Goal: Task Accomplishment & Management: Complete application form

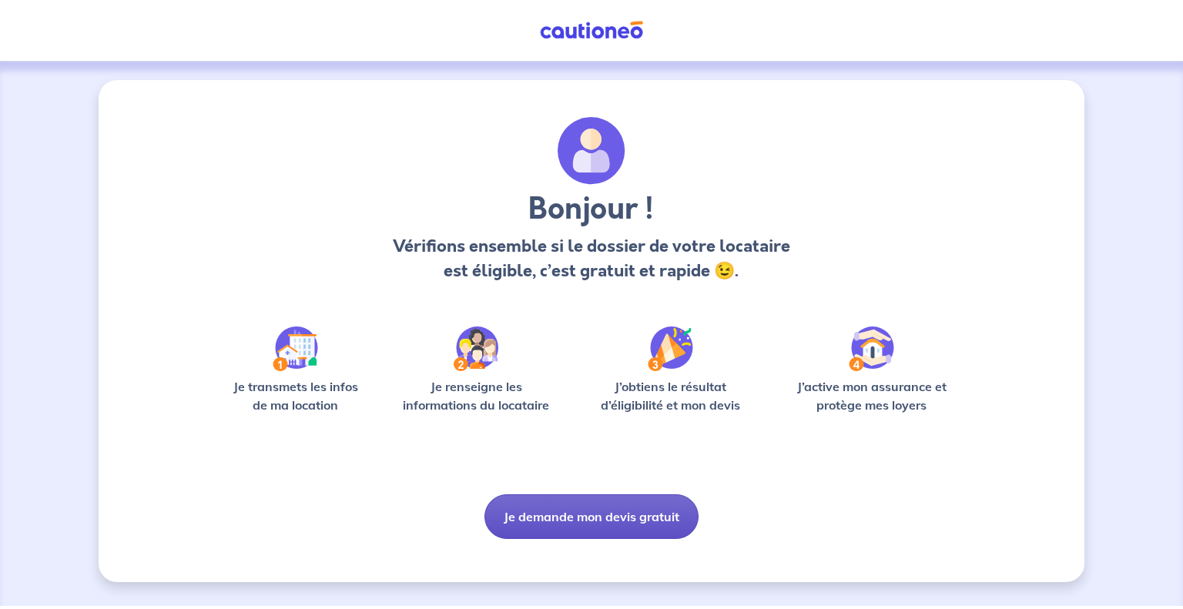
click at [641, 515] on button "Je demande mon devis gratuit" at bounding box center [591, 517] width 214 height 45
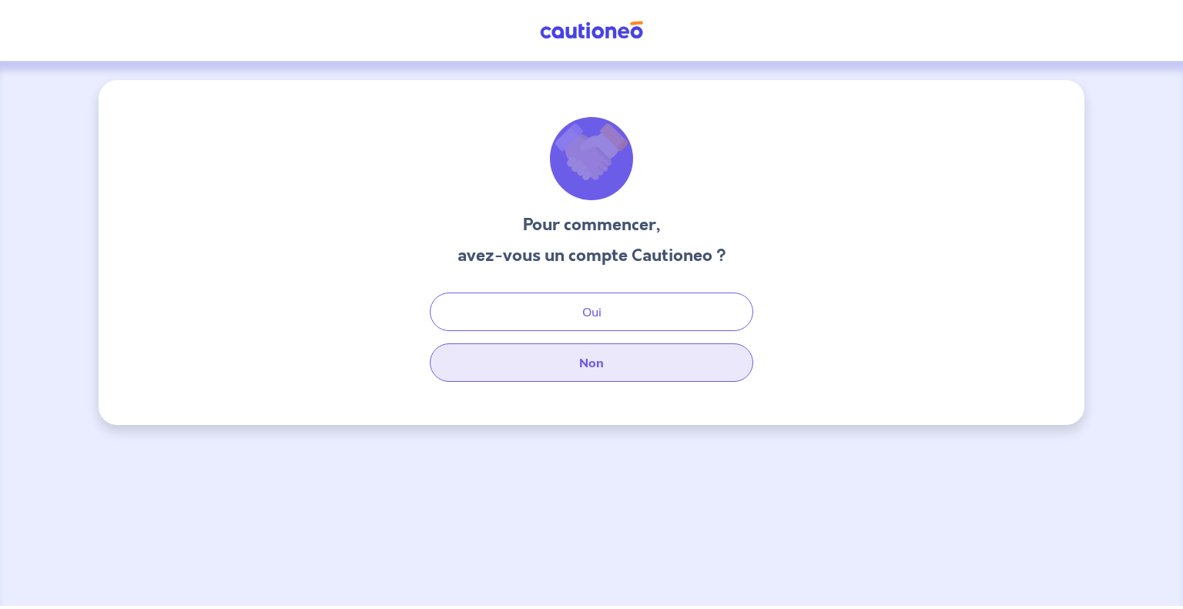
click at [598, 366] on button "Non" at bounding box center [592, 363] width 324 height 39
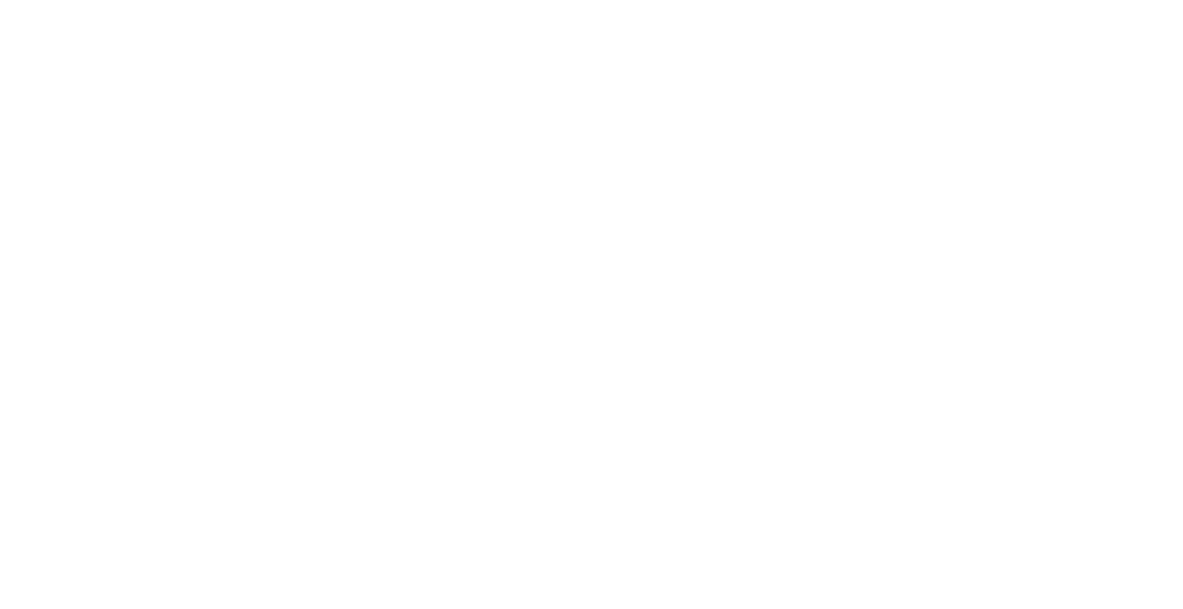
select select "FR"
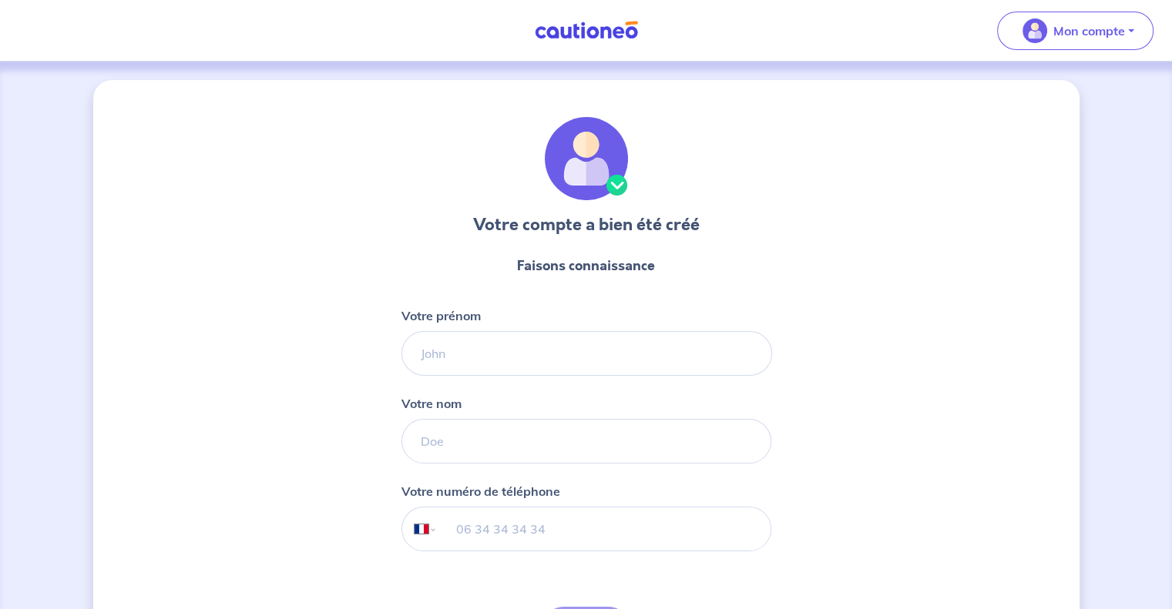
scroll to position [115, 0]
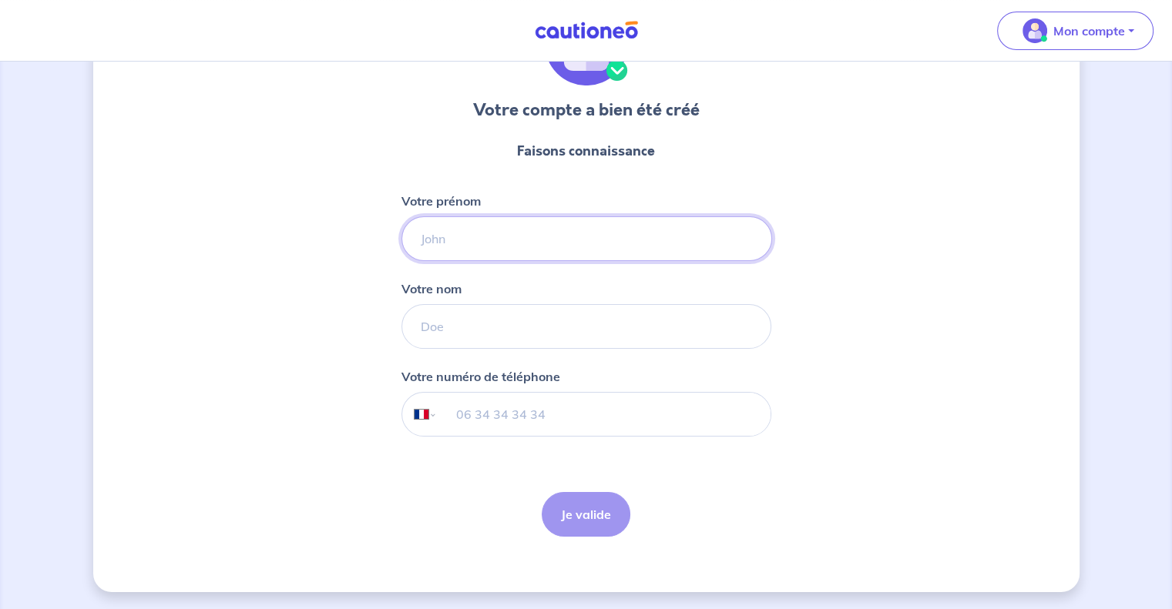
click at [564, 227] on input "Votre prénom" at bounding box center [586, 238] width 370 height 45
type input "haykel"
type input "GRIOUI"
type input "06 95 95 62 07"
click at [585, 511] on button "Je valide" at bounding box center [585, 514] width 89 height 45
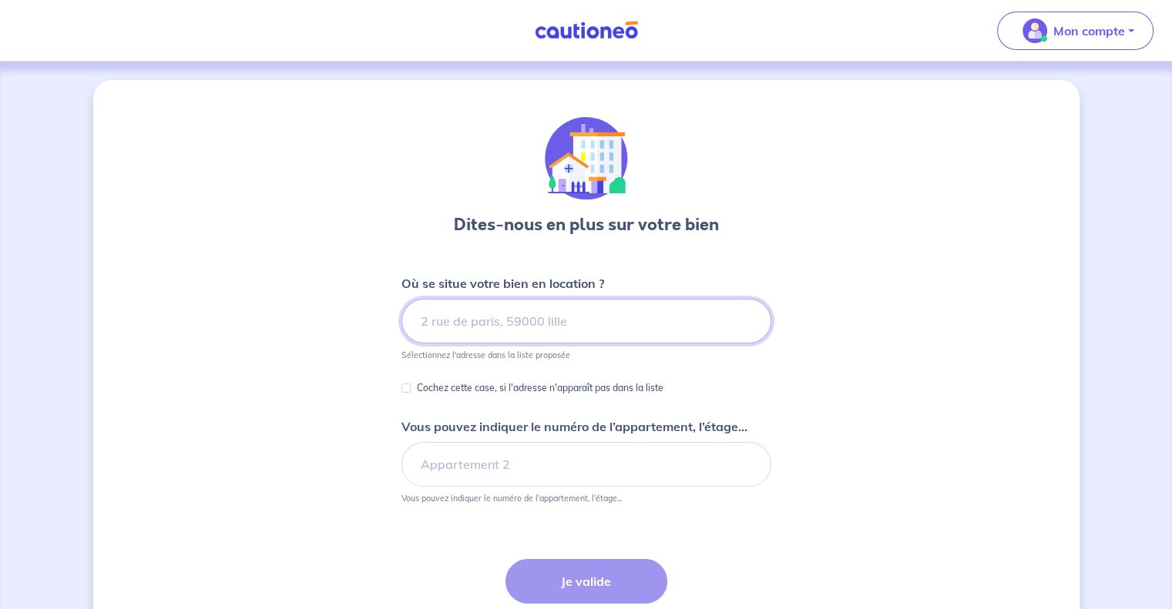
click at [567, 321] on input at bounding box center [586, 321] width 370 height 45
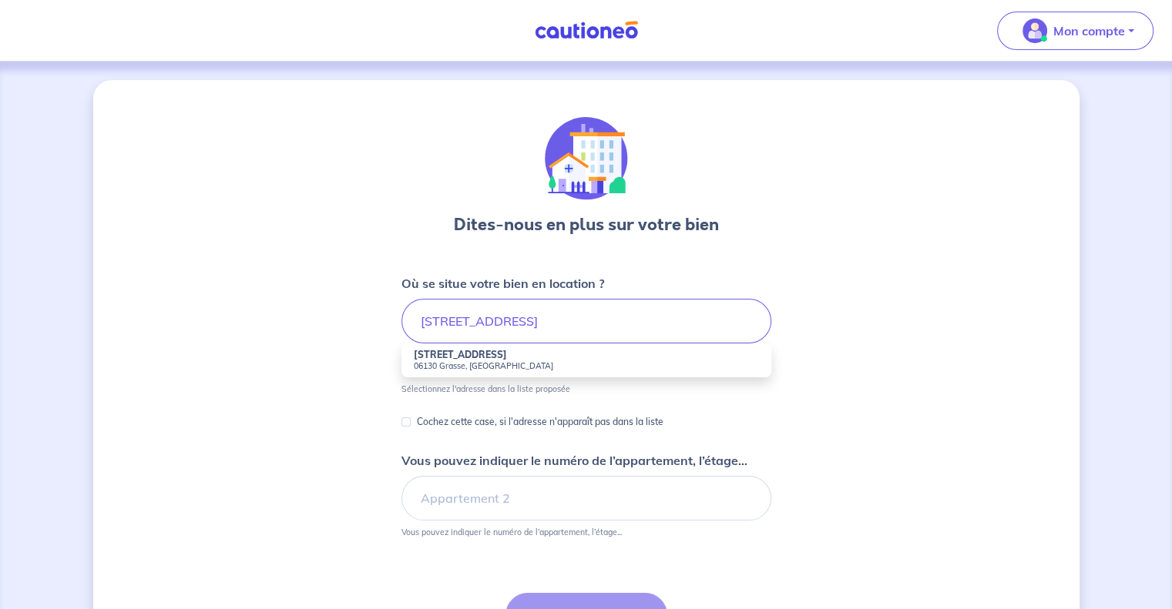
click at [518, 360] on small "06130 Grasse, [GEOGRAPHIC_DATA]" at bounding box center [586, 365] width 345 height 11
type input "[STREET_ADDRESS]"
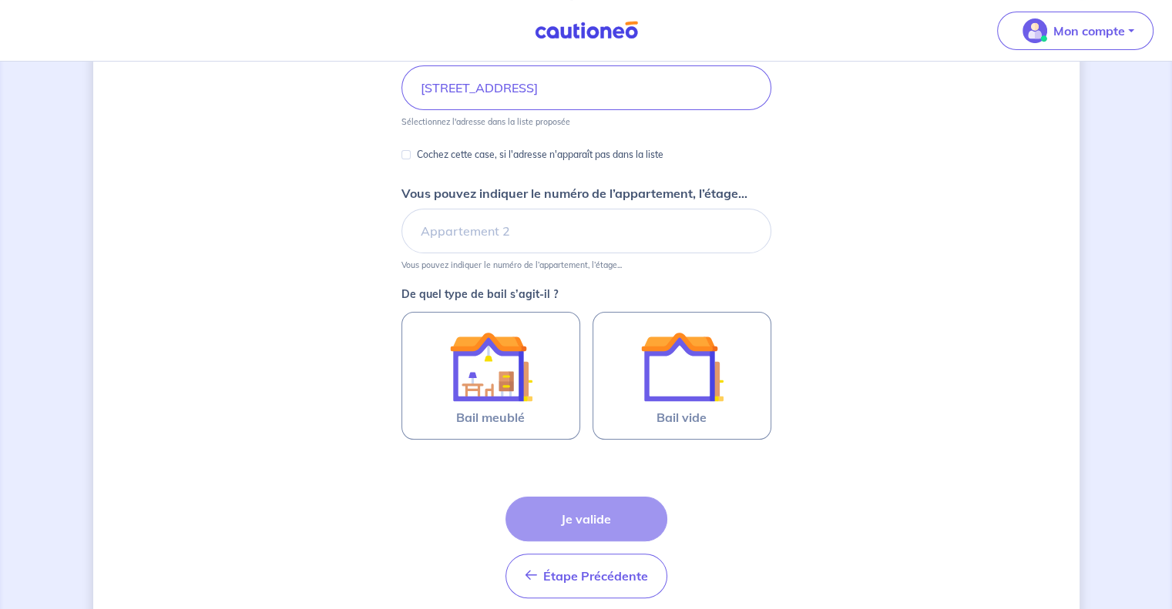
scroll to position [250, 0]
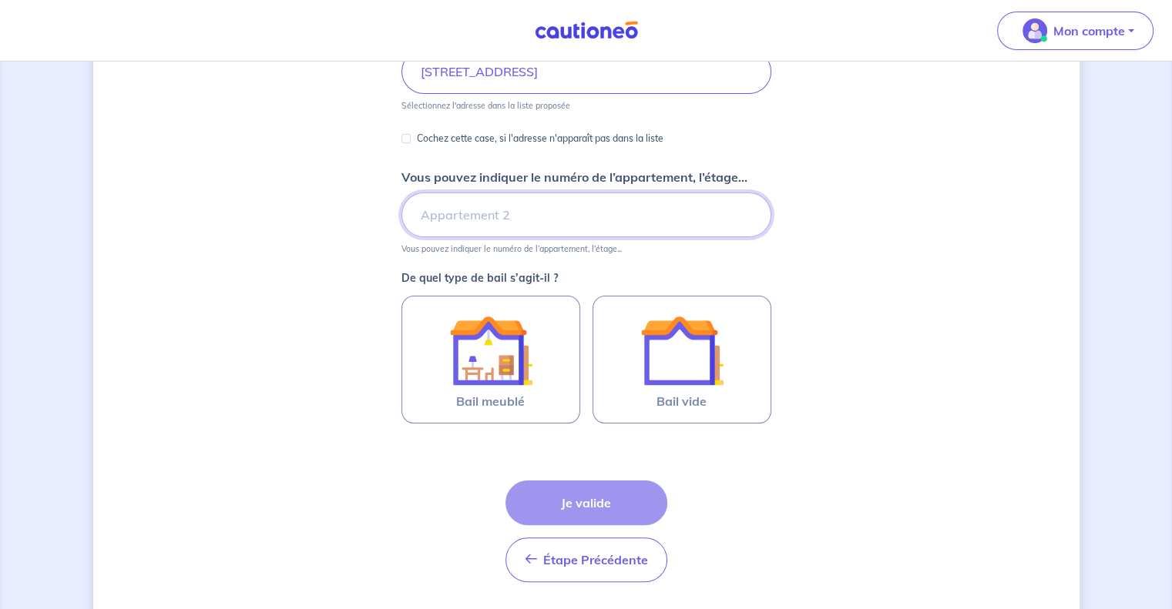
click at [610, 203] on input "Vous pouvez indiquer le numéro de l’appartement, l’étage..." at bounding box center [586, 215] width 370 height 45
type input "411"
click at [895, 253] on div "Dites-nous en plus sur votre bien Où se situe votre bien en location ? [STREET_…" at bounding box center [586, 234] width 986 height 807
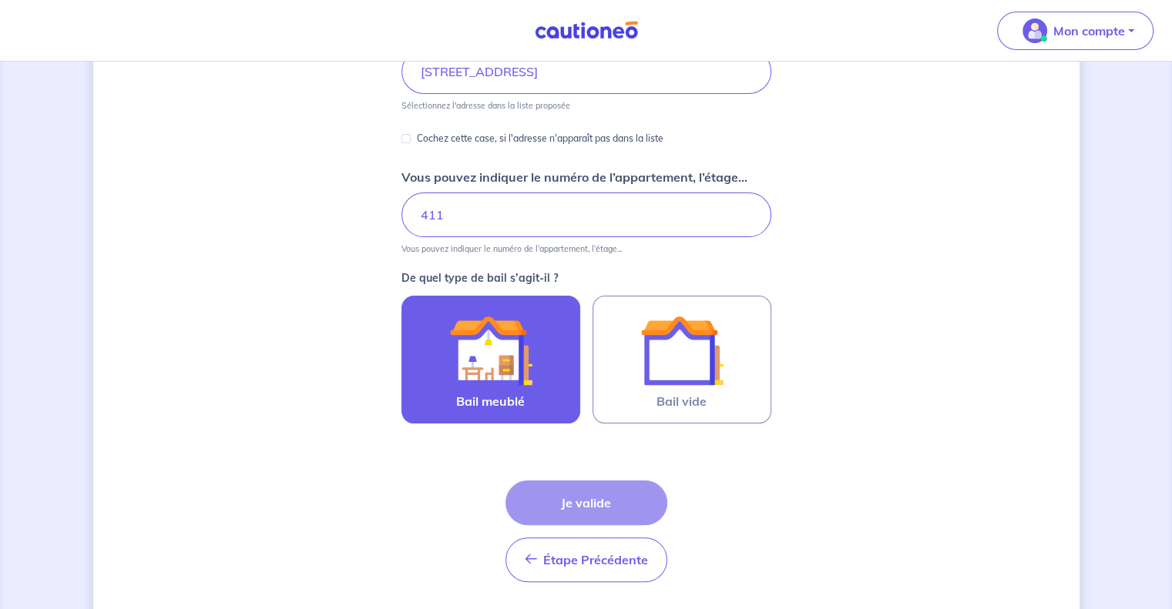
click at [483, 323] on img at bounding box center [490, 350] width 83 height 83
click at [0, 0] on input "Bail meublé" at bounding box center [0, 0] width 0 height 0
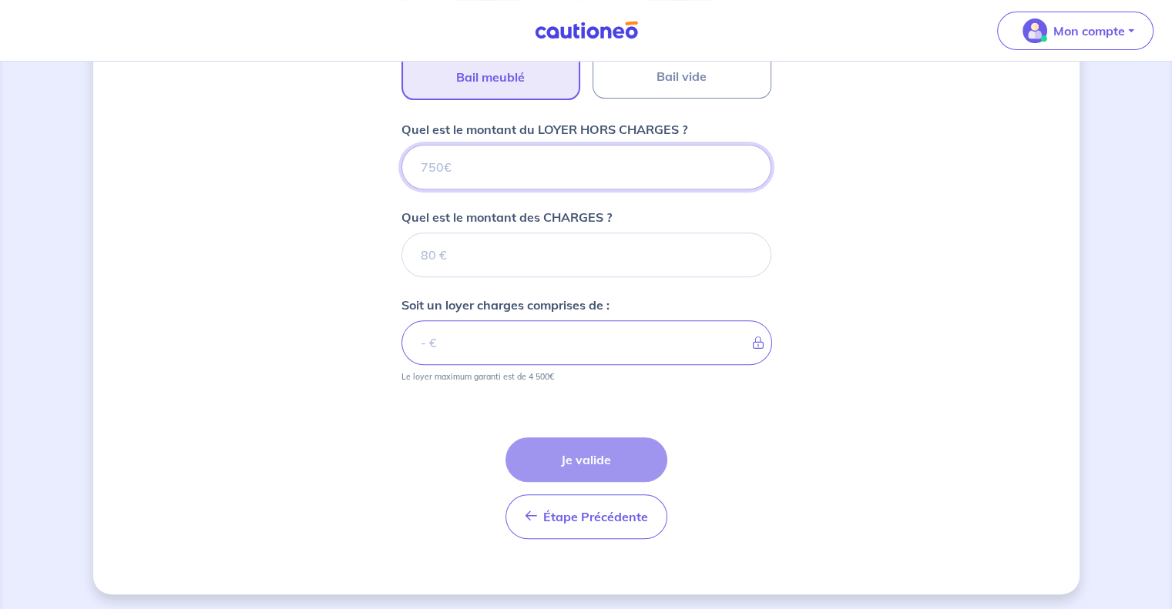
scroll to position [575, 0]
click at [528, 165] on input "Quel est le montant du LOYER HORS CHARGES ?" at bounding box center [586, 166] width 370 height 45
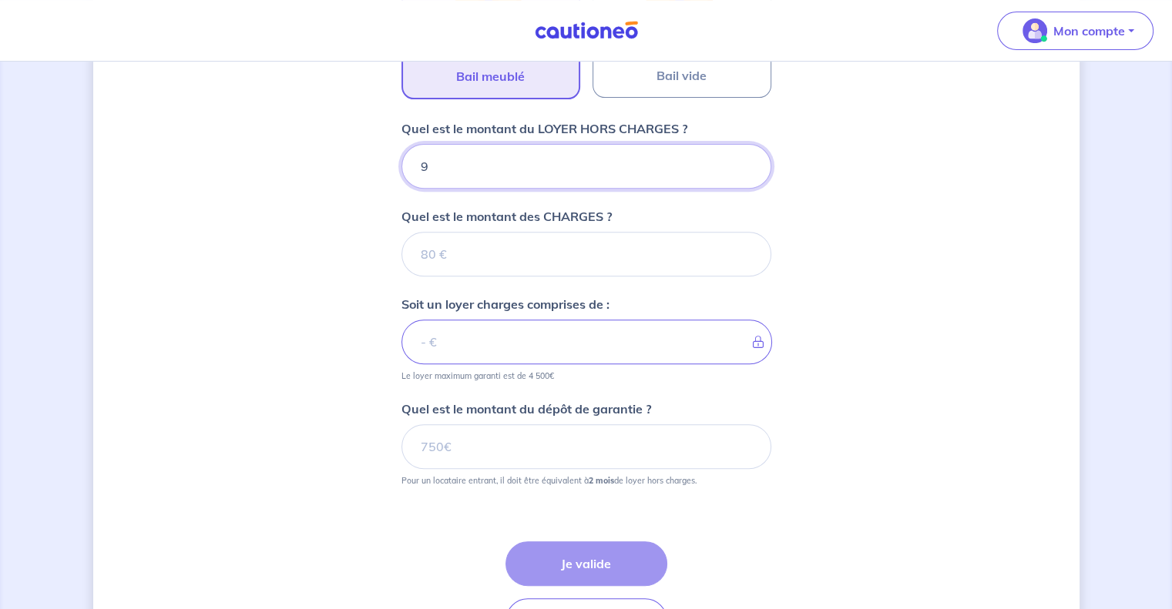
type input "92"
type input "920"
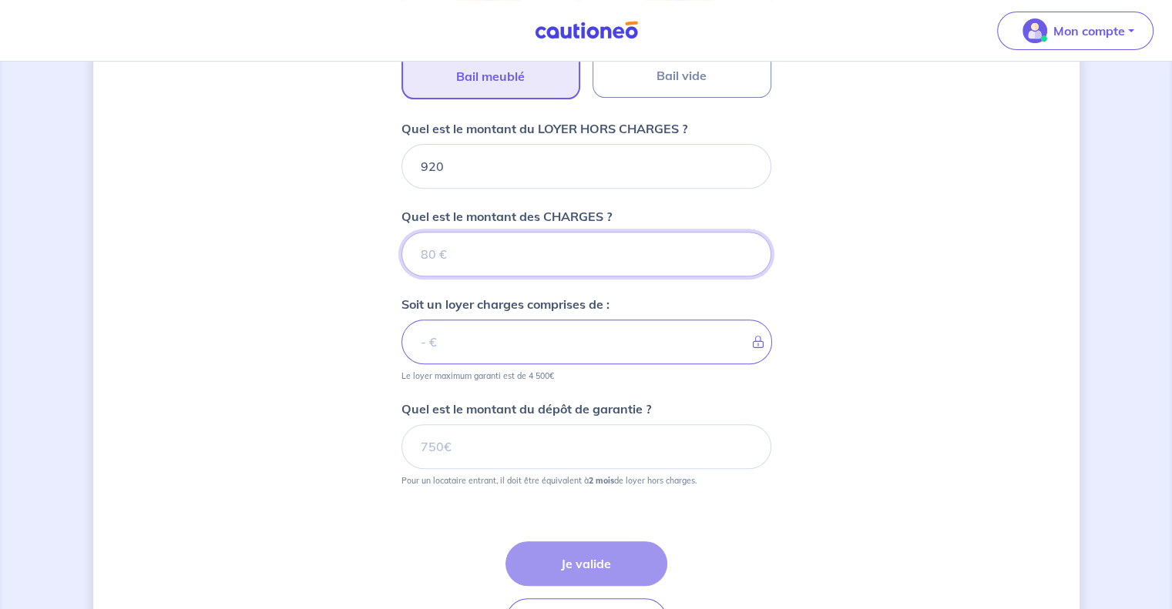
click at [472, 252] on input "Quel est le montant des CHARGES ?" at bounding box center [586, 254] width 370 height 45
type input "13"
type input "921"
type input "130"
type input "1050"
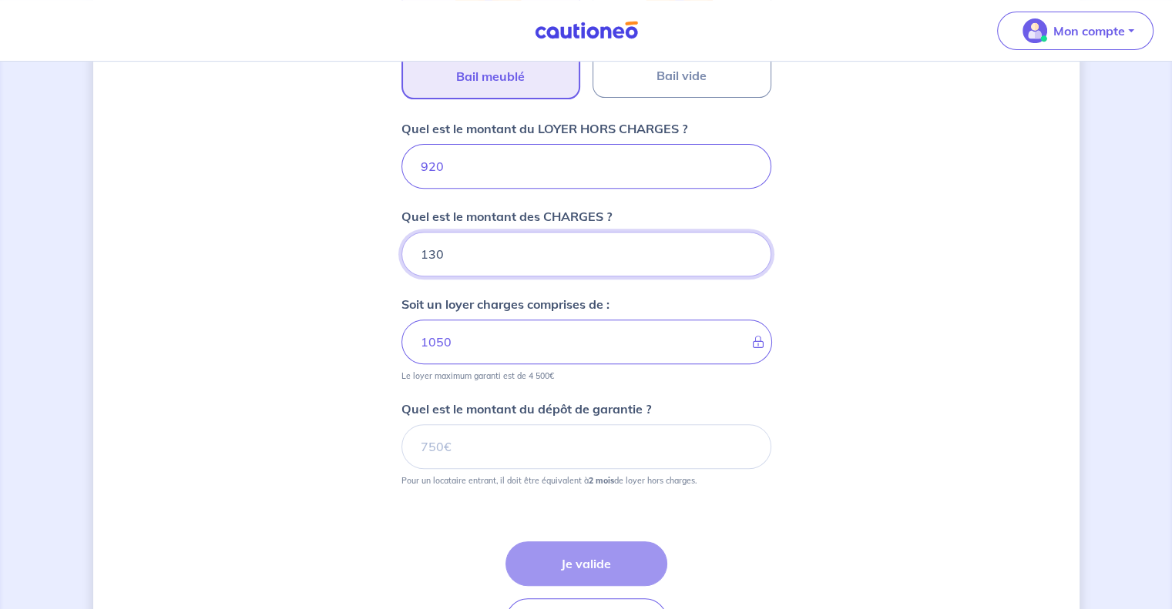
type input "130"
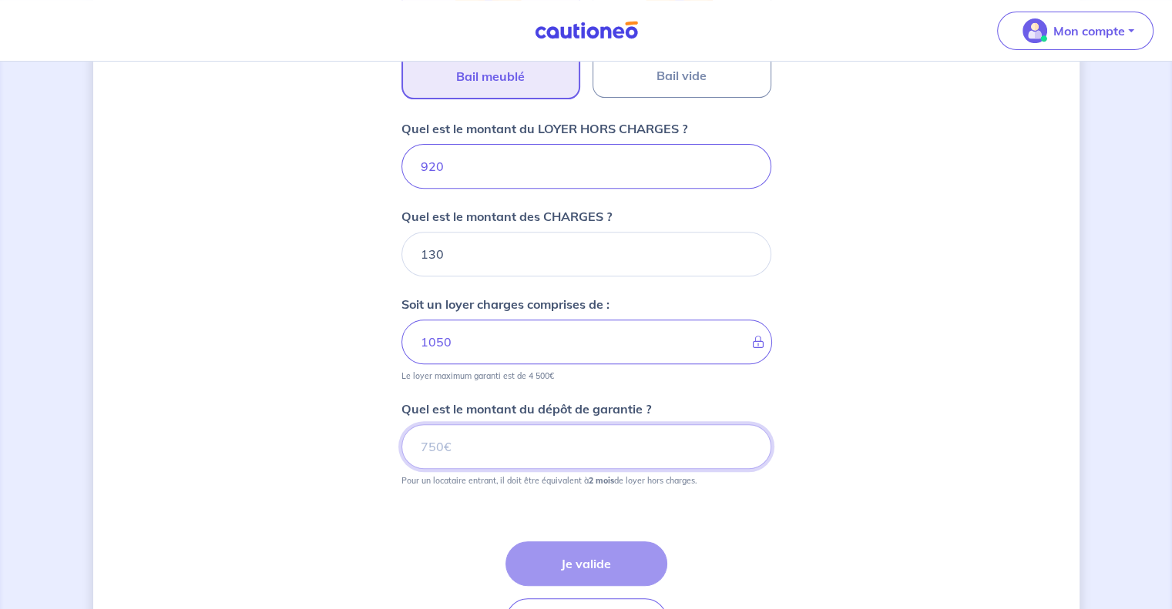
click at [501, 433] on input "Quel est le montant du dépôt de garantie ?" at bounding box center [586, 446] width 370 height 45
type input "1"
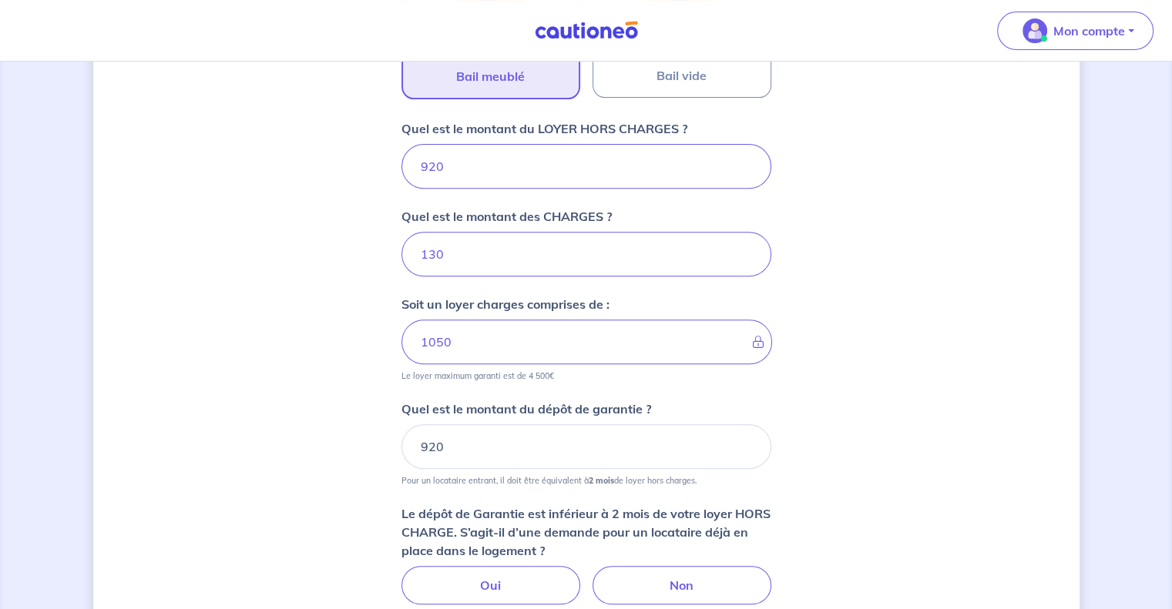
click at [906, 423] on div "Dites-nous en plus sur votre bien Où se situe votre bien en location ? [STREET_…" at bounding box center [586, 161] width 986 height 1313
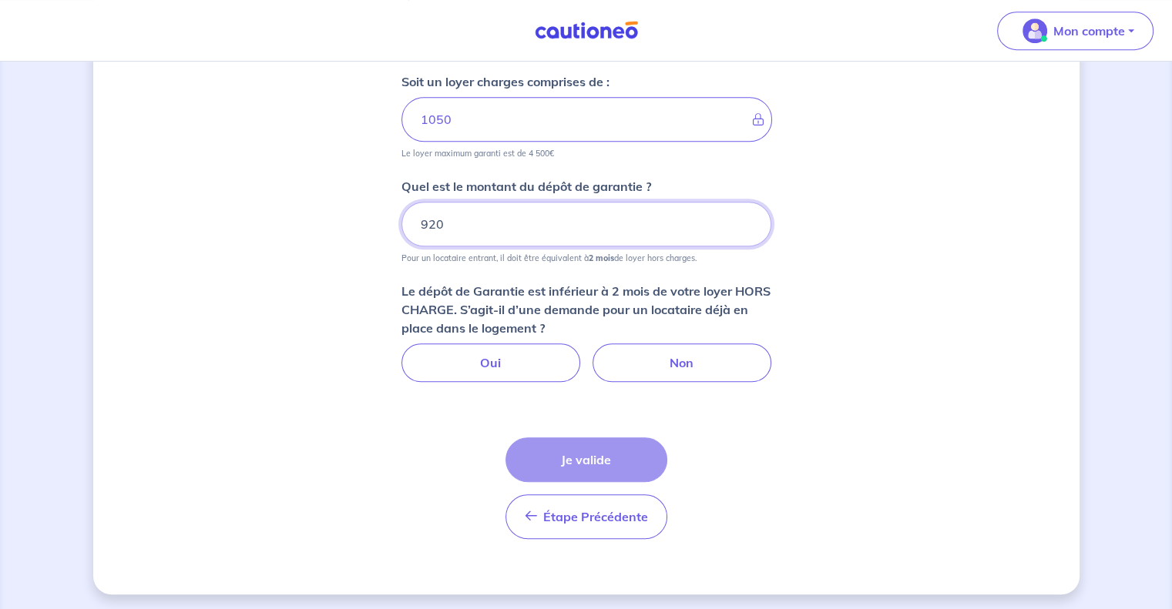
click at [454, 217] on input "920" at bounding box center [586, 224] width 370 height 45
type input "9"
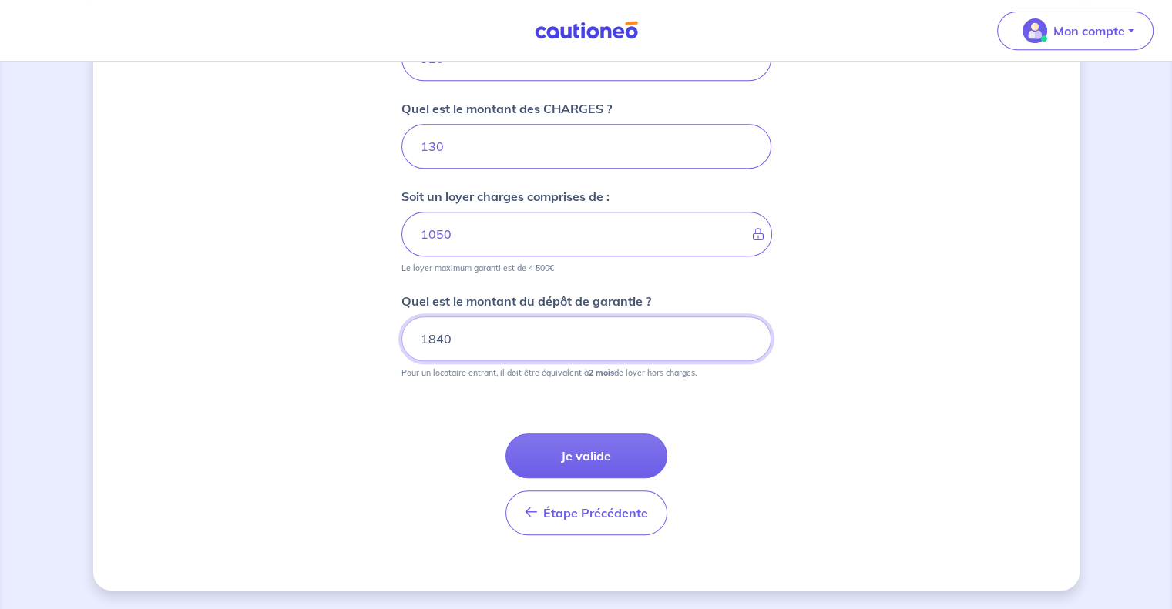
scroll to position [680, 0]
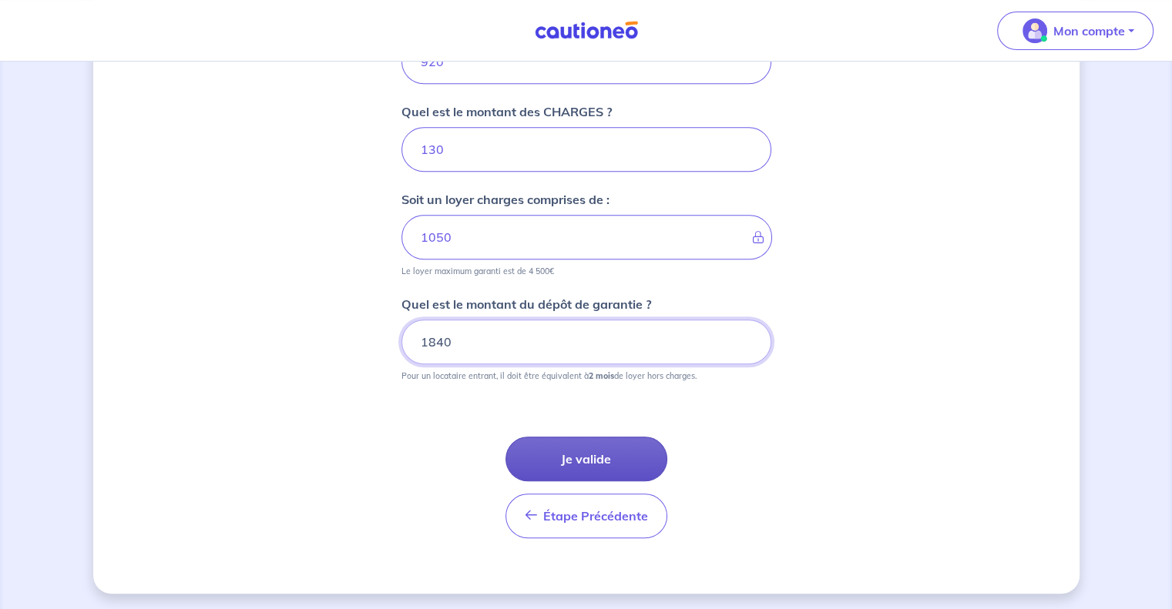
type input "1840"
click at [587, 466] on button "Je valide" at bounding box center [586, 459] width 162 height 45
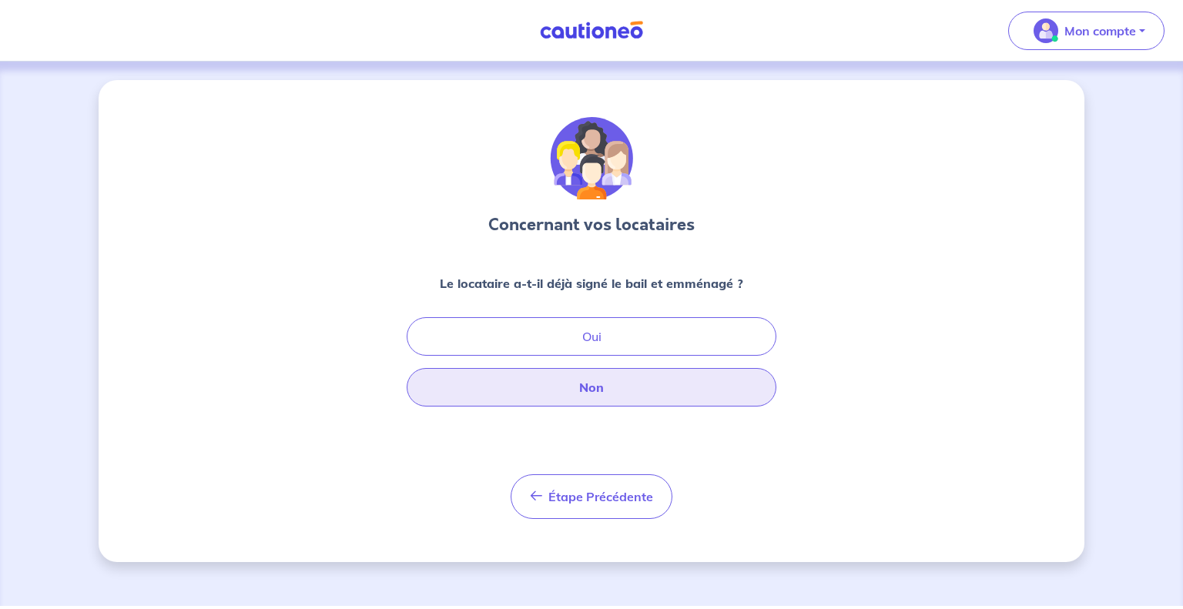
click at [654, 394] on button "Non" at bounding box center [592, 387] width 370 height 39
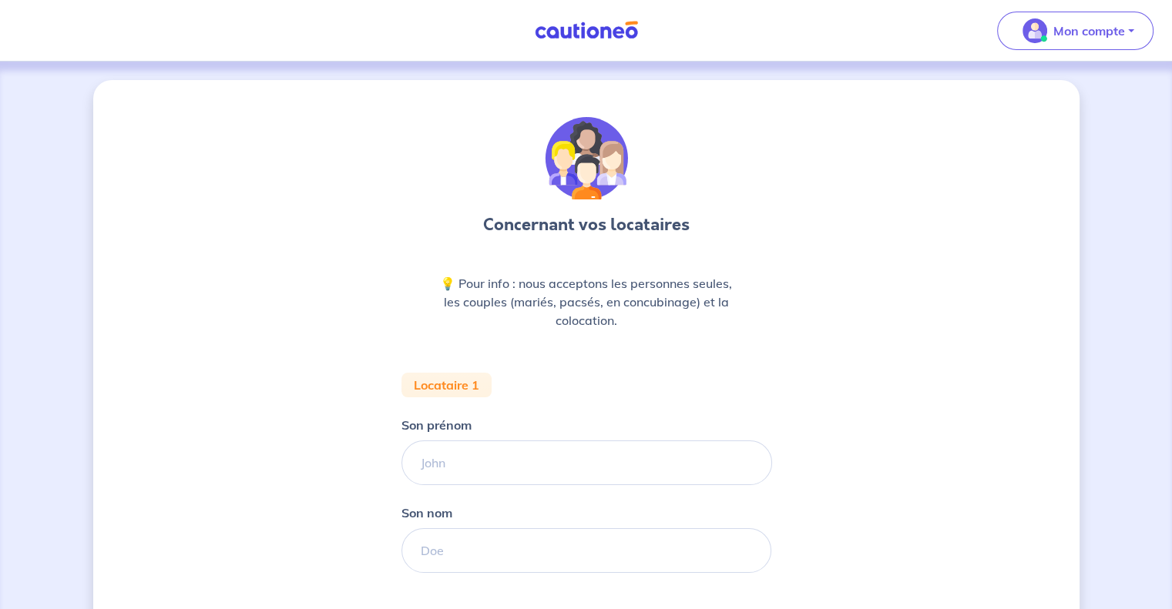
scroll to position [193, 0]
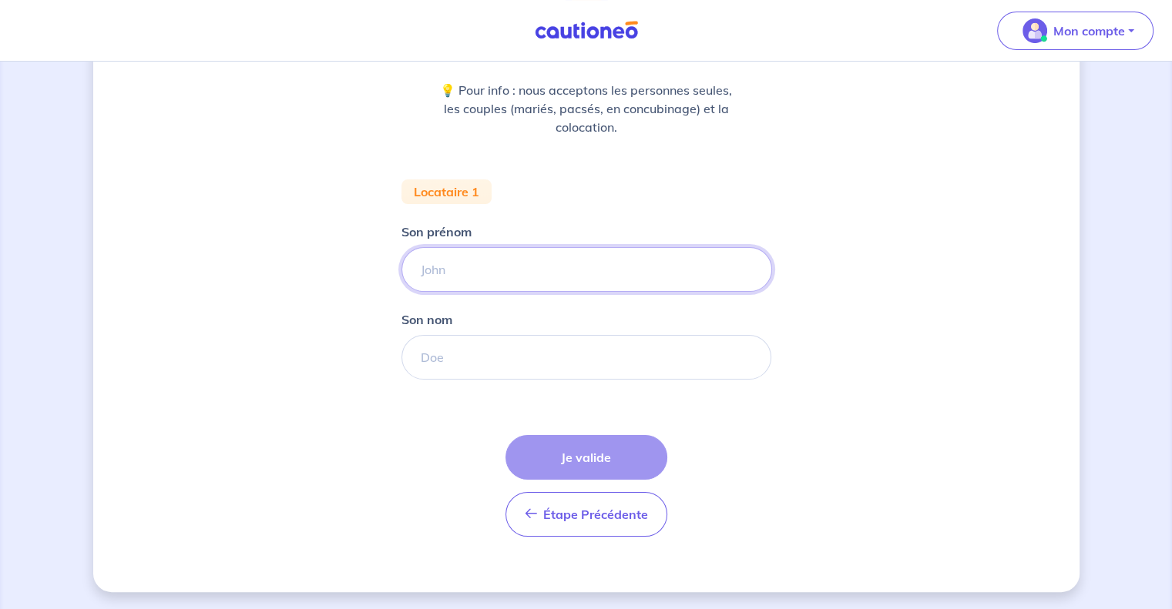
click at [545, 273] on input "Son prénom" at bounding box center [586, 269] width 370 height 45
type input "test"
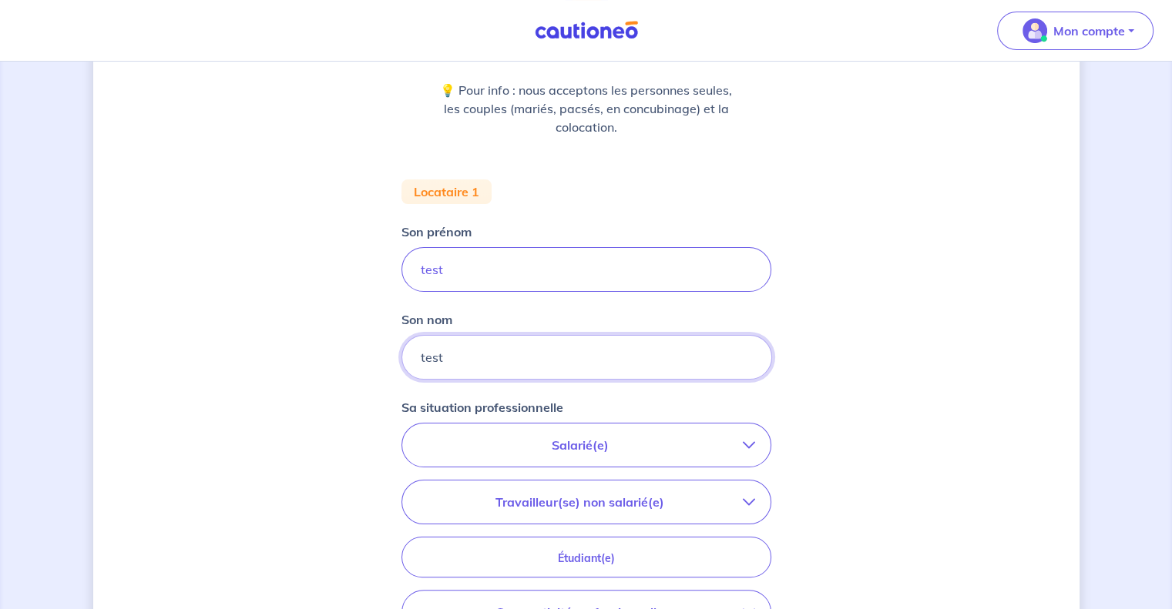
scroll to position [459, 0]
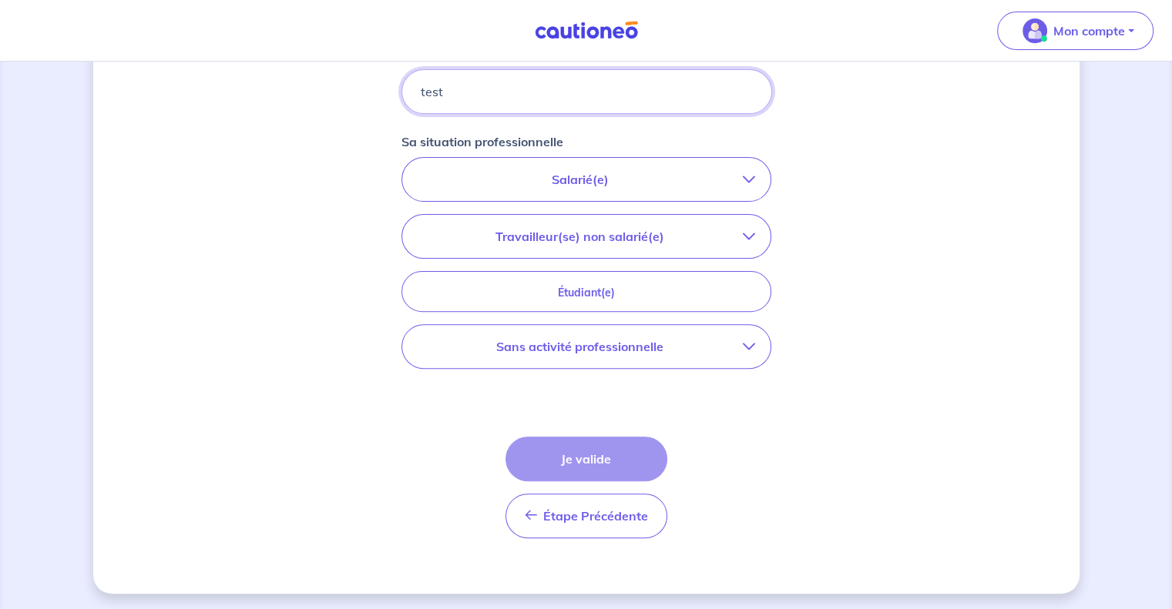
type input "test"
click at [627, 170] on p "Salarié(e)" at bounding box center [579, 179] width 325 height 18
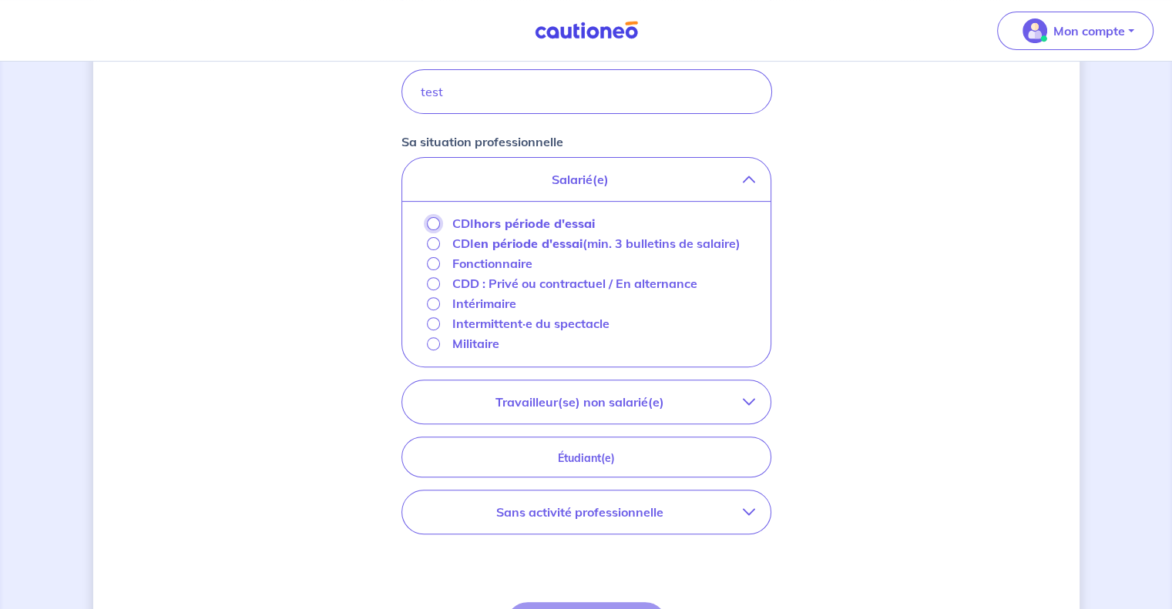
click at [430, 221] on input "CDI hors période d'essai" at bounding box center [433, 223] width 13 height 13
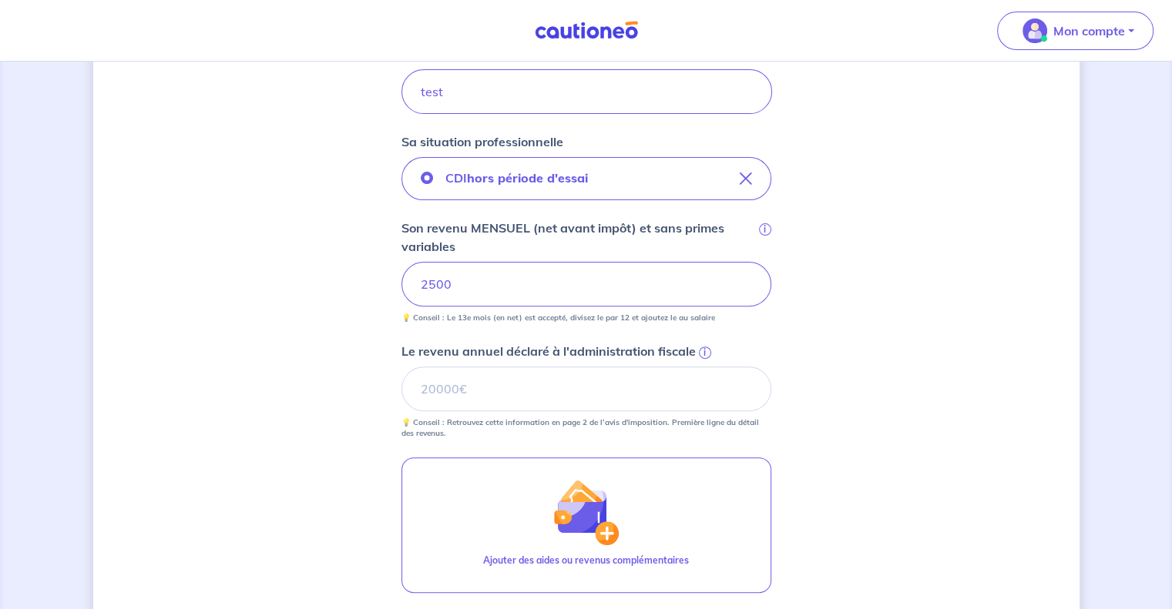
click at [853, 322] on div "Concernant vos locataires 💡 Pour info : nous acceptons les personnes seules, le…" at bounding box center [586, 222] width 986 height 1203
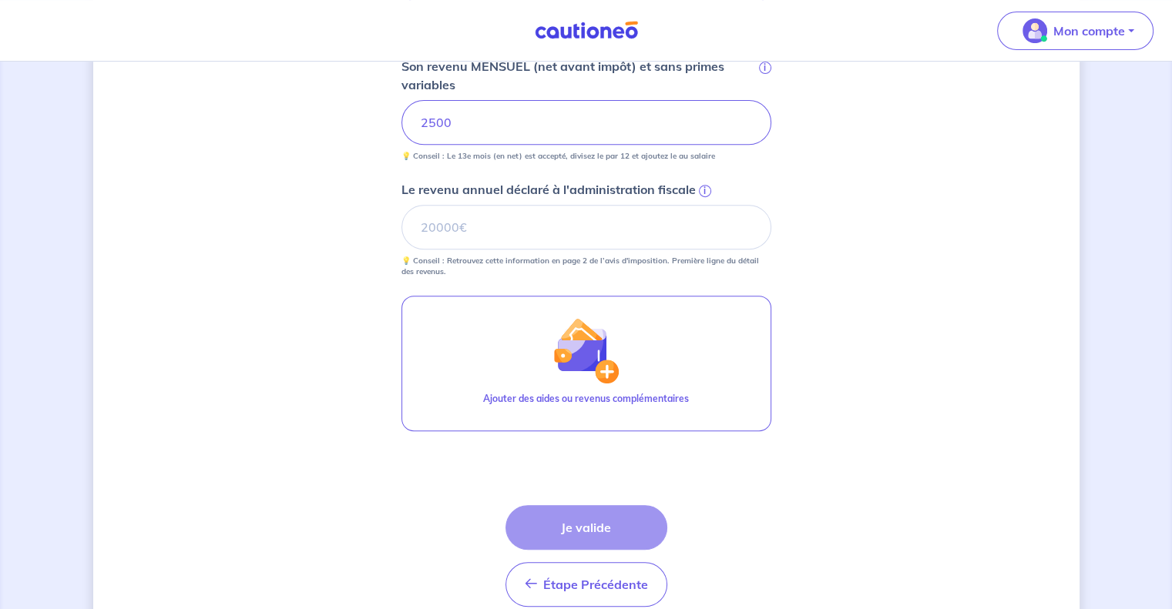
scroll to position [618, 0]
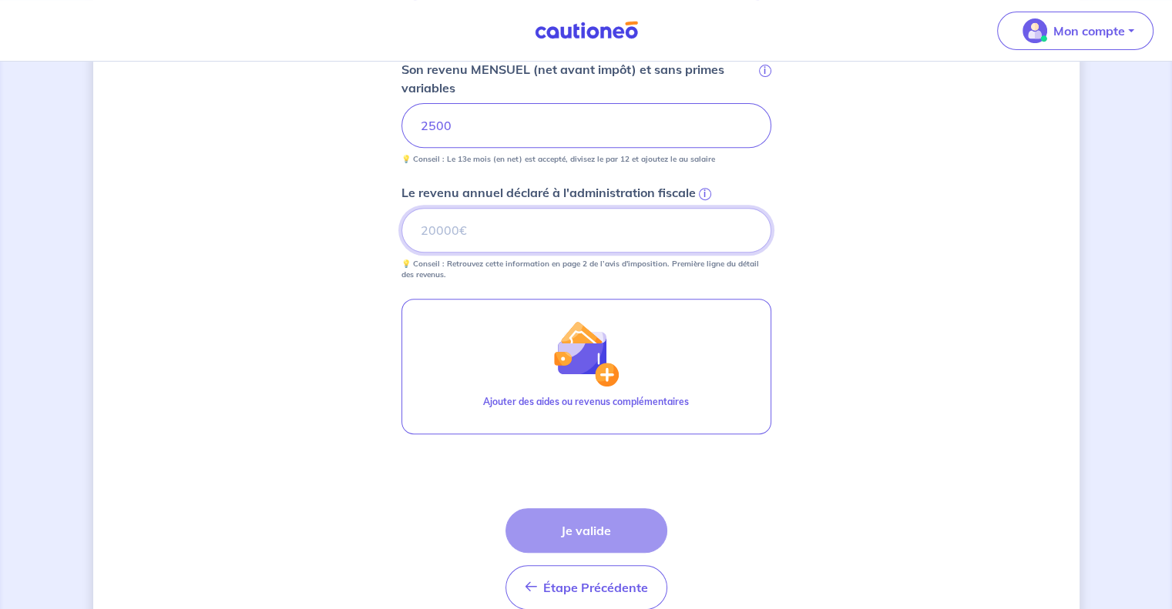
click at [491, 221] on input "Le revenu annuel déclaré à l'administration fiscale i" at bounding box center [586, 230] width 370 height 45
click at [702, 192] on span "i" at bounding box center [705, 194] width 12 height 12
click at [702, 208] on input "Le revenu annuel déclaré à l'administration fiscale i" at bounding box center [586, 230] width 370 height 45
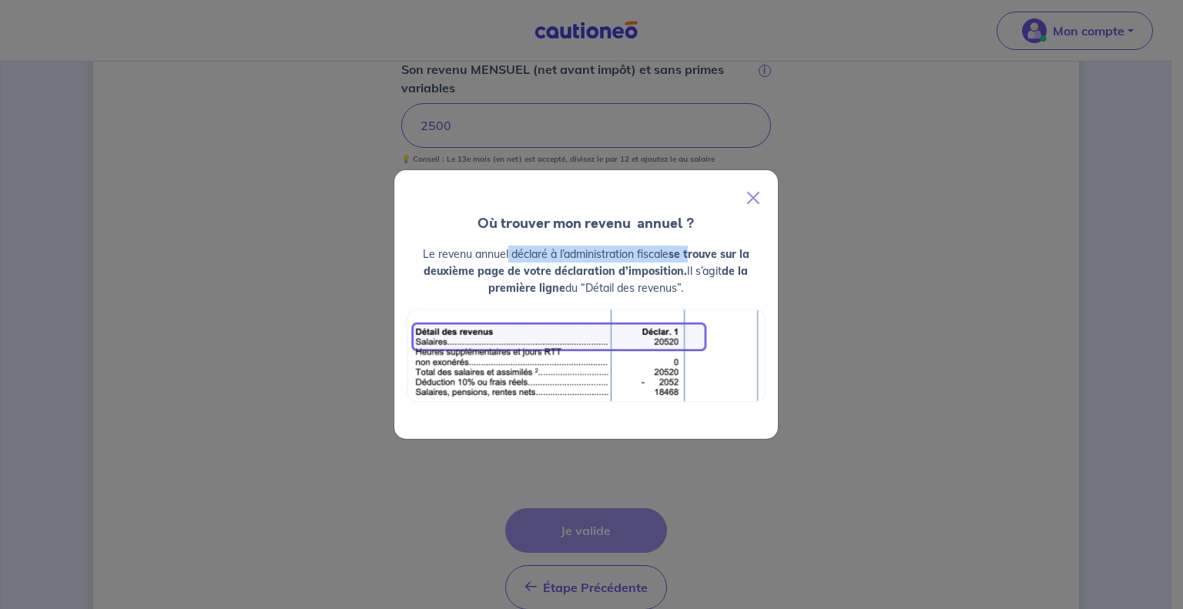
drag, startPoint x: 505, startPoint y: 253, endPoint x: 699, endPoint y: 254, distance: 194.9
click at [699, 254] on p "Le revenu annuel déclaré à l’administration fiscale se trouve sur la deuxième p…" at bounding box center [586, 271] width 359 height 51
click at [699, 254] on strong "se trouve sur la deuxième page de votre déclaration d’imposition." at bounding box center [587, 262] width 326 height 31
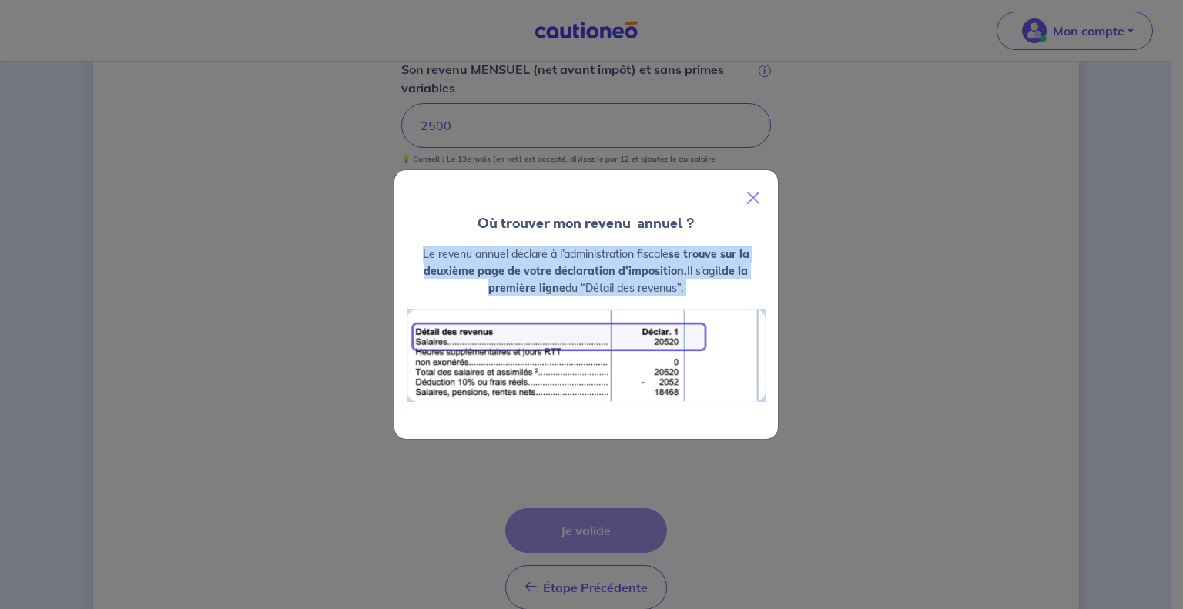
click at [699, 254] on strong "se trouve sur la deuxième page de votre déclaration d’imposition." at bounding box center [587, 262] width 326 height 31
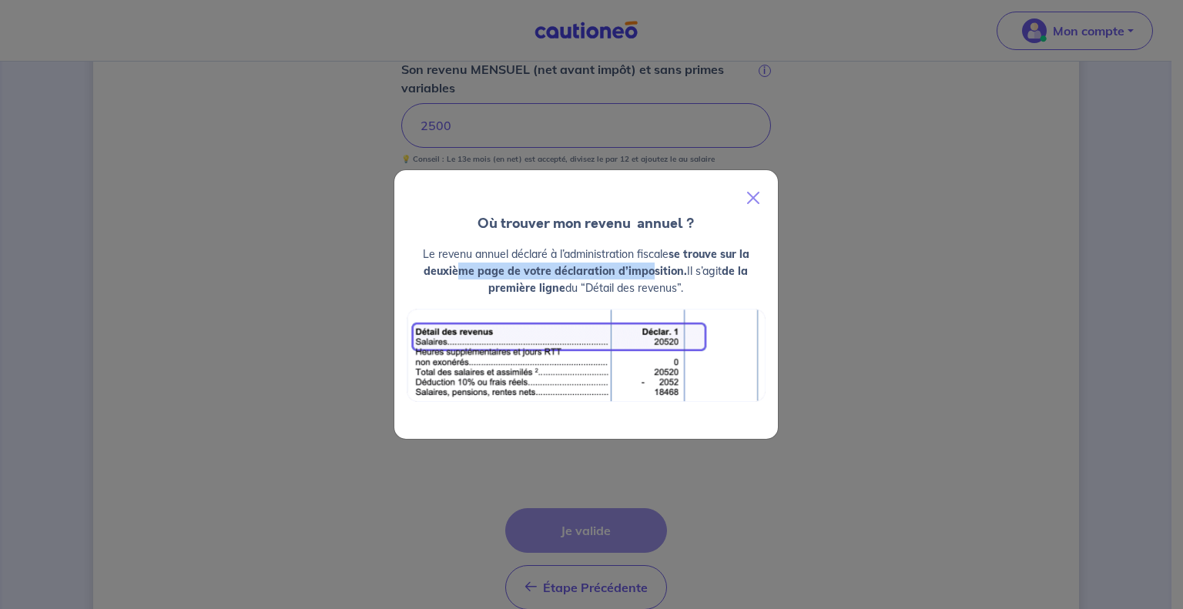
drag, startPoint x: 456, startPoint y: 270, endPoint x: 646, endPoint y: 267, distance: 190.3
click at [646, 267] on strong "se trouve sur la deuxième page de votre déclaration d’imposition." at bounding box center [587, 262] width 326 height 31
drag, startPoint x: 681, startPoint y: 267, endPoint x: 692, endPoint y: 282, distance: 18.2
click at [692, 282] on p "Le revenu annuel déclaré à l’administration fiscale se trouve sur la deuxième p…" at bounding box center [586, 271] width 359 height 51
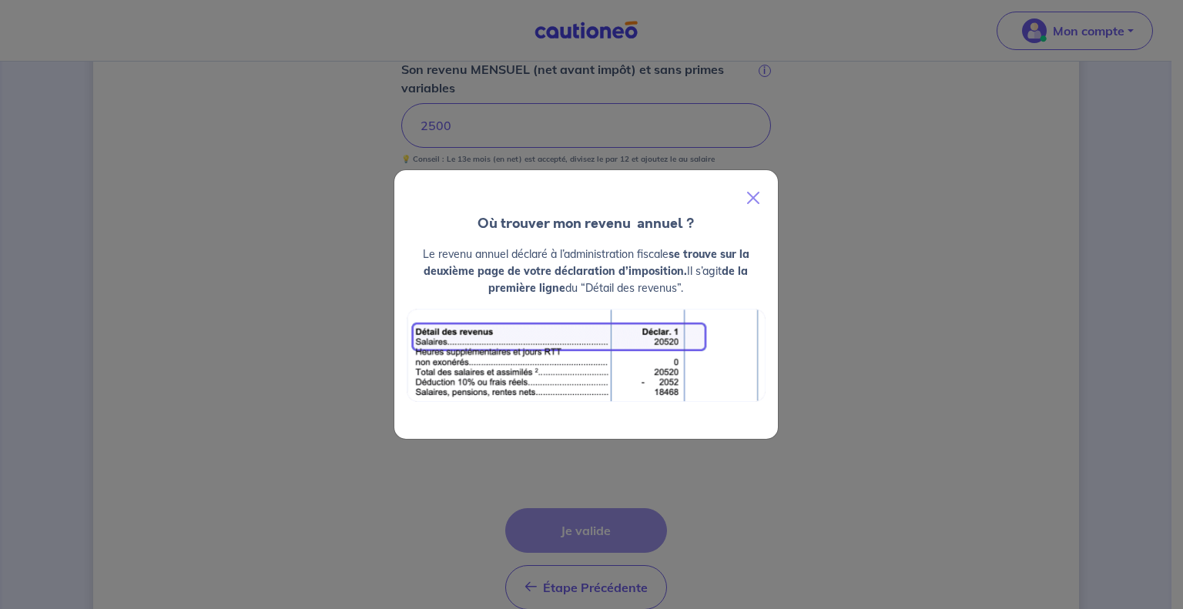
click at [692, 282] on p "Le revenu annuel déclaré à l’administration fiscale se trouve sur la deuxième p…" at bounding box center [586, 271] width 359 height 51
drag, startPoint x: 692, startPoint y: 282, endPoint x: 533, endPoint y: 245, distance: 162.9
click at [533, 246] on p "Le revenu annuel déclaré à l’administration fiscale se trouve sur la deuxième p…" at bounding box center [586, 271] width 359 height 51
click at [755, 193] on button "Close" at bounding box center [753, 197] width 37 height 43
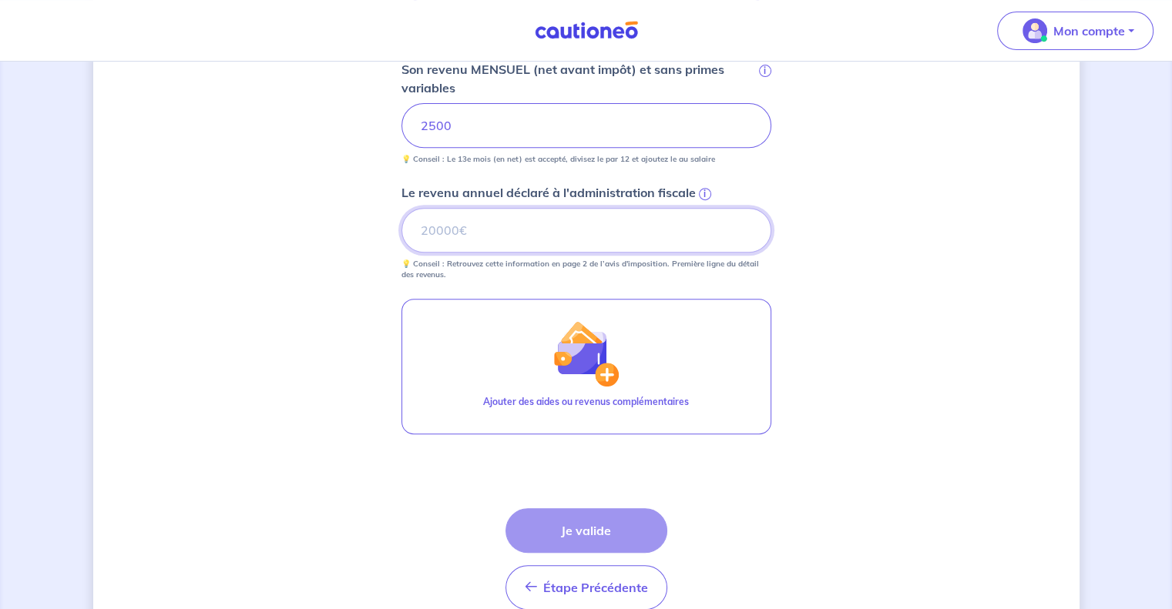
click at [515, 230] on input "Le revenu annuel déclaré à l'administration fiscale i" at bounding box center [586, 230] width 370 height 45
type input "35000"
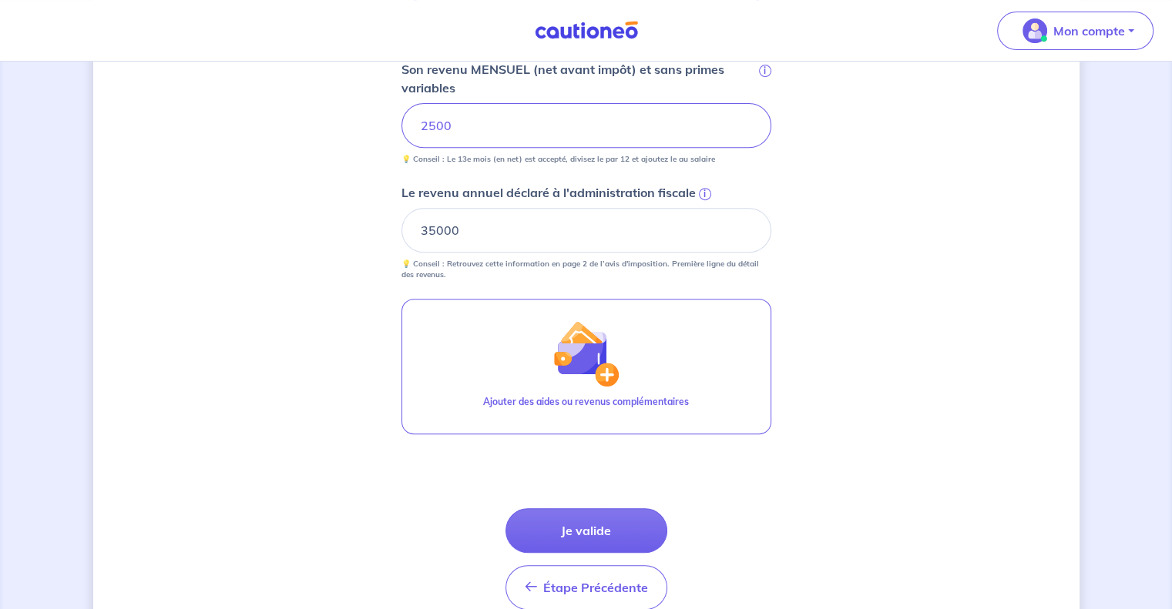
click at [878, 271] on div "Concernant vos locataires 💡 Pour info : nous acceptons les personnes seules, le…" at bounding box center [586, 63] width 986 height 1203
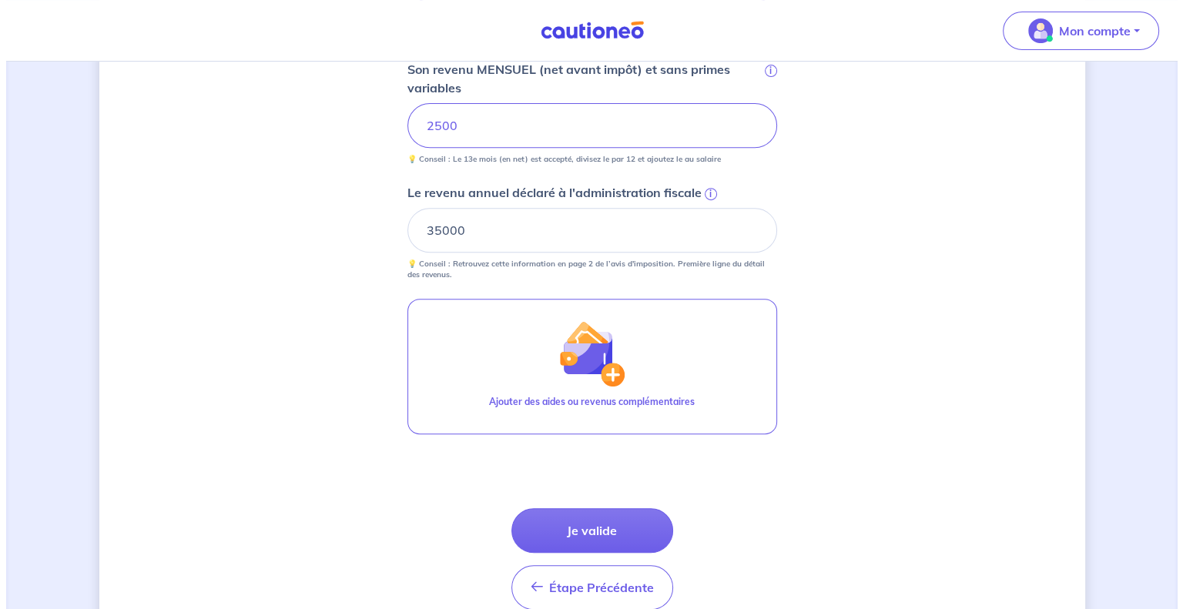
scroll to position [690, 0]
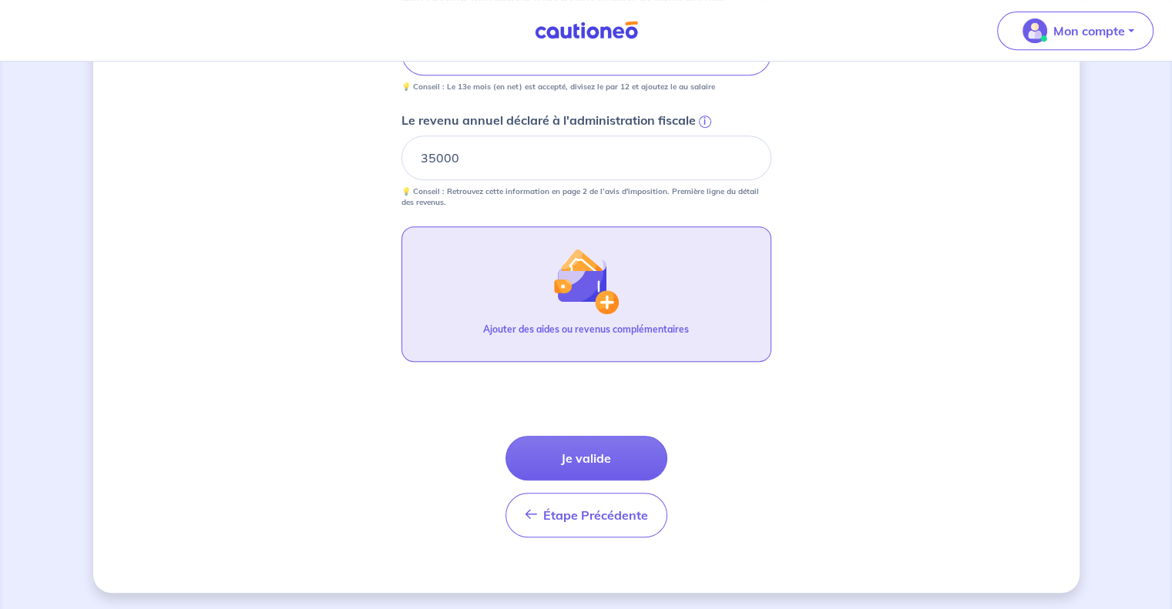
click at [619, 319] on button "Ajouter des aides ou revenus complémentaires" at bounding box center [586, 294] width 370 height 136
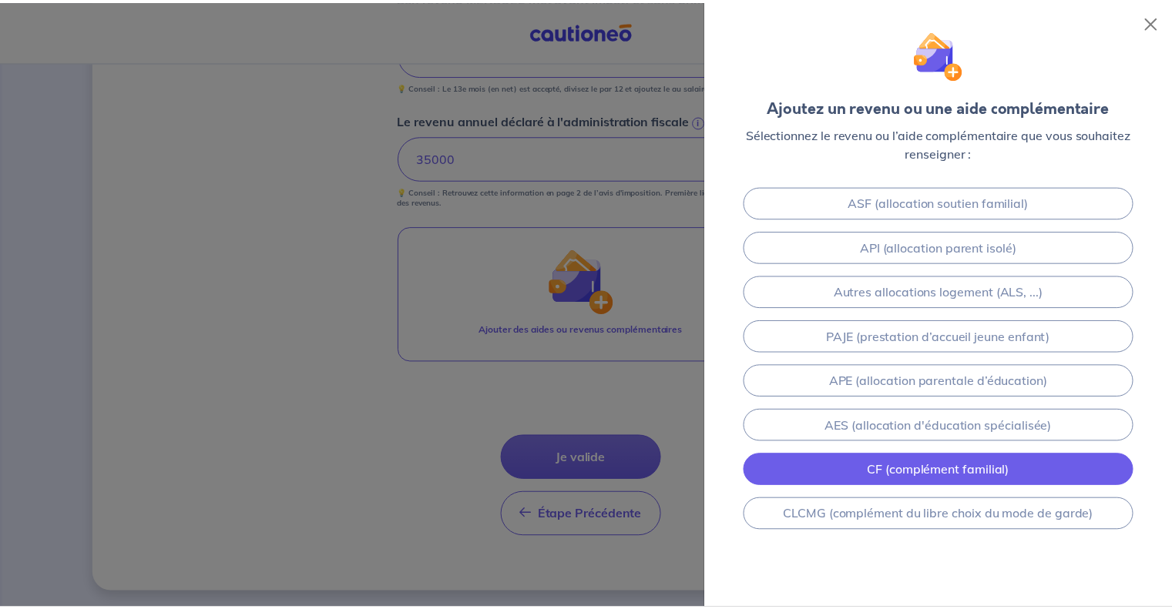
scroll to position [0, 0]
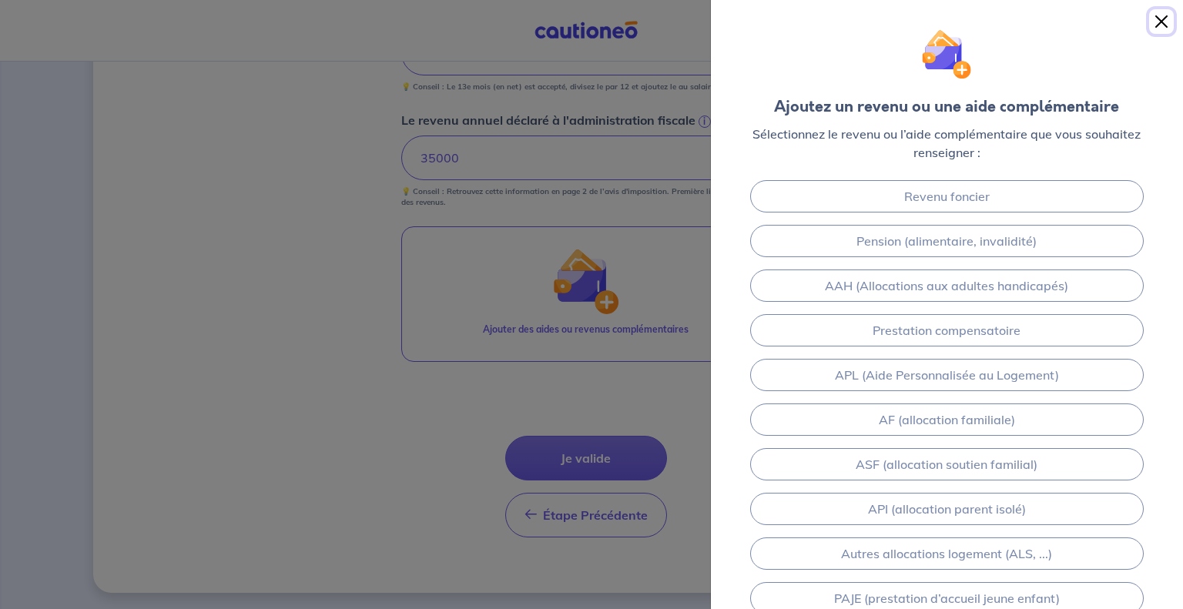
click at [1165, 12] on button "Close" at bounding box center [1161, 21] width 25 height 25
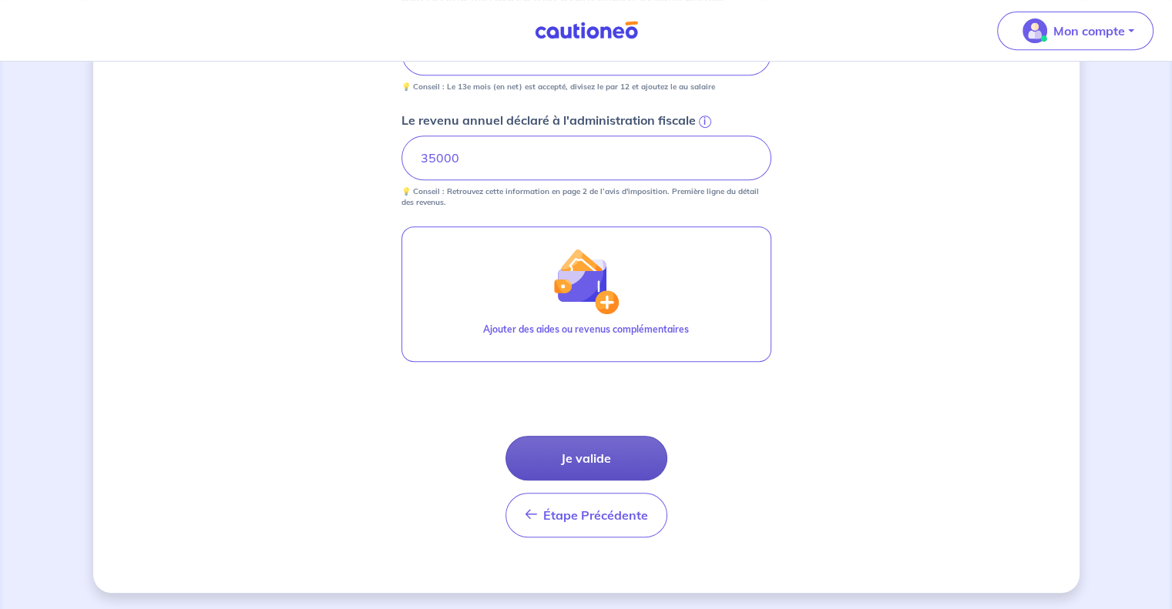
click at [616, 447] on button "Je valide" at bounding box center [586, 458] width 162 height 45
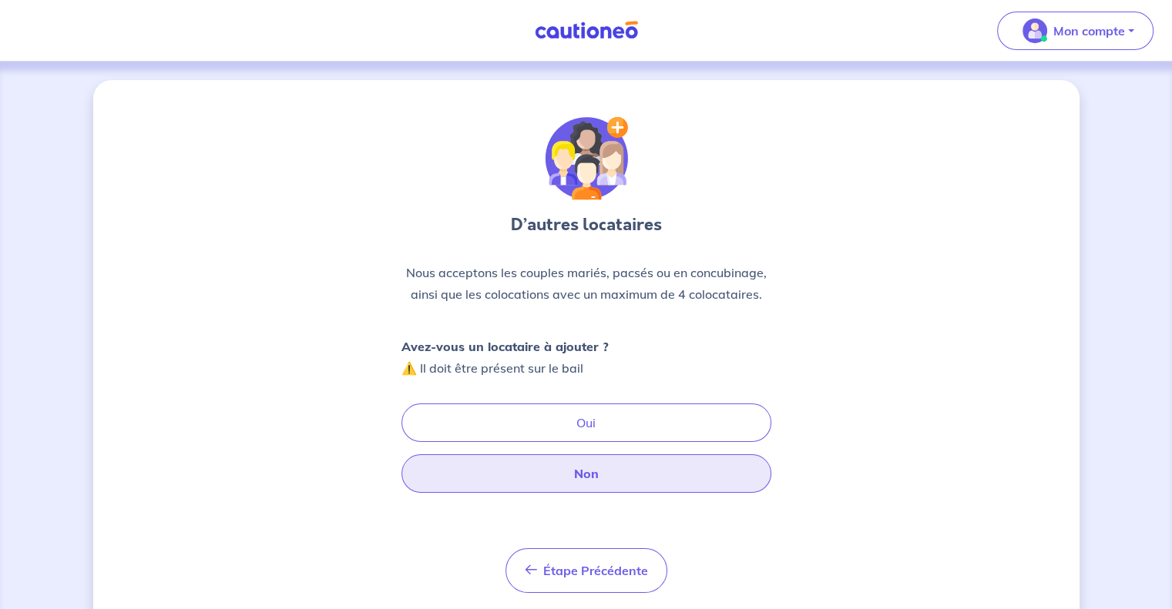
click at [604, 468] on button "Non" at bounding box center [586, 473] width 370 height 39
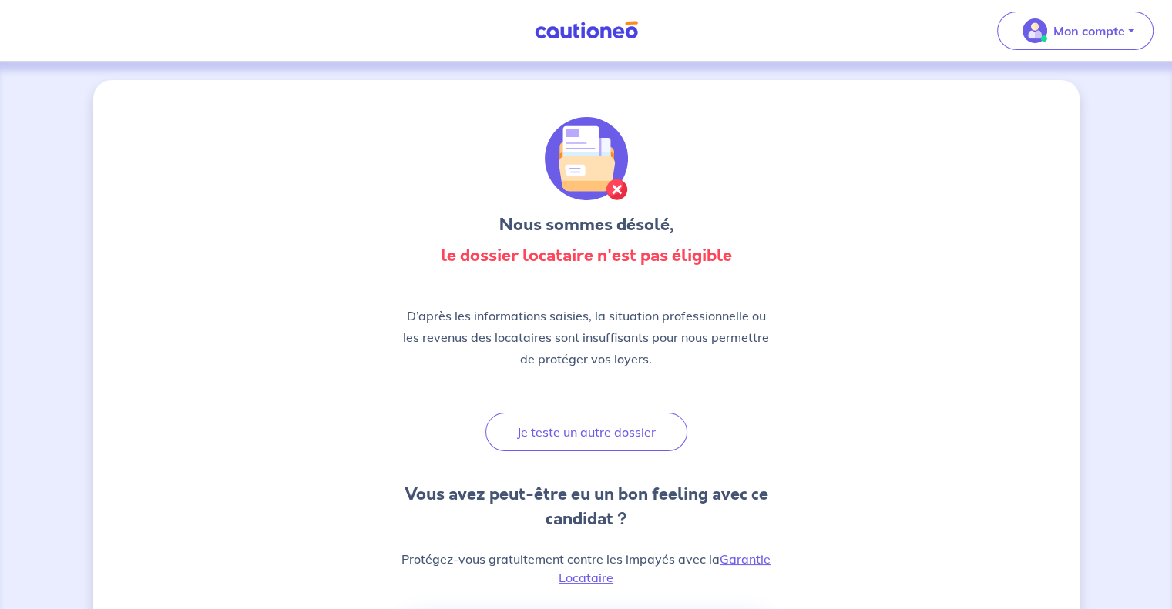
click at [603, 218] on h3 "Nous sommes désolé," at bounding box center [586, 225] width 370 height 25
click at [680, 260] on strong "le dossier locataire n'est pas éligible" at bounding box center [586, 255] width 291 height 24
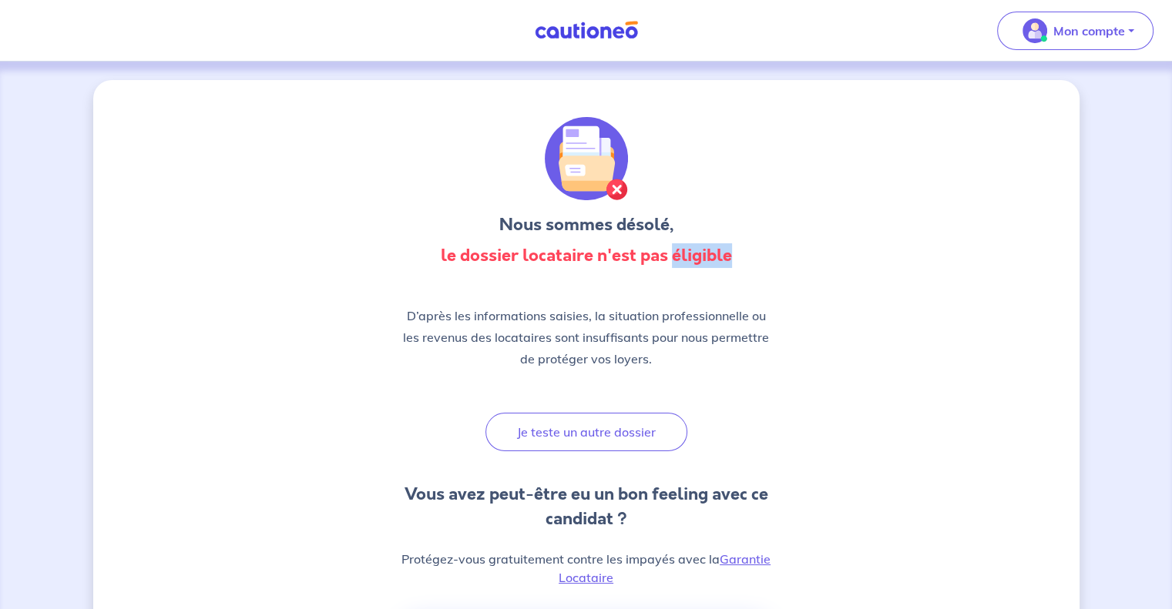
click at [680, 260] on strong "le dossier locataire n'est pas éligible" at bounding box center [586, 255] width 291 height 24
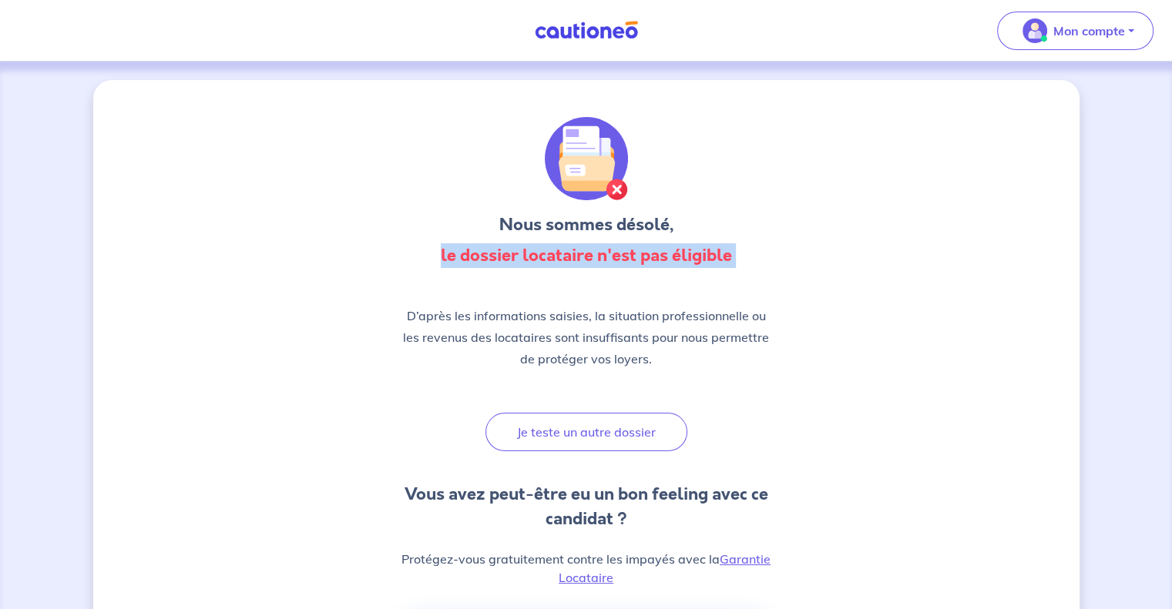
click at [680, 260] on strong "le dossier locataire n'est pas éligible" at bounding box center [586, 255] width 291 height 24
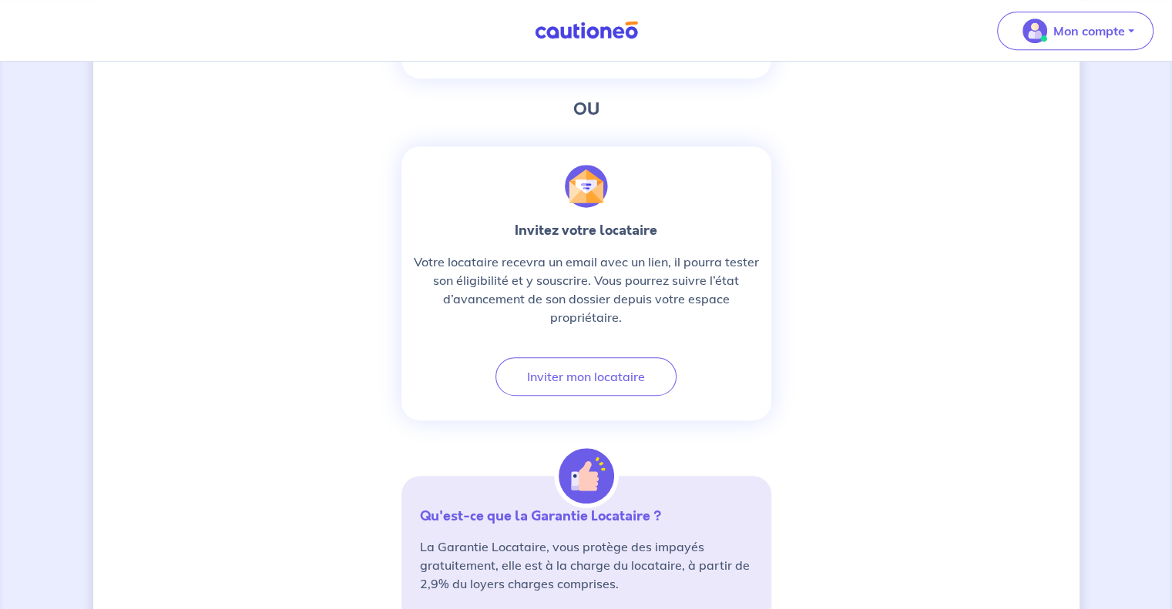
scroll to position [736, 0]
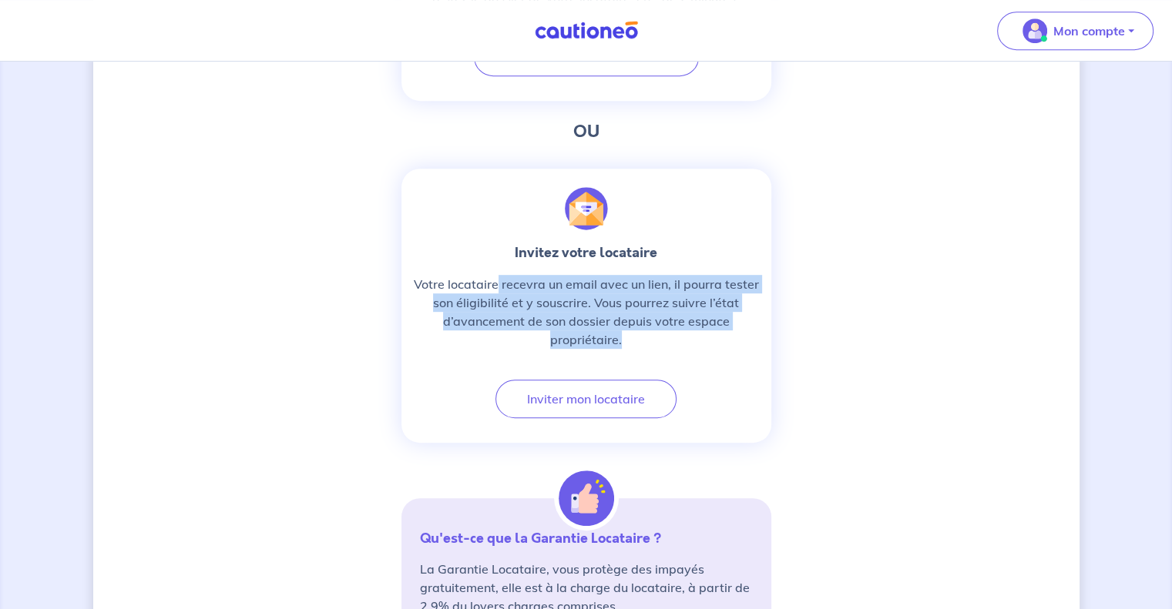
drag, startPoint x: 496, startPoint y: 279, endPoint x: 694, endPoint y: 344, distance: 208.5
click at [694, 344] on p "Votre locataire recevra un email avec un lien, il pourra tester son éligibilité…" at bounding box center [586, 312] width 345 height 74
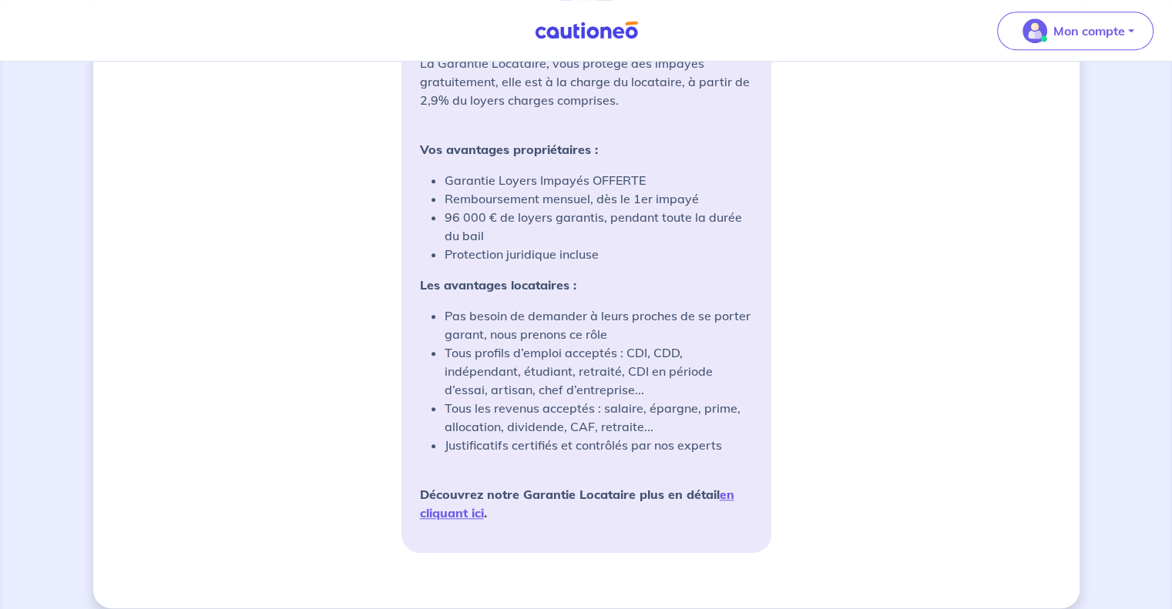
scroll to position [1242, 0]
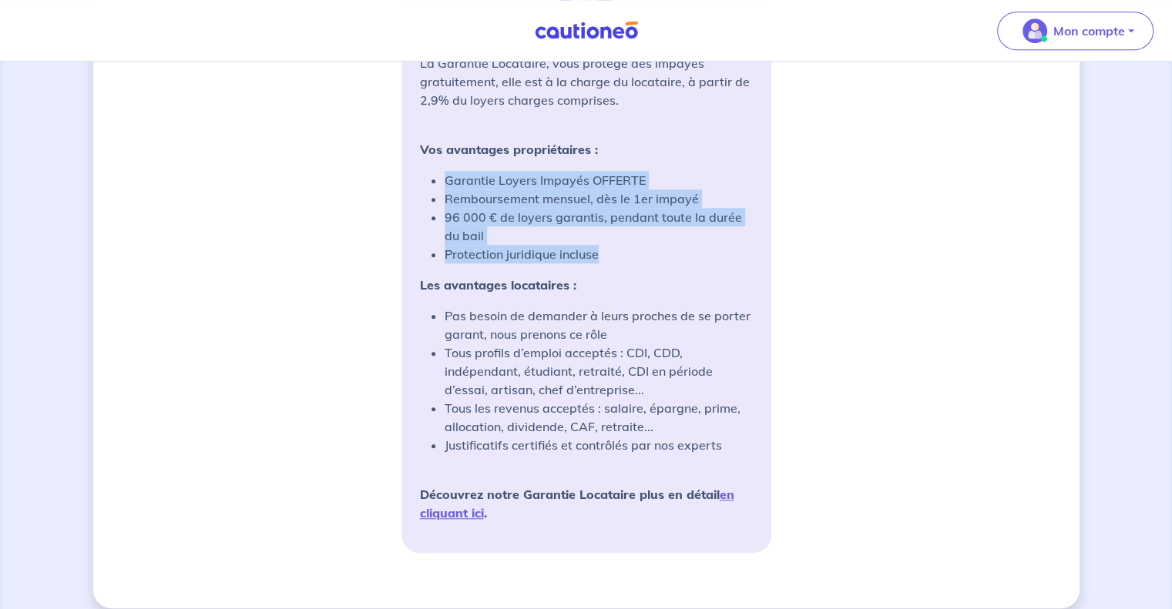
drag, startPoint x: 437, startPoint y: 175, endPoint x: 622, endPoint y: 255, distance: 202.2
click at [622, 255] on ul "Garantie Loyers Impayés OFFERTE Remboursement mensuel, dès le 1er impayé 96 000…" at bounding box center [586, 217] width 333 height 92
click at [622, 255] on li "Protection juridique incluse" at bounding box center [598, 254] width 308 height 18
drag, startPoint x: 622, startPoint y: 255, endPoint x: 623, endPoint y: 146, distance: 108.6
click at [623, 146] on div "La Garantie Locataire, vous protège des impayés gratuitement, elle est à la cha…" at bounding box center [586, 288] width 333 height 468
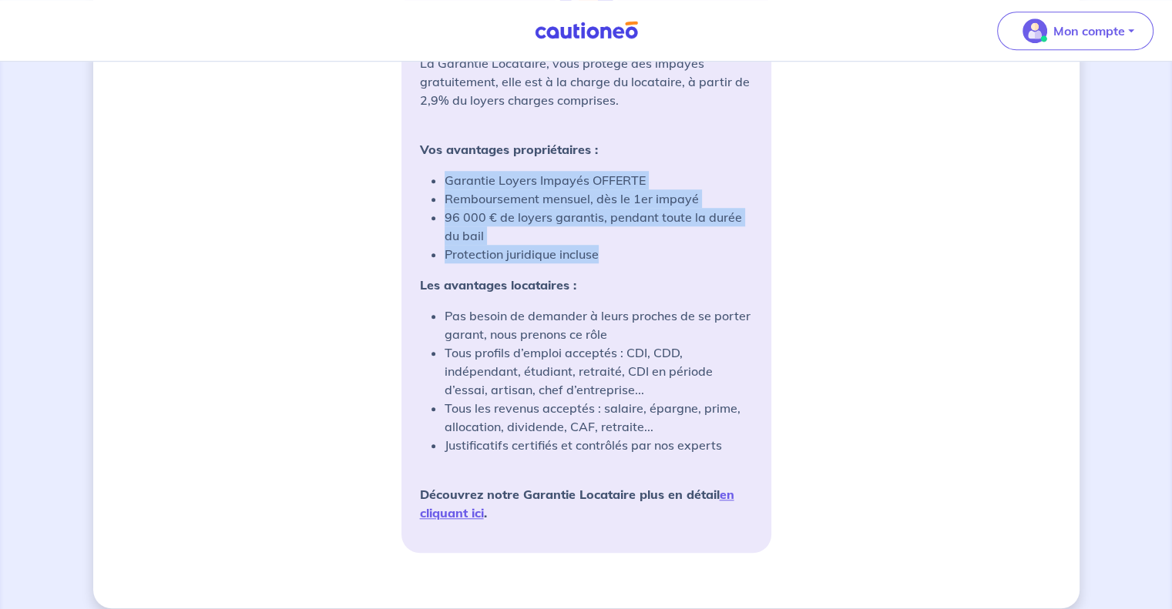
click at [623, 146] on p "Vos avantages propriétaires :" at bounding box center [586, 140] width 333 height 37
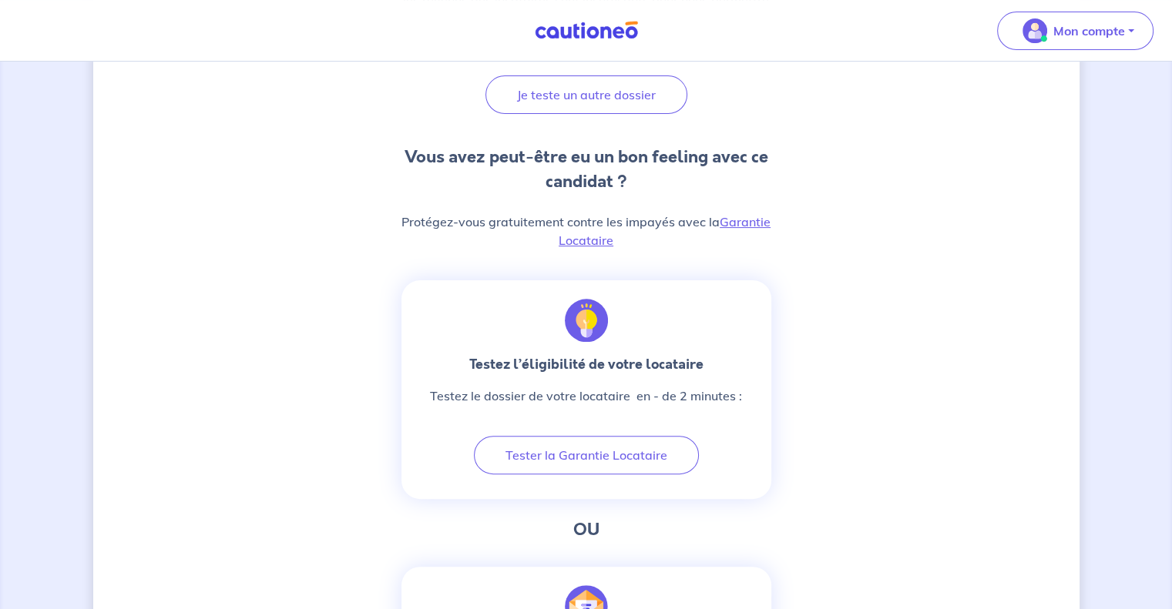
scroll to position [336, 0]
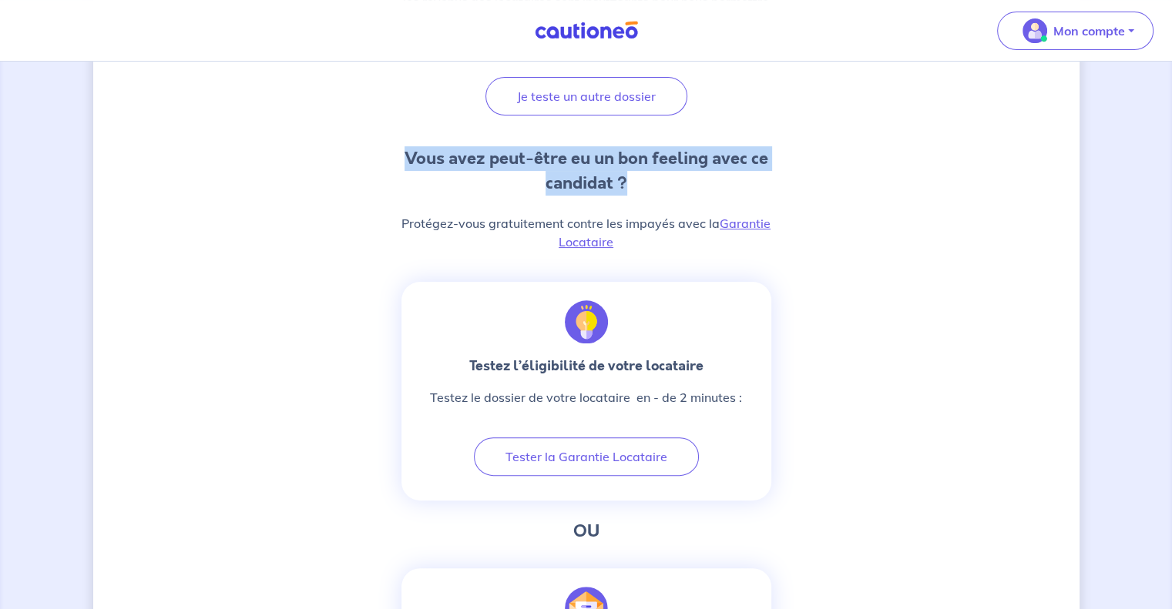
drag, startPoint x: 721, startPoint y: 106, endPoint x: 700, endPoint y: 181, distance: 78.3
click at [700, 181] on h3 "Vous avez peut-être eu un bon feeling avec ce candidat ?" at bounding box center [586, 170] width 370 height 49
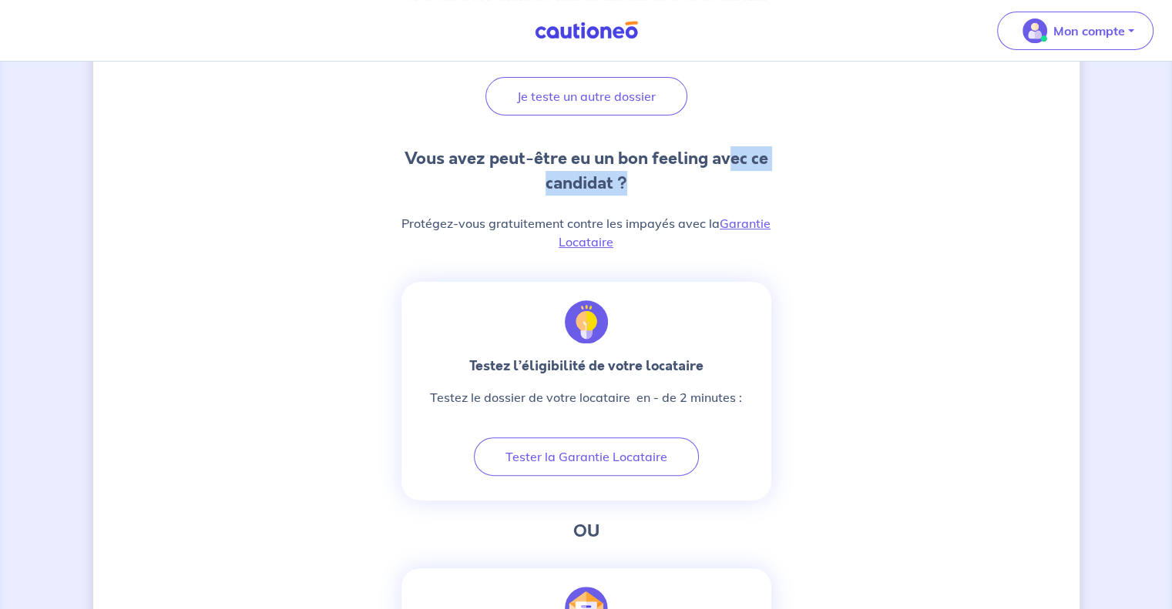
drag, startPoint x: 700, startPoint y: 181, endPoint x: 737, endPoint y: 126, distance: 66.7
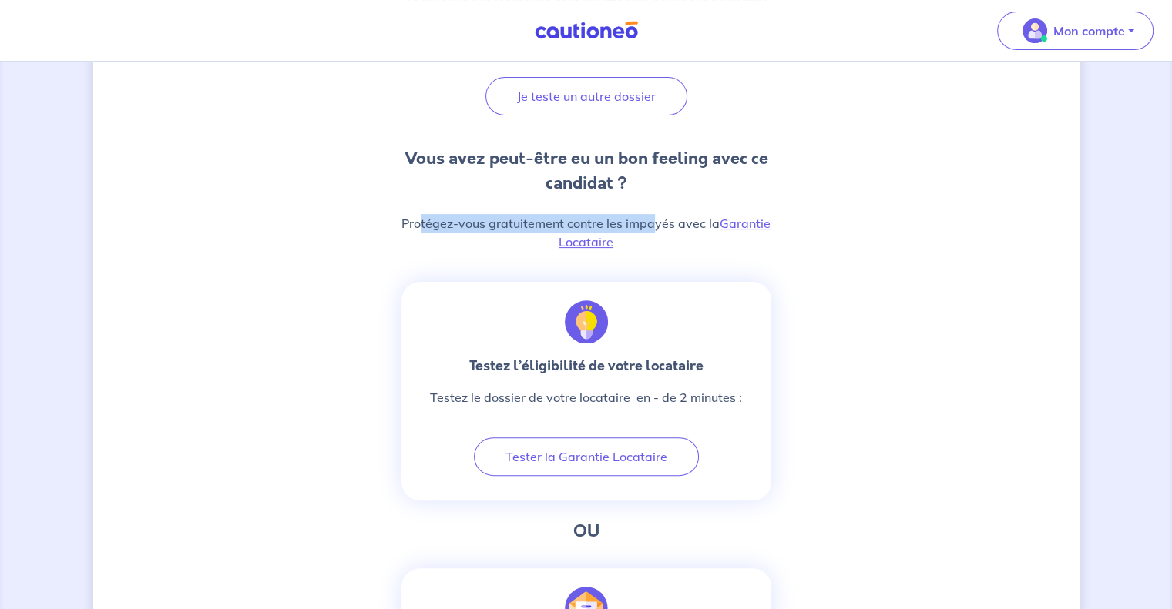
drag, startPoint x: 421, startPoint y: 223, endPoint x: 666, endPoint y: 230, distance: 245.8
click at [666, 230] on p "Protégez-vous gratuitement contre les impayés avec la Garantie Locataire" at bounding box center [586, 232] width 370 height 37
click at [747, 221] on link "Garantie Locataire" at bounding box center [664, 233] width 212 height 34
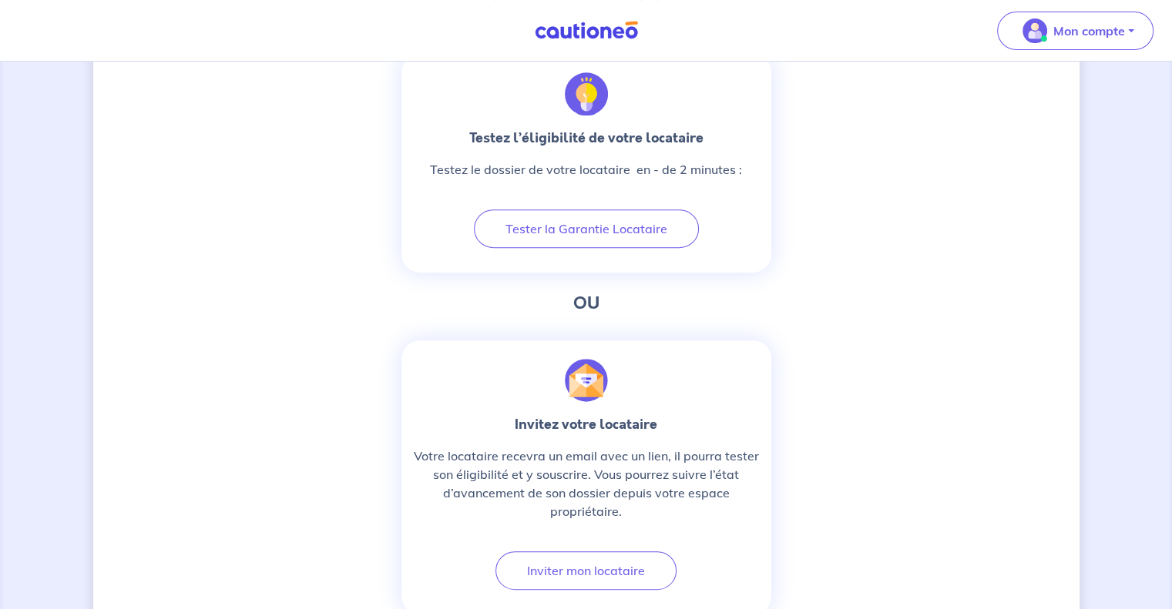
scroll to position [564, 0]
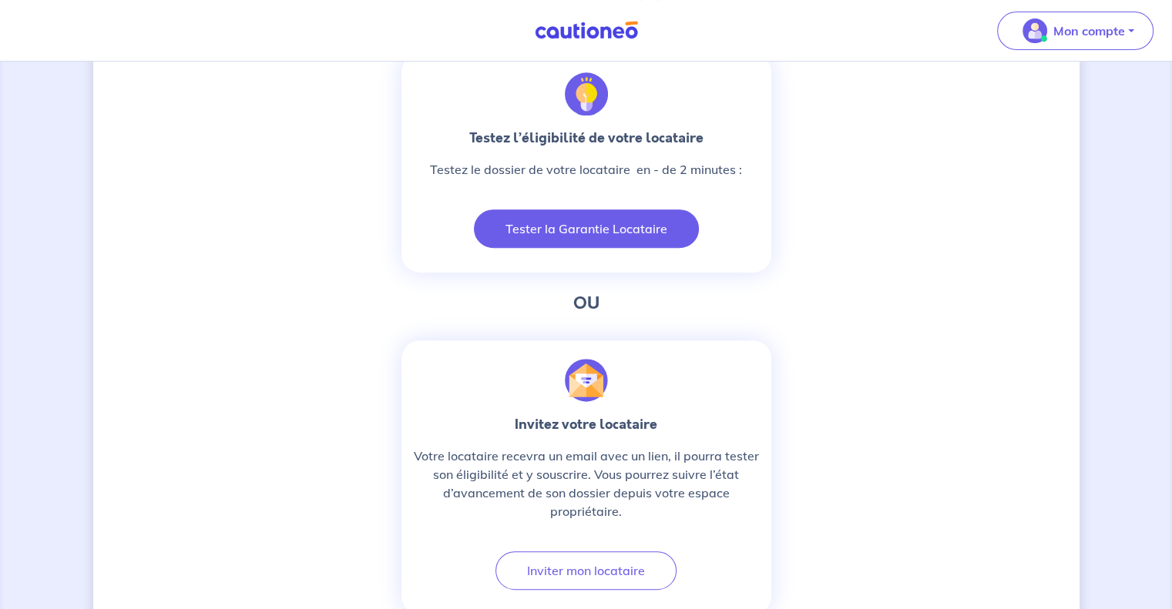
click at [622, 230] on button "Tester la Garantie Locataire" at bounding box center [586, 229] width 225 height 39
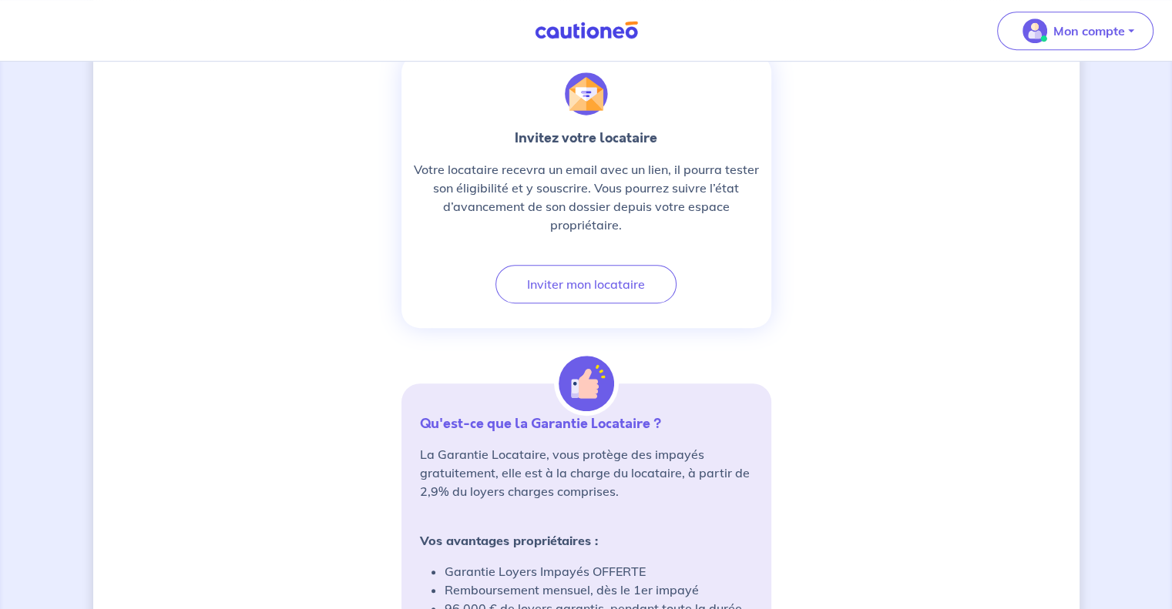
scroll to position [853, 0]
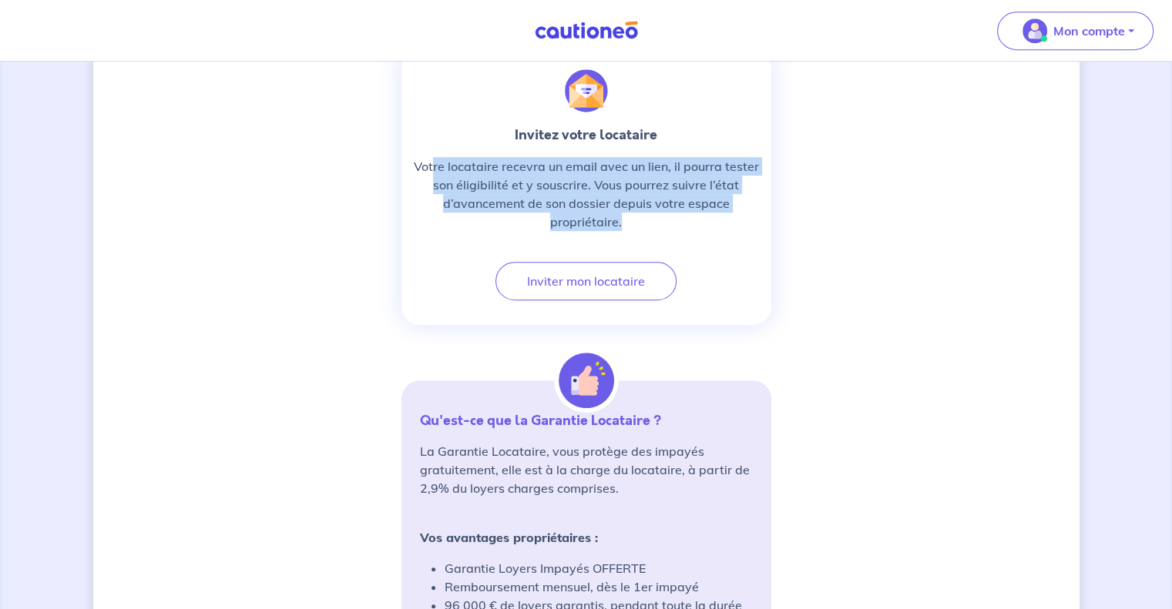
drag, startPoint x: 434, startPoint y: 163, endPoint x: 684, endPoint y: 235, distance: 259.6
click at [684, 235] on div "Invitez votre locataire Votre locataire recevra un email avec un lien, il pourr…" at bounding box center [586, 184] width 345 height 119
drag, startPoint x: 684, startPoint y: 235, endPoint x: 699, endPoint y: 149, distance: 86.9
click at [699, 149] on div "Invitez votre locataire Votre locataire recevra un email avec un lien, il pourr…" at bounding box center [586, 184] width 345 height 119
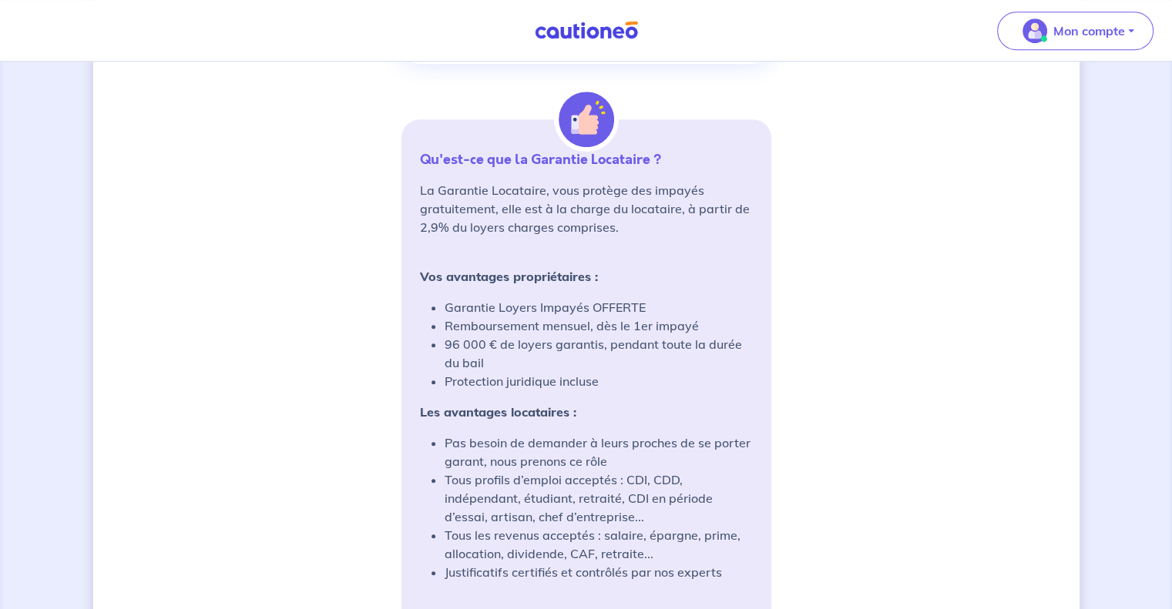
scroll to position [1118, 0]
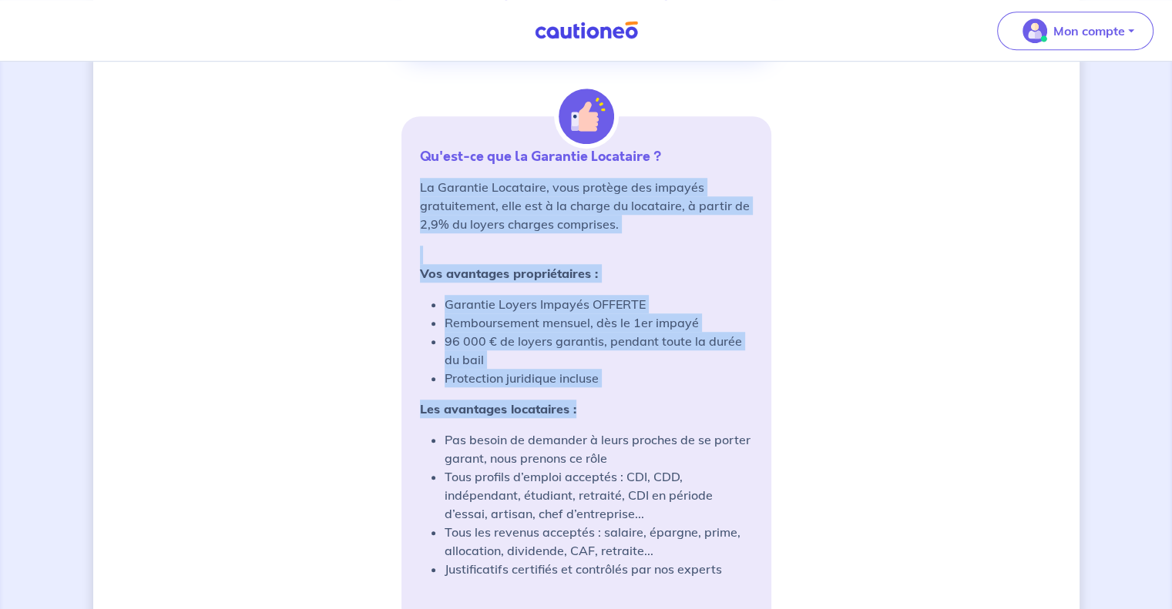
drag, startPoint x: 660, startPoint y: 109, endPoint x: 672, endPoint y: 395, distance: 286.0
click at [672, 395] on div "Vous avez peut-être eu un bon feeling avec ce candidat ? Protégez-vous gratuite…" at bounding box center [586, 27] width 370 height 1325
click at [672, 395] on div "La Garantie Locataire, vous protège des impayés gratuitement, elle est à la cha…" at bounding box center [586, 412] width 333 height 468
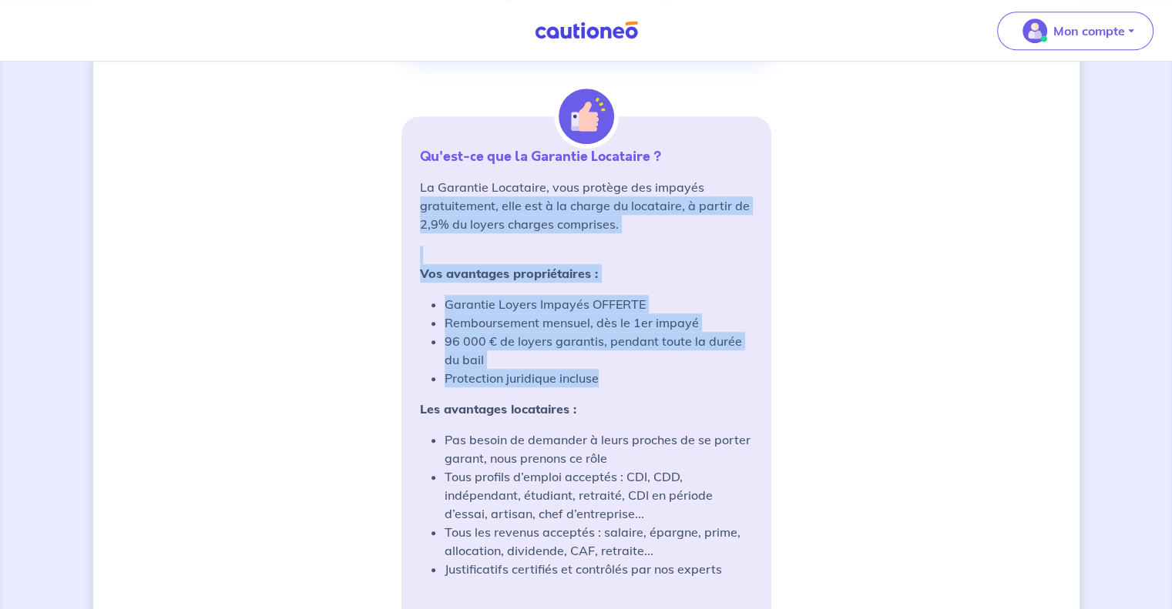
drag, startPoint x: 672, startPoint y: 381, endPoint x: 704, endPoint y: 156, distance: 226.4
click at [704, 156] on div "Qu'est-ce que la Garantie Locataire ? La Garantie Locataire, vous protège des i…" at bounding box center [586, 396] width 370 height 561
click at [704, 156] on p "Qu'est-ce que la Garantie Locataire ?" at bounding box center [586, 156] width 333 height 18
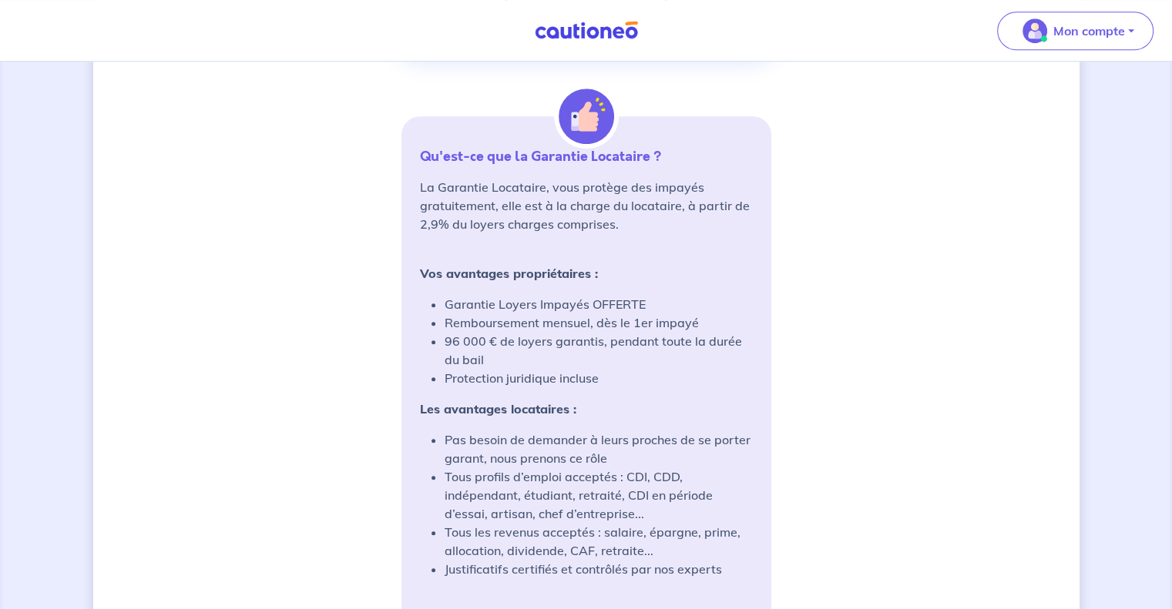
scroll to position [1258, 0]
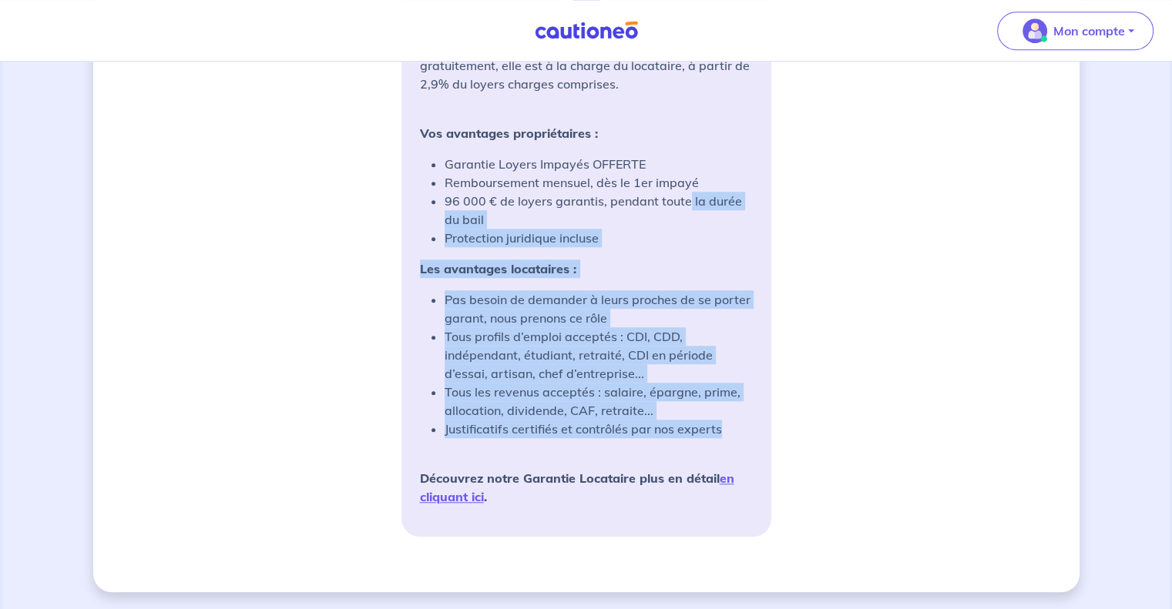
drag, startPoint x: 687, startPoint y: 196, endPoint x: 722, endPoint y: 434, distance: 240.5
click at [722, 434] on div "La Garantie Locataire, vous protège des impayés gratuitement, elle est à la cha…" at bounding box center [586, 272] width 333 height 468
click at [722, 434] on li "Justificatifs certifiés et contrôlés par nos experts" at bounding box center [598, 429] width 308 height 18
drag, startPoint x: 722, startPoint y: 434, endPoint x: 699, endPoint y: 187, distance: 247.5
click at [699, 187] on div "La Garantie Locataire, vous protège des impayés gratuitement, elle est à la cha…" at bounding box center [586, 272] width 333 height 468
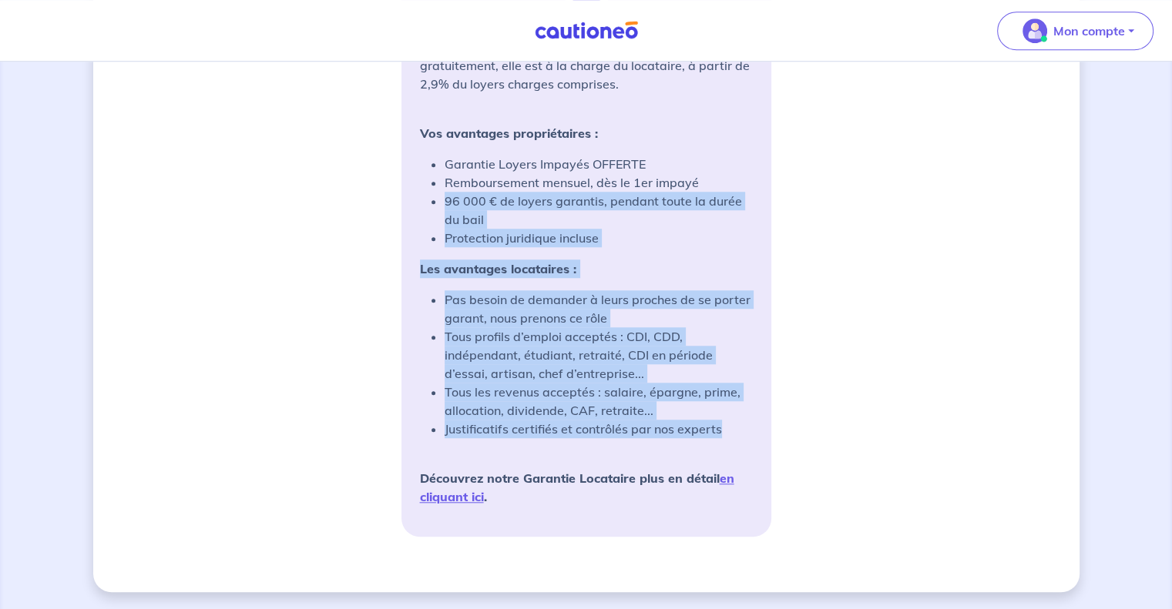
click at [699, 187] on li "Remboursement mensuel, dès le 1er impayé" at bounding box center [598, 182] width 308 height 18
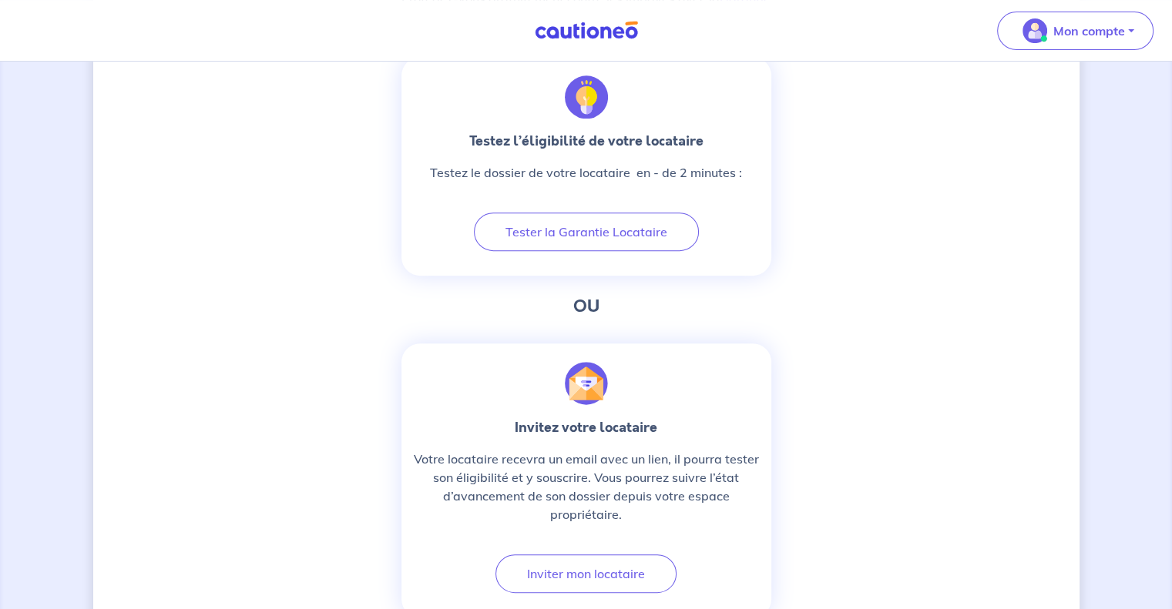
scroll to position [558, 0]
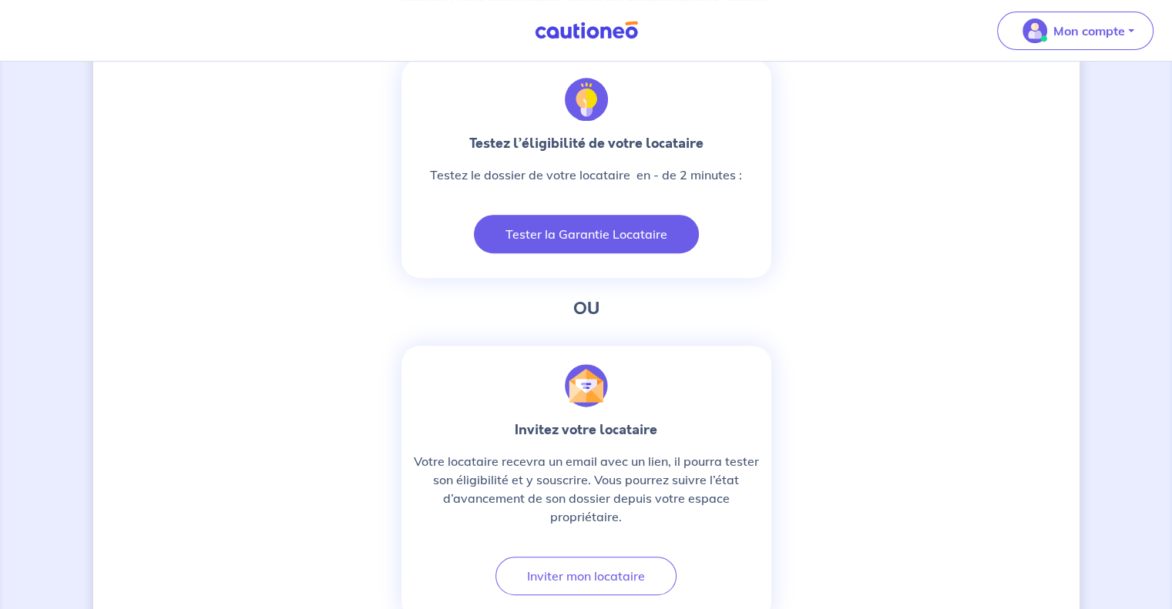
click at [575, 244] on button "Tester la Garantie Locataire" at bounding box center [586, 234] width 225 height 39
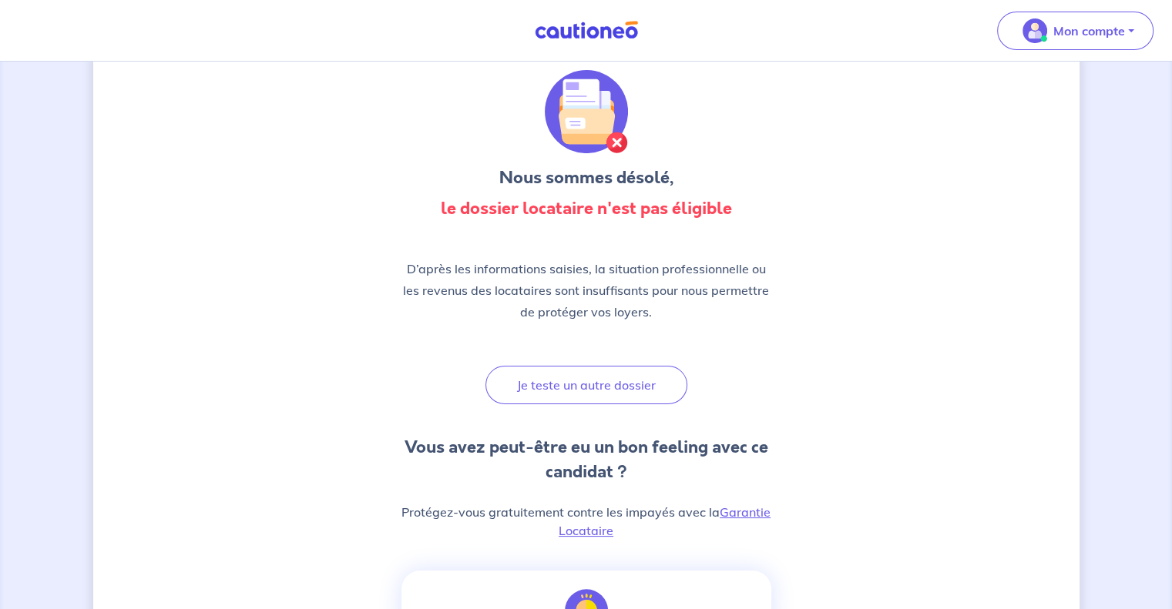
scroll to position [46, 0]
click at [588, 389] on button "Je teste un autre dossier" at bounding box center [586, 386] width 202 height 39
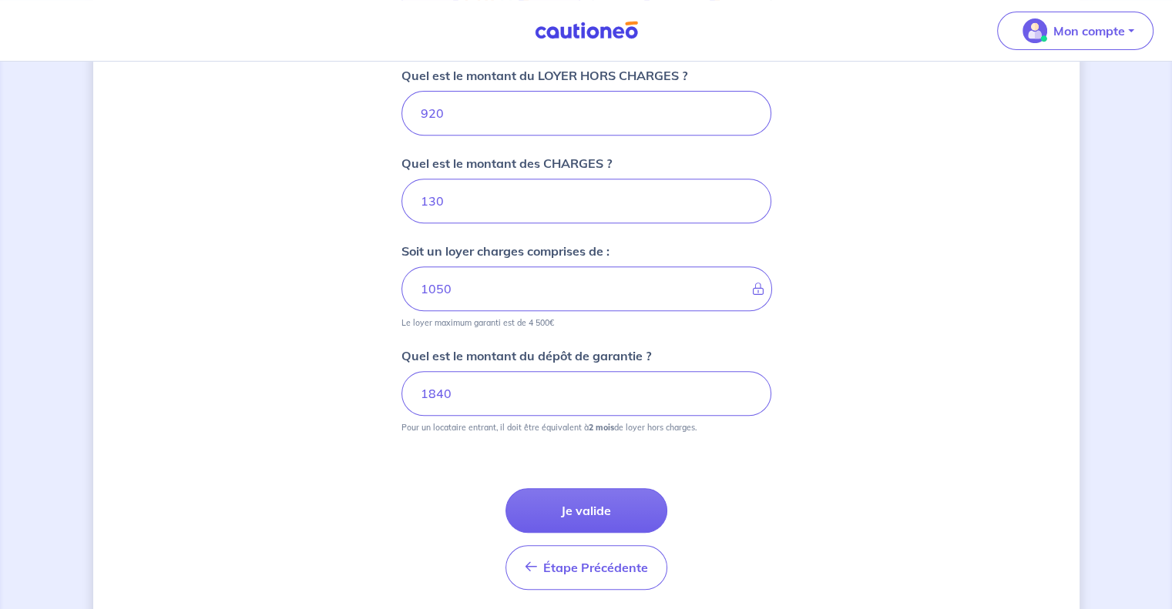
scroll to position [680, 0]
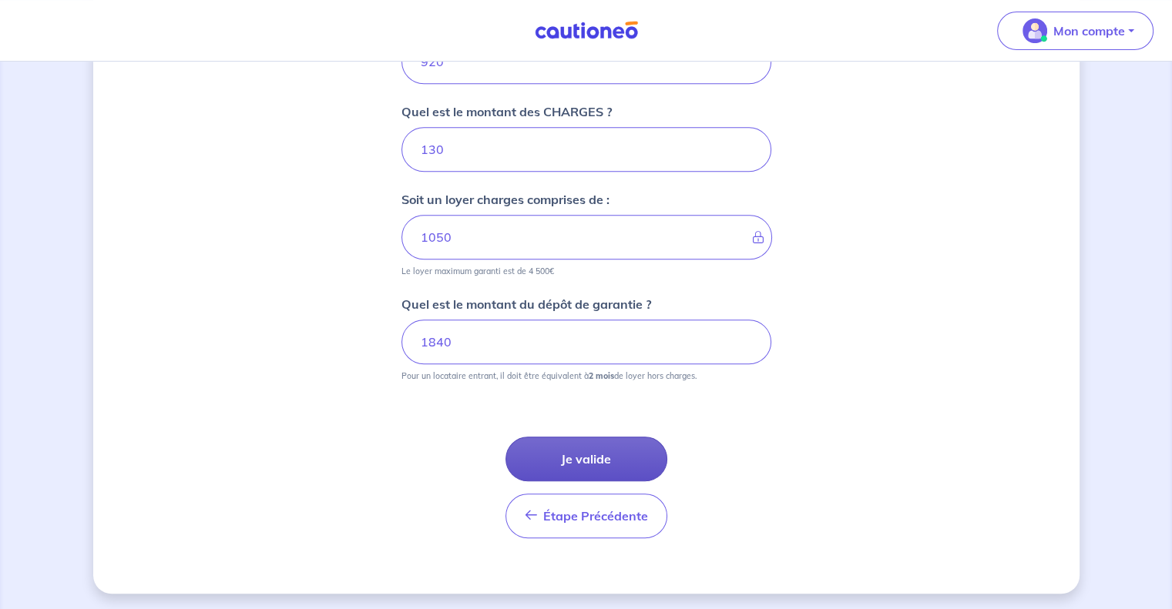
click at [619, 444] on button "Je valide" at bounding box center [586, 459] width 162 height 45
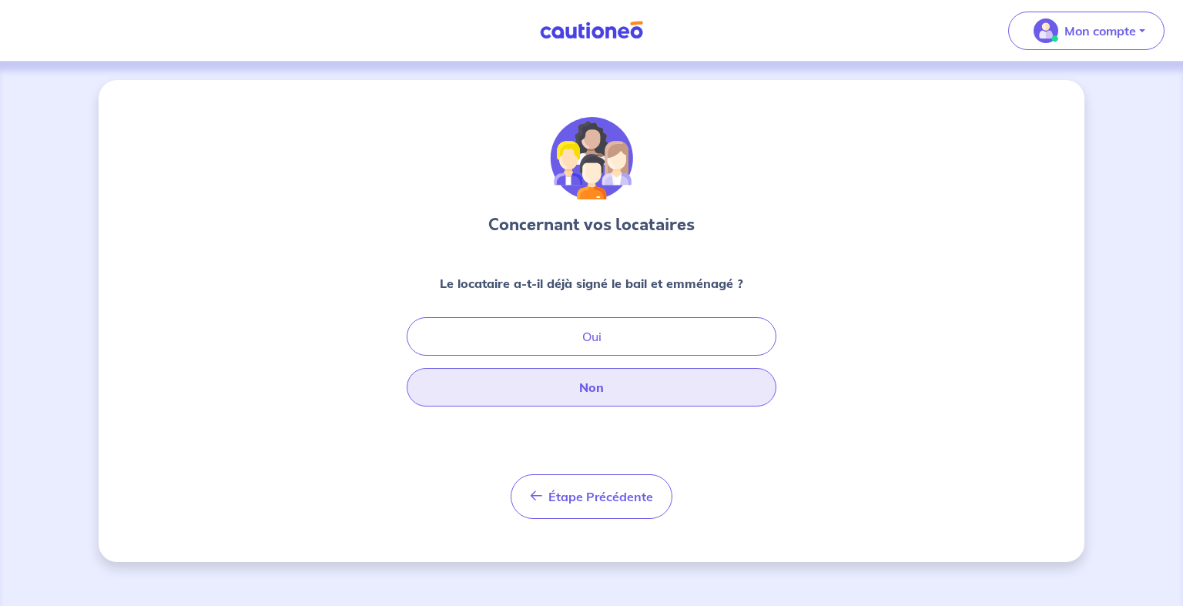
click at [625, 389] on button "Non" at bounding box center [592, 387] width 370 height 39
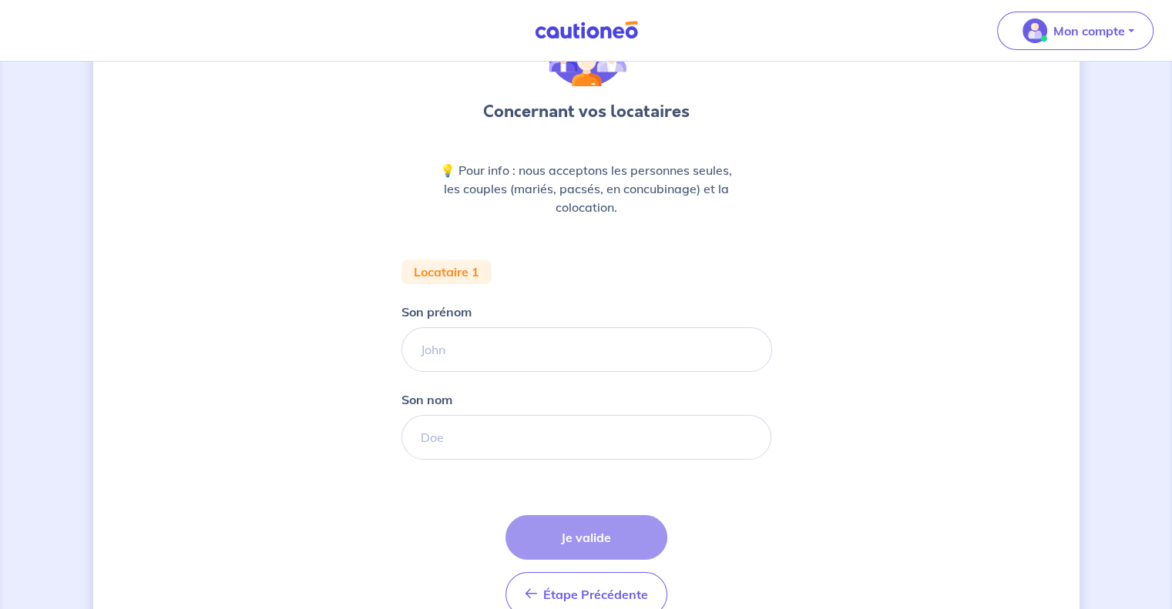
scroll to position [112, 0]
click at [576, 349] on input "Son prénom" at bounding box center [586, 351] width 370 height 45
type input "bhj"
click at [551, 440] on input "Son nom" at bounding box center [586, 439] width 370 height 45
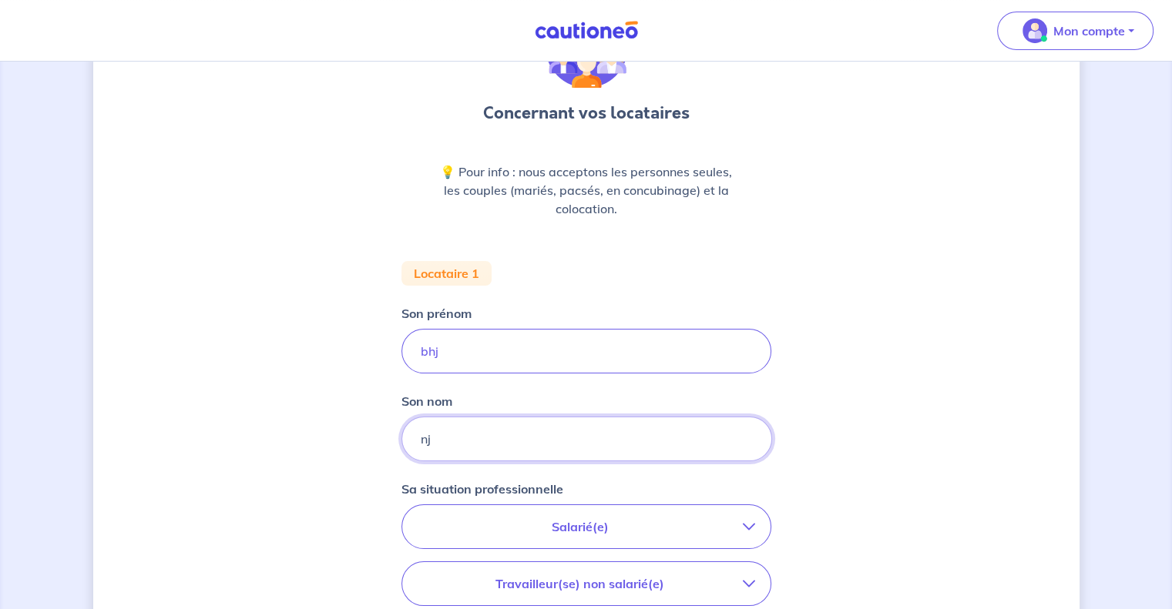
type input "nj"
click at [932, 407] on div "Concernant vos locataires 💡 Pour info : nous acceptons les personnes seules, le…" at bounding box center [586, 454] width 986 height 973
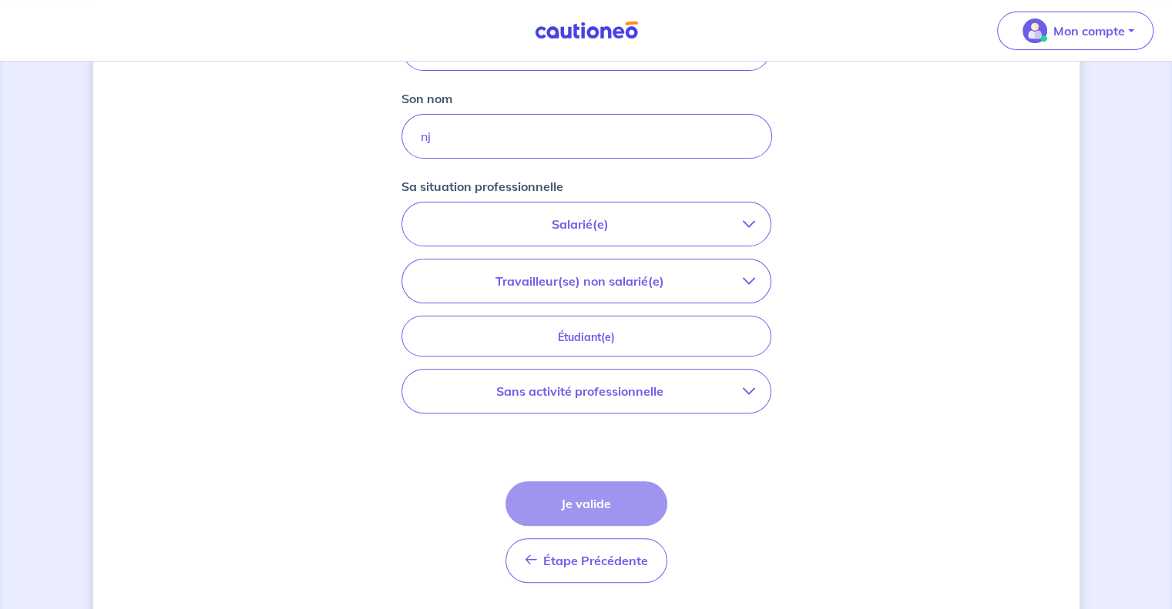
scroll to position [414, 0]
click at [678, 221] on p "Salarié(e)" at bounding box center [579, 225] width 325 height 18
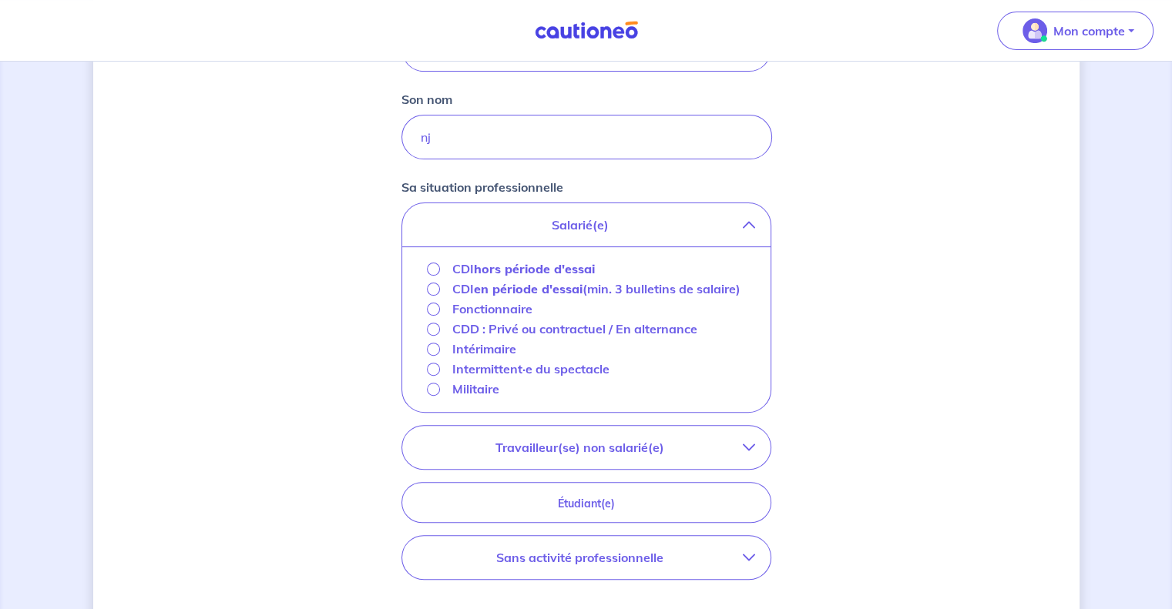
click at [568, 264] on strong "hors période d'essai" at bounding box center [534, 268] width 121 height 15
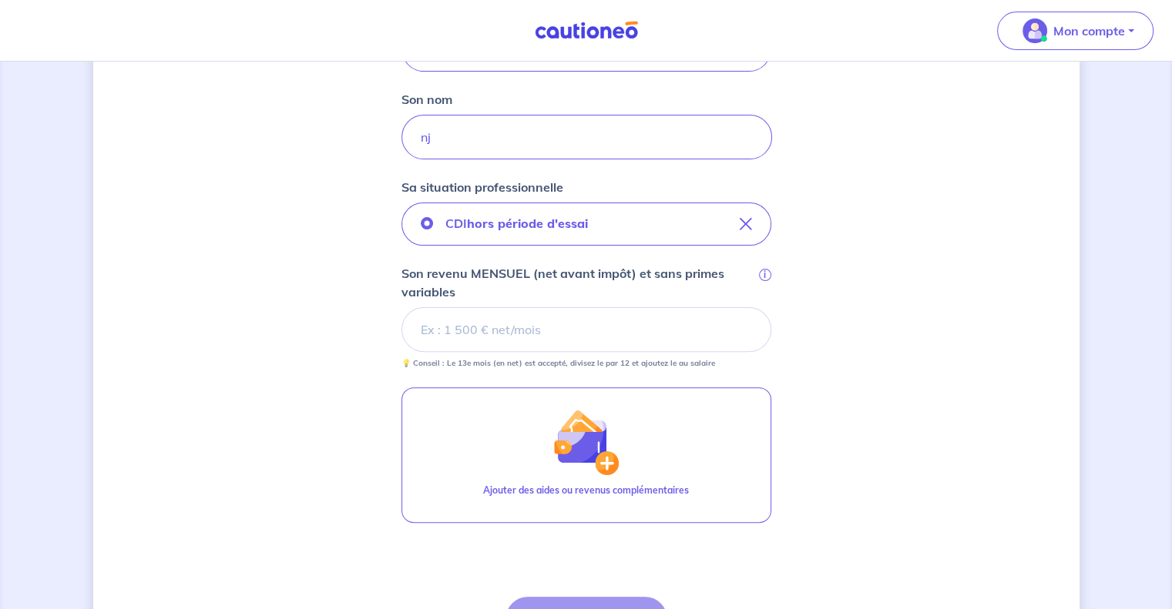
click at [607, 313] on input "Son revenu MENSUEL (net avant impôt) et sans primes variables i" at bounding box center [586, 329] width 370 height 45
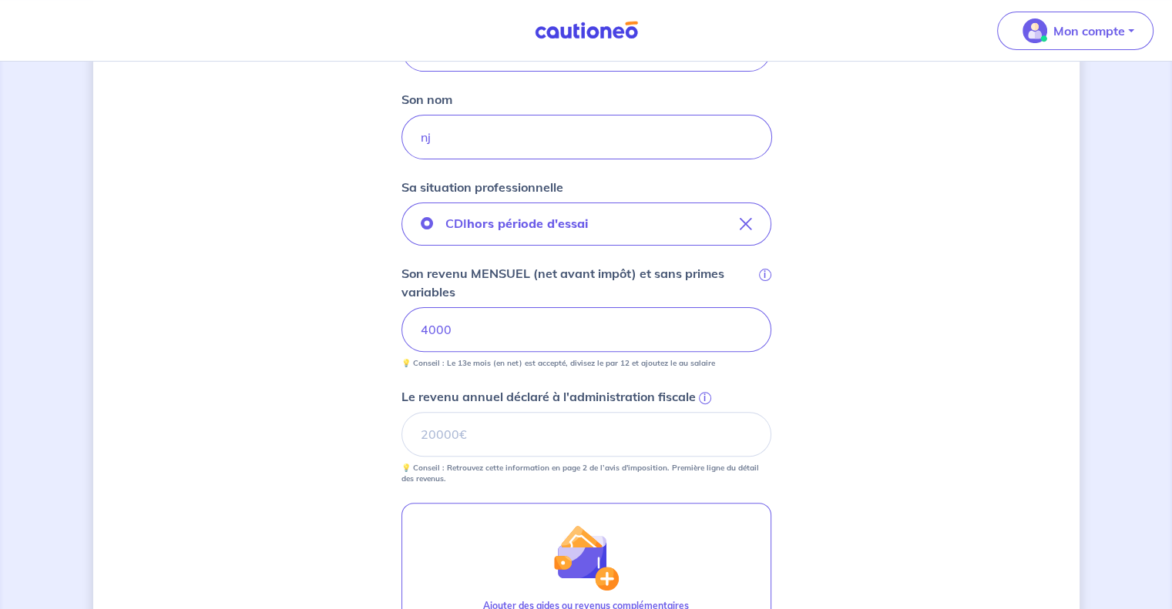
click at [875, 367] on div "Concernant vos locataires 💡 Pour info : nous acceptons les personnes seules, le…" at bounding box center [586, 267] width 986 height 1203
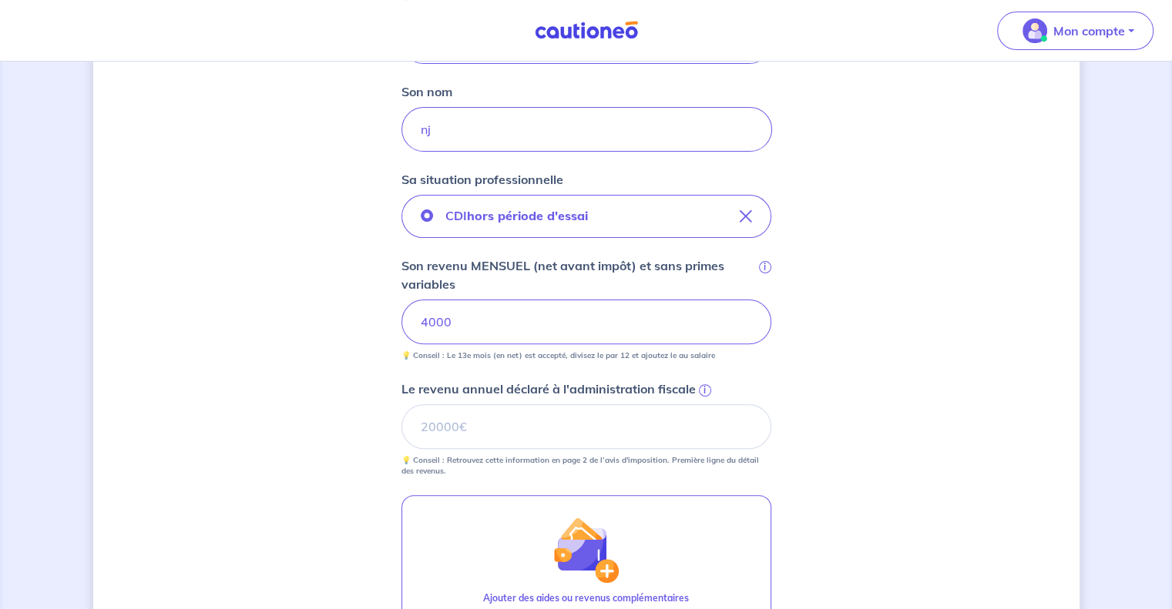
scroll to position [690, 0]
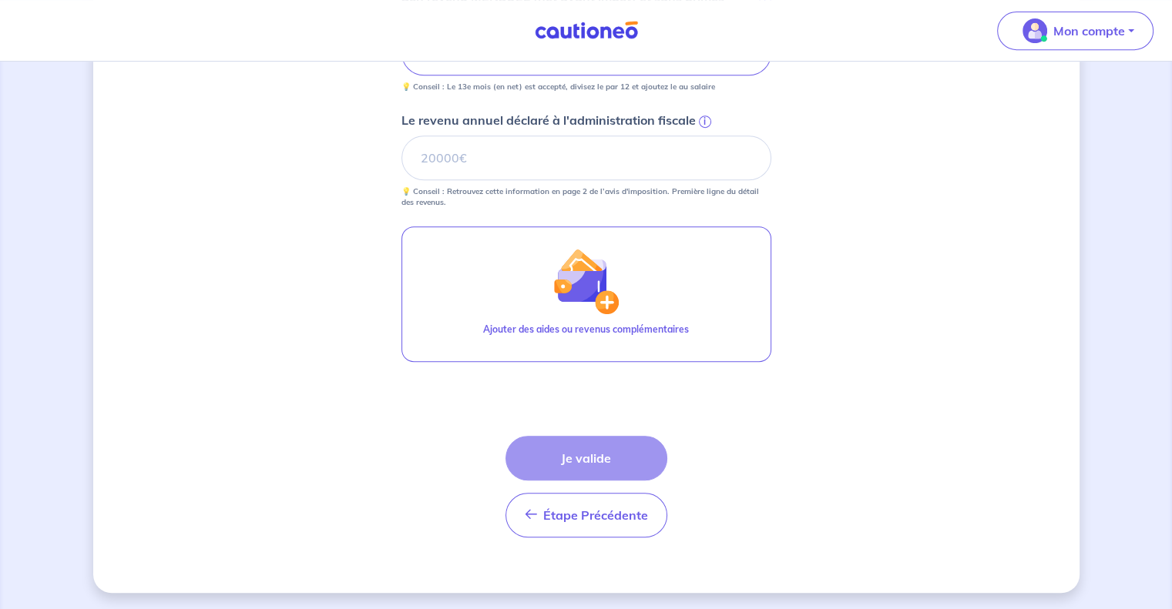
click at [696, 404] on form "Locataire 1 Son prénom bhj Son nom nj Sa situation professionnelle CDI hors pér…" at bounding box center [586, 116] width 370 height 867
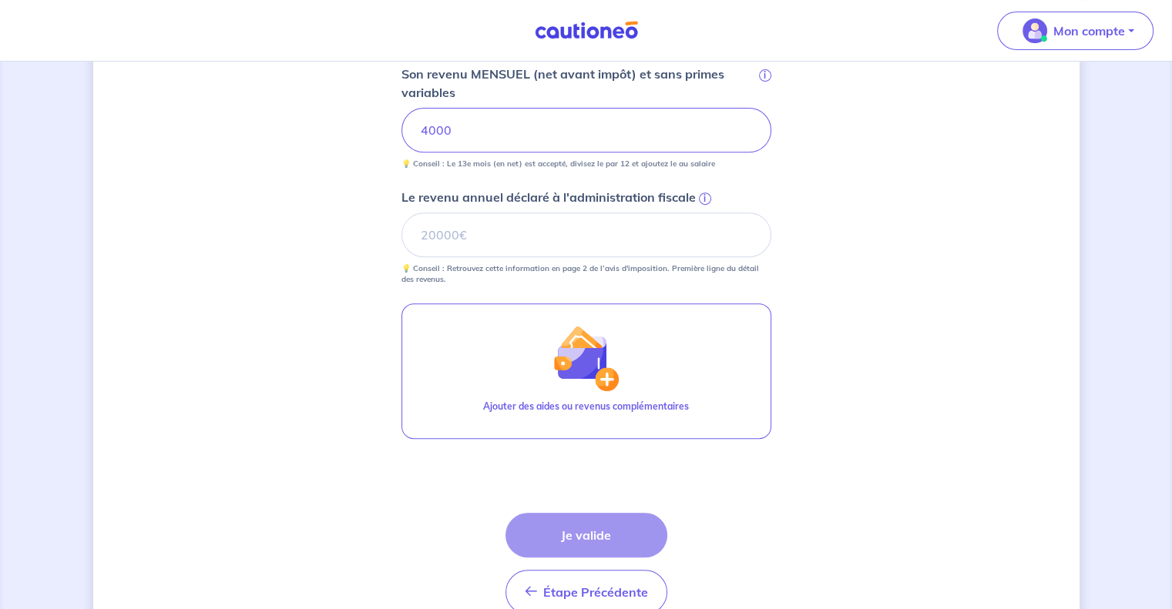
scroll to position [607, 0]
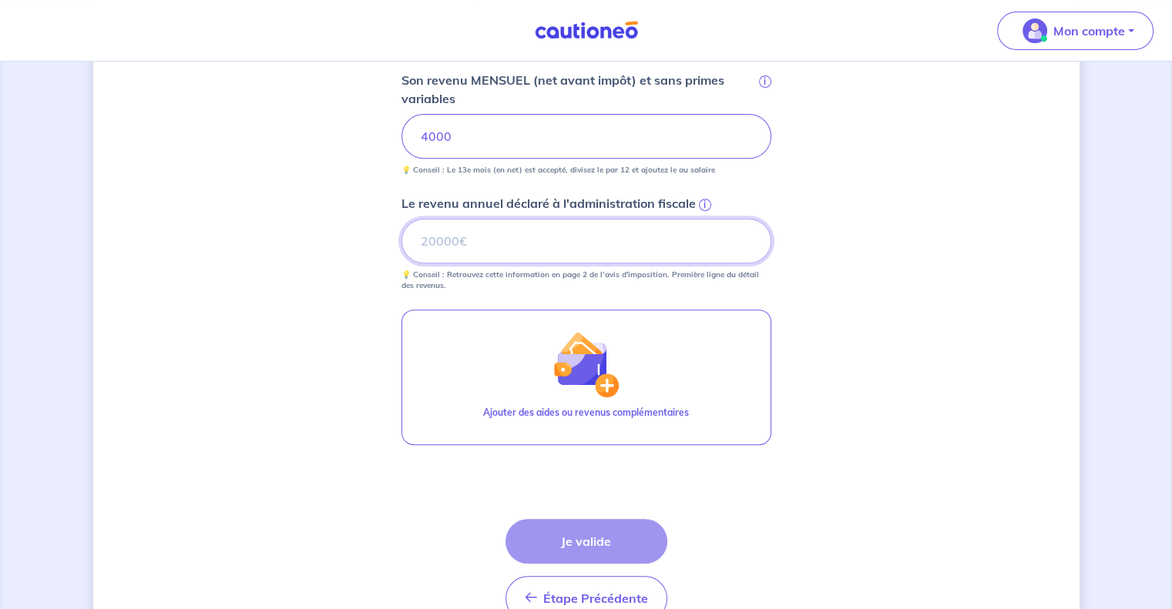
click at [591, 236] on input "Le revenu annuel déclaré à l'administration fiscale i" at bounding box center [586, 241] width 370 height 45
type input "48000"
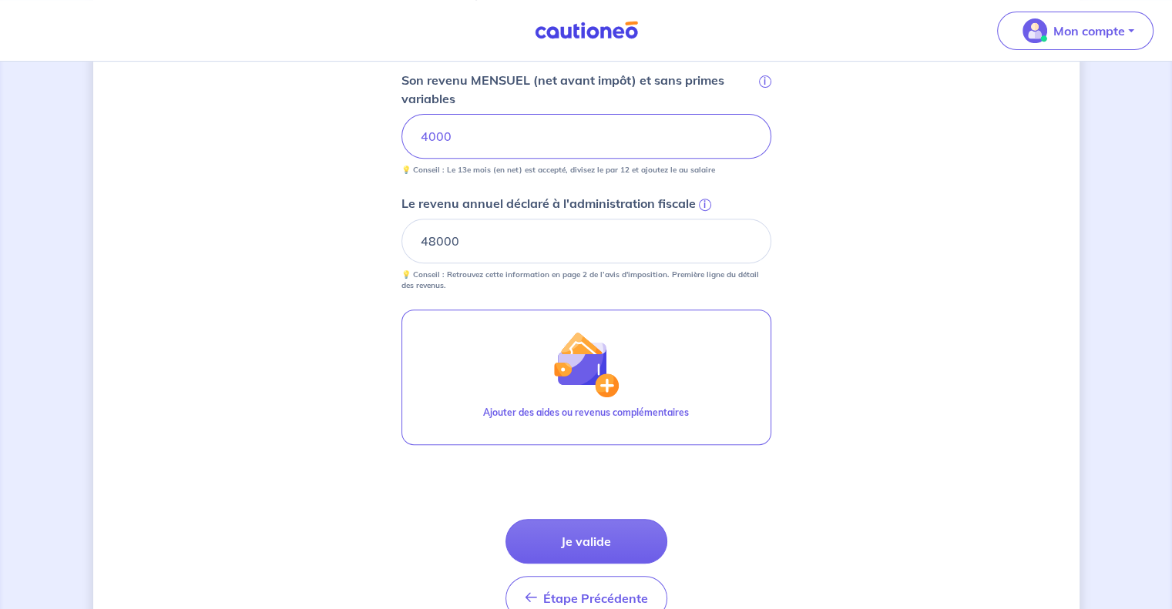
click at [932, 325] on div "Concernant vos locataires 💡 Pour info : nous acceptons les personnes seules, le…" at bounding box center [586, 74] width 986 height 1203
click at [549, 534] on button "Je valide" at bounding box center [586, 541] width 162 height 45
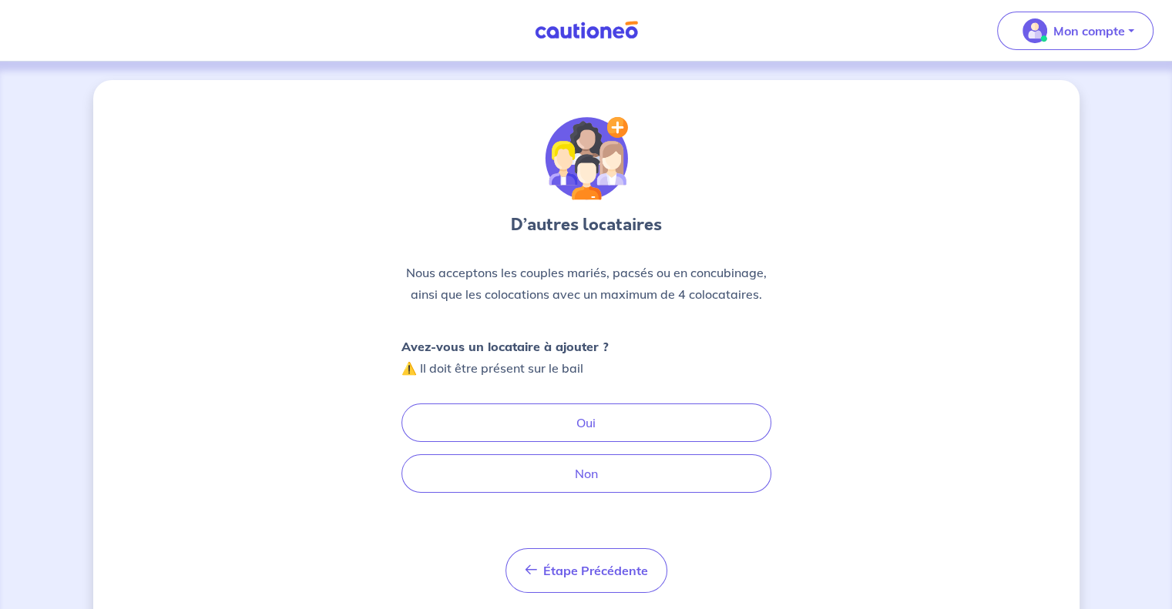
scroll to position [44, 0]
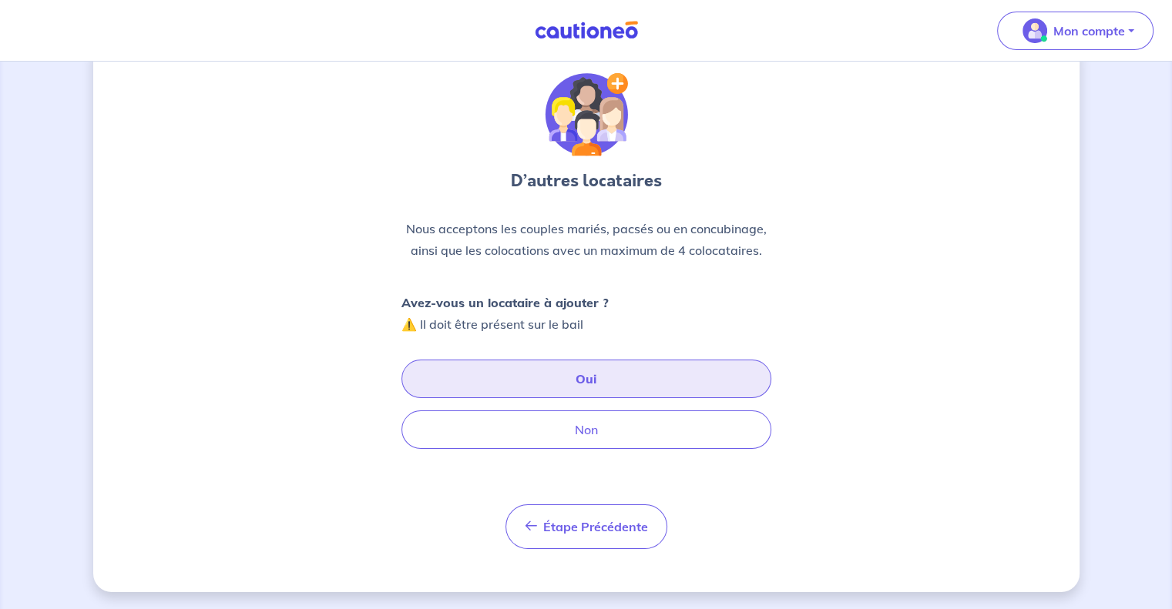
click at [543, 373] on button "Oui" at bounding box center [586, 379] width 370 height 39
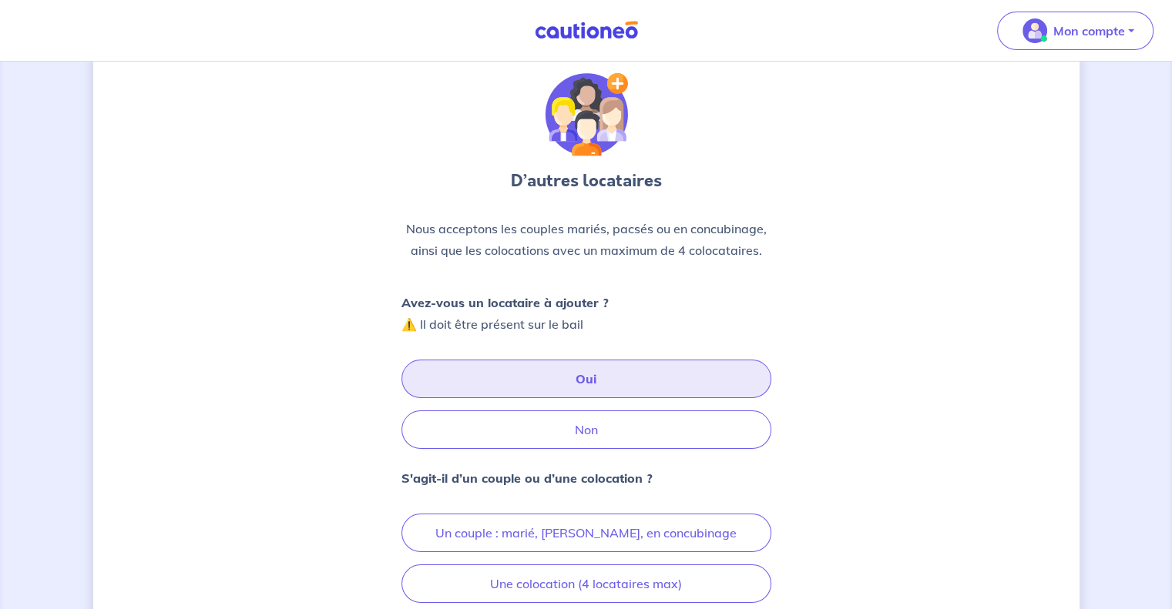
scroll to position [197, 0]
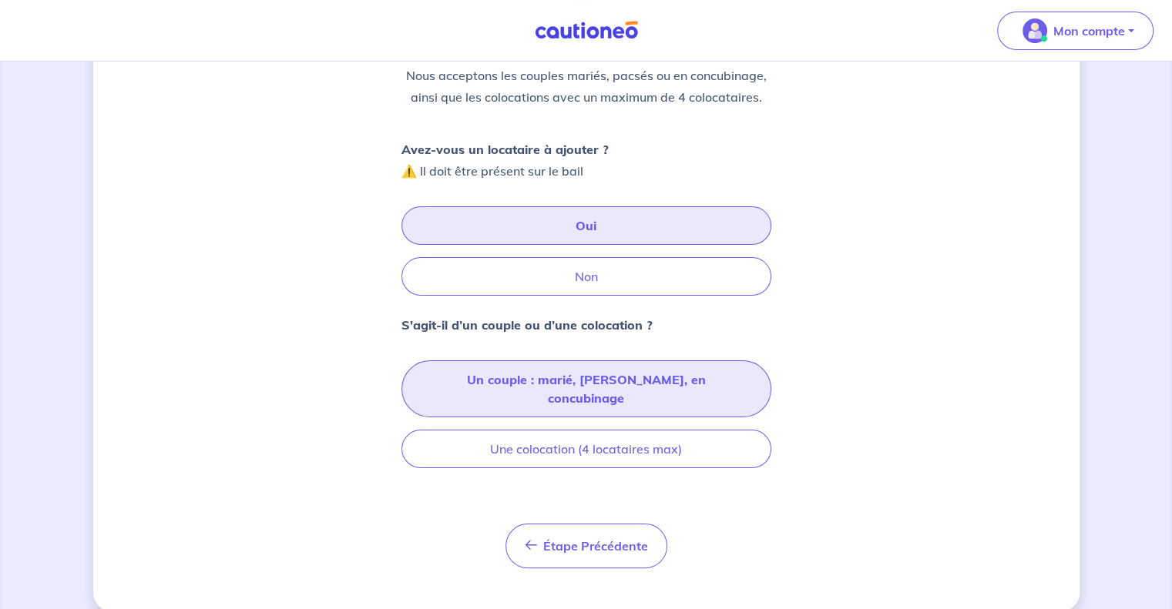
click at [594, 381] on button "Un couple : marié, [PERSON_NAME], en concubinage" at bounding box center [586, 388] width 370 height 57
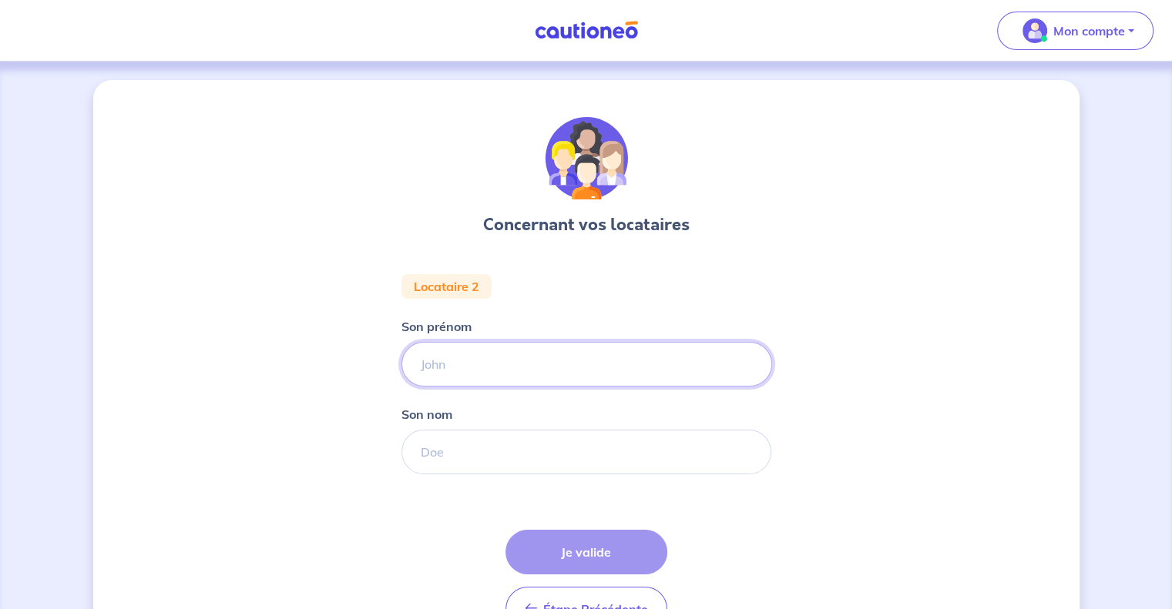
click at [569, 354] on input "Son prénom" at bounding box center [586, 364] width 370 height 45
type input "test"
click at [515, 461] on input "Son nom" at bounding box center [586, 452] width 370 height 45
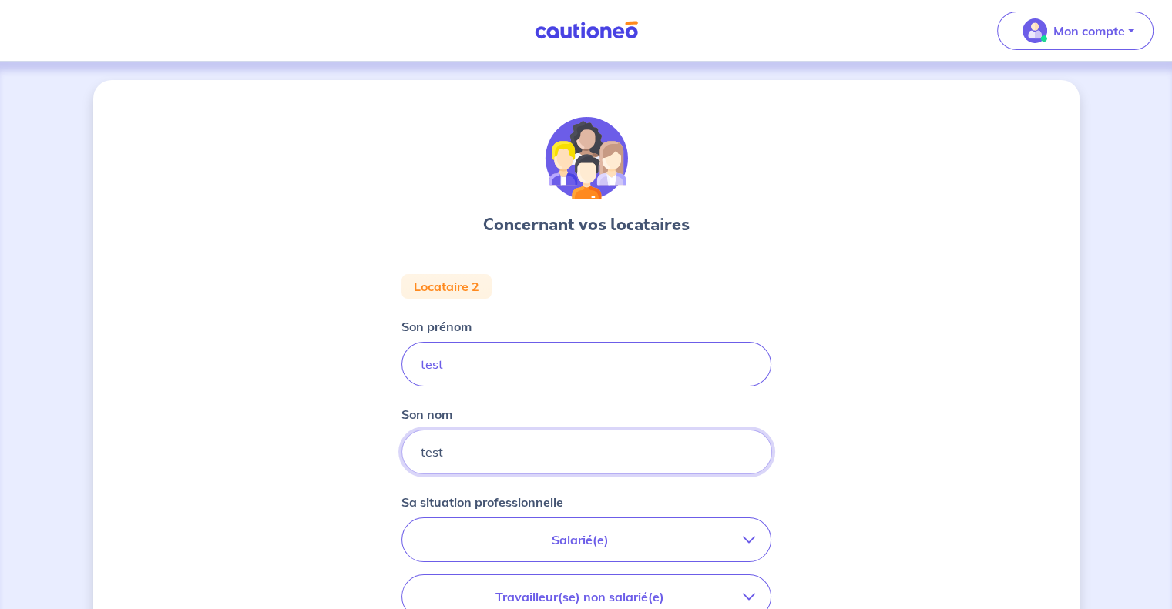
type input "test"
click at [677, 538] on p "Salarié(e)" at bounding box center [579, 540] width 325 height 18
click at [582, 582] on strong "hors période d'essai" at bounding box center [534, 583] width 121 height 15
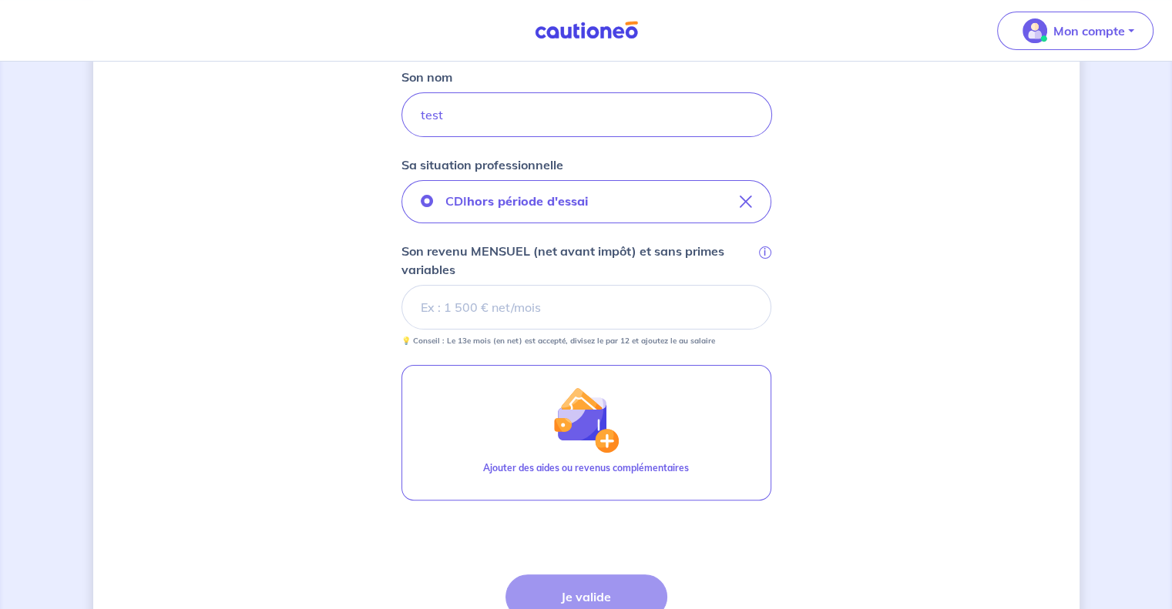
scroll to position [339, 0]
click at [609, 320] on input "Son revenu MENSUEL (net avant impôt) et sans primes variables i" at bounding box center [586, 305] width 370 height 45
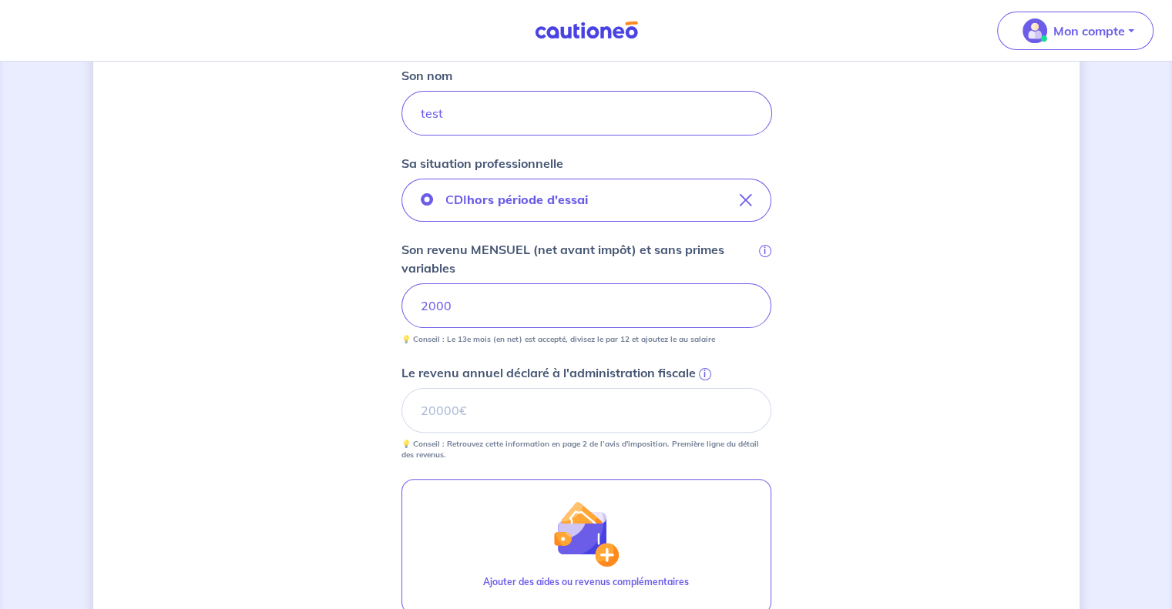
click at [852, 384] on div "Concernant vos locataires Locataire 2 Son prénom test Son nom test Sa situation…" at bounding box center [586, 293] width 986 height 1105
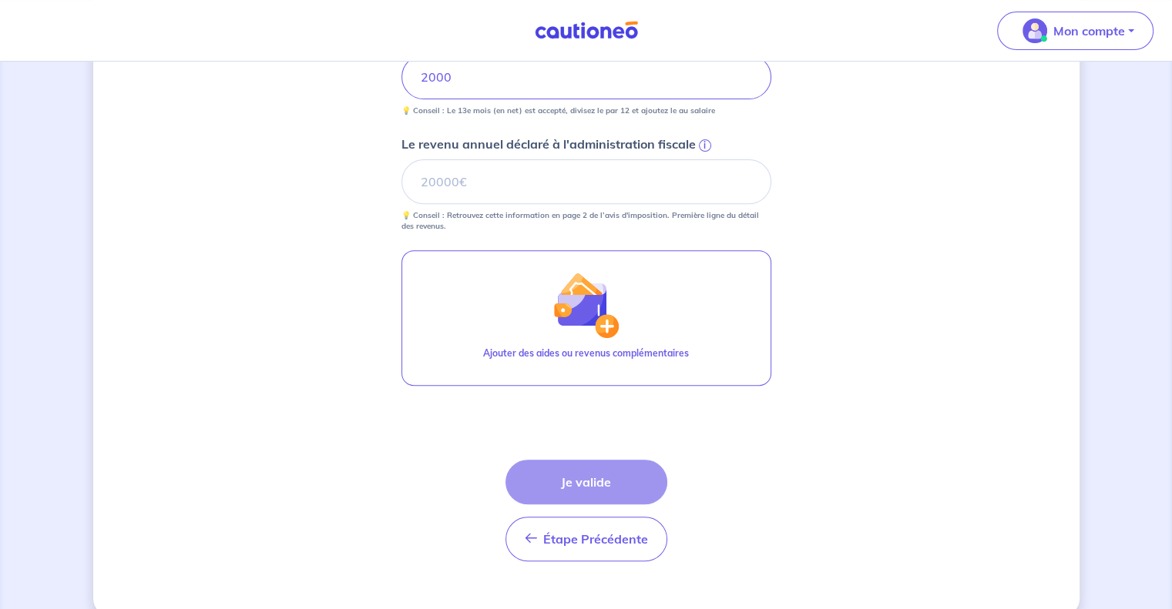
scroll to position [592, 0]
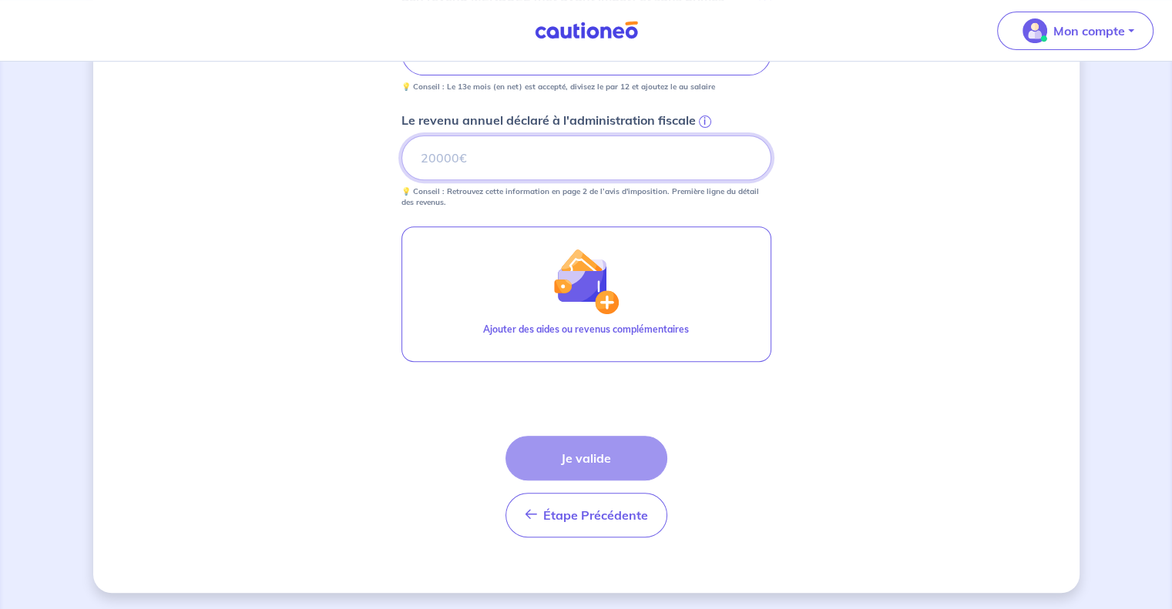
click at [418, 159] on input "Le revenu annuel déclaré à l'administration fiscale i" at bounding box center [586, 158] width 370 height 45
type input "20000"
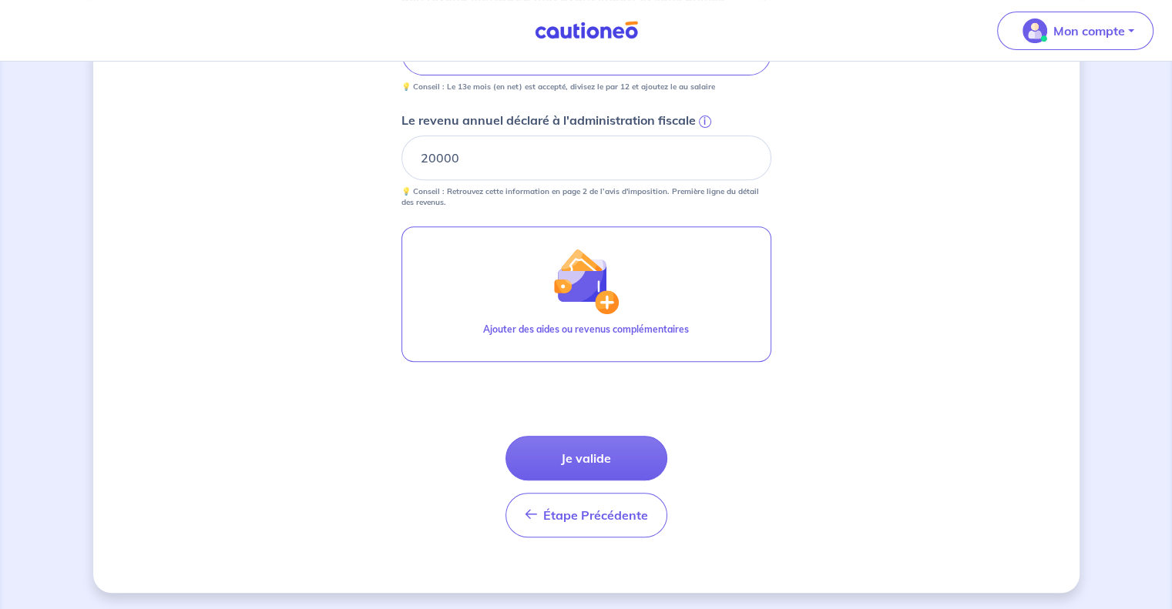
click at [810, 264] on div "Concernant vos locataires Locataire 2 Son prénom test Son nom test Sa situation…" at bounding box center [586, 41] width 986 height 1105
click at [574, 446] on button "Je valide" at bounding box center [586, 458] width 162 height 45
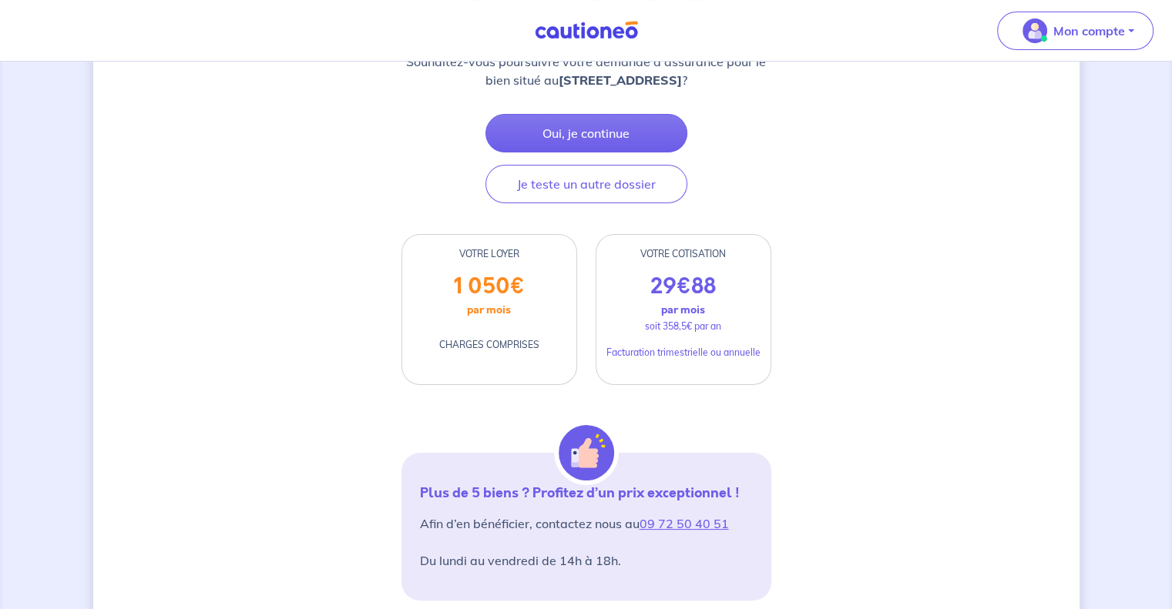
scroll to position [254, 0]
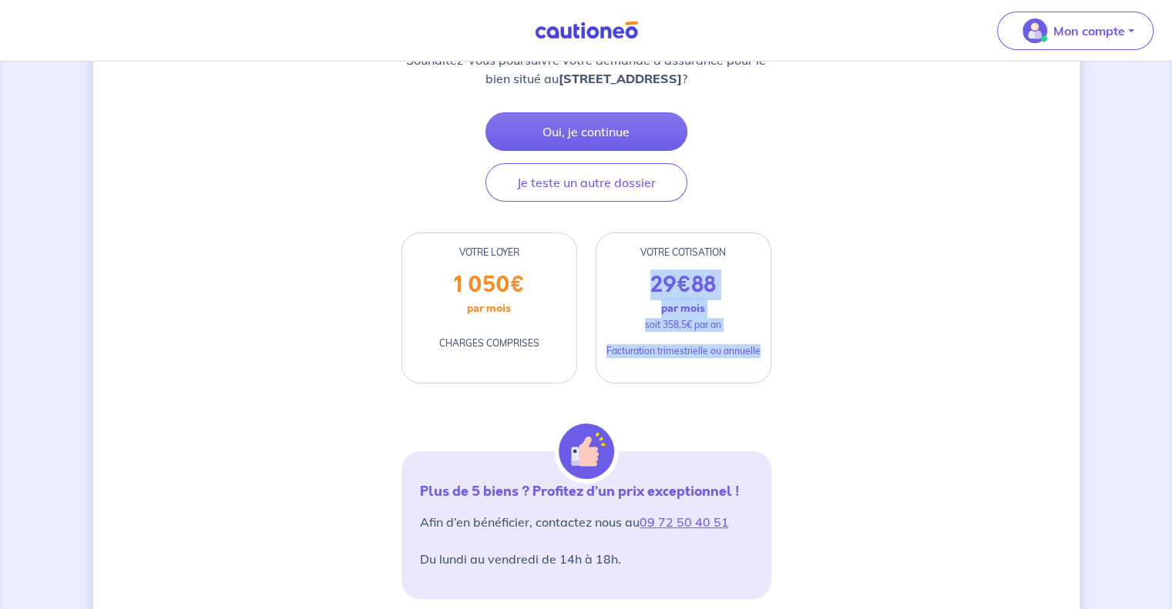
drag, startPoint x: 652, startPoint y: 280, endPoint x: 776, endPoint y: 358, distance: 146.2
click at [776, 358] on div "VOTRE COTISATION 29 € 88 par mois soit 358,5€ par an Facturation trimestrielle …" at bounding box center [683, 308] width 194 height 151
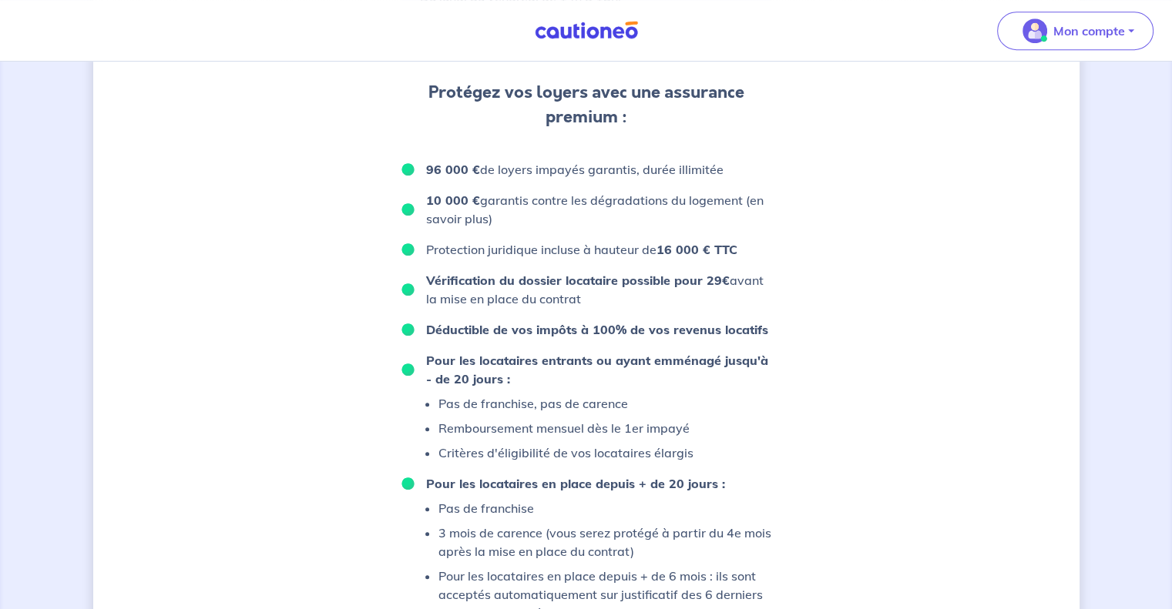
scroll to position [816, 0]
click at [542, 246] on p "Protection juridique incluse à hauteur de 16 000 € TTC" at bounding box center [581, 250] width 311 height 18
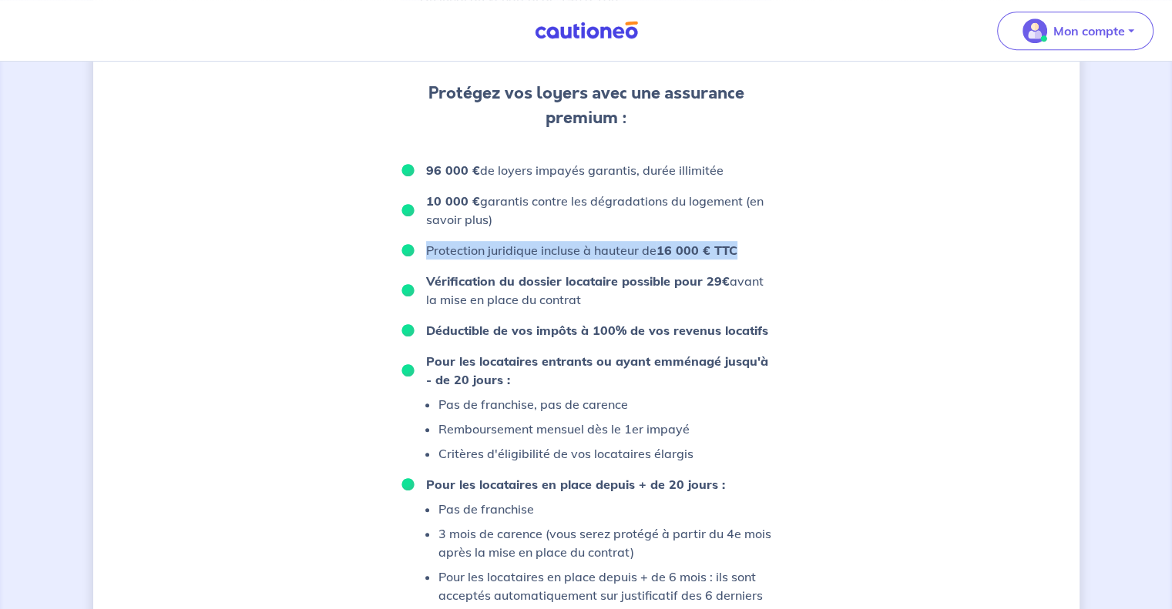
click at [542, 246] on p "Protection juridique incluse à hauteur de 16 000 € TTC" at bounding box center [581, 250] width 311 height 18
drag, startPoint x: 450, startPoint y: 277, endPoint x: 712, endPoint y: 300, distance: 263.7
click at [712, 300] on p "Vérification du dossier locataire possible pour 29€ avant la mise en place du c…" at bounding box center [598, 290] width 345 height 37
drag, startPoint x: 712, startPoint y: 300, endPoint x: 382, endPoint y: 132, distance: 370.7
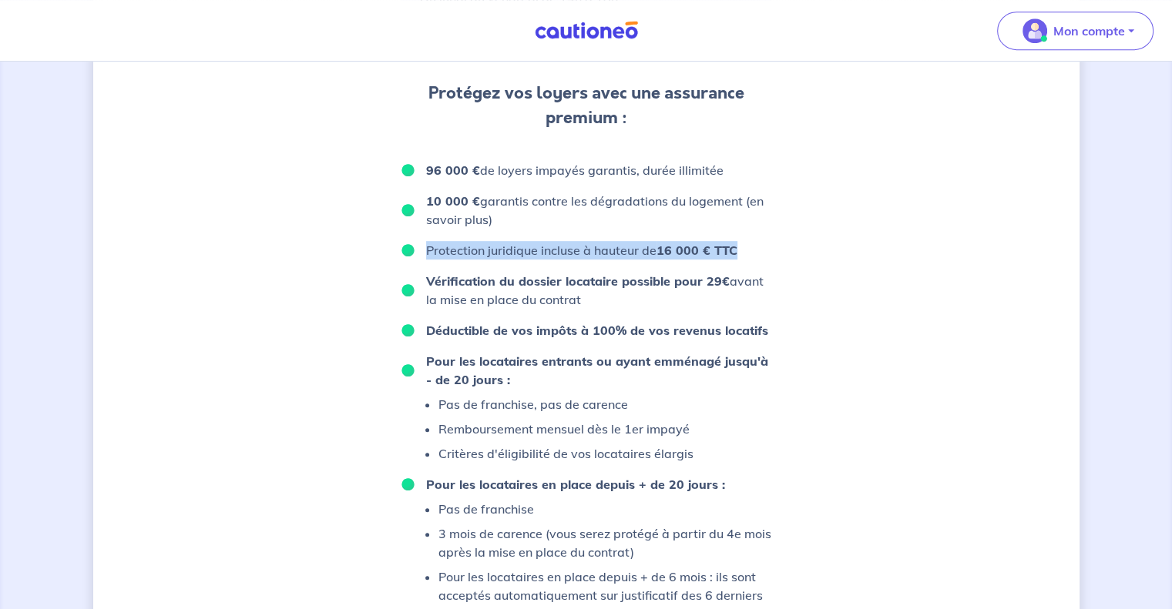
click at [382, 132] on div "D’après vos déclarations, Votre dossier locataire est éligible Souhaitez-vous p…" at bounding box center [586, 21] width 986 height 1514
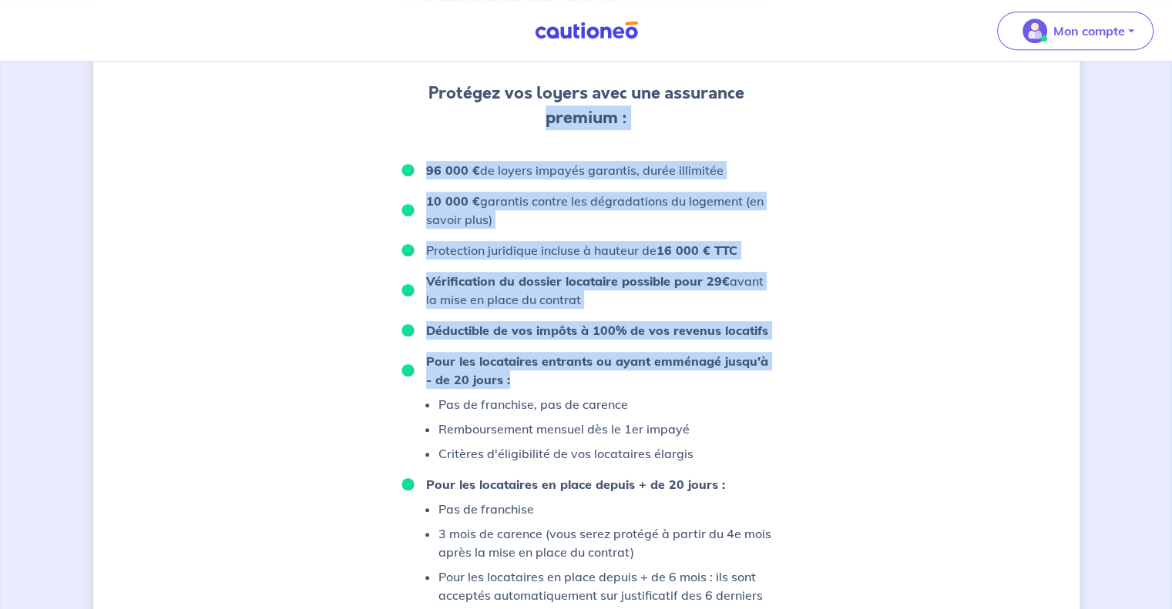
drag, startPoint x: 382, startPoint y: 132, endPoint x: 716, endPoint y: 384, distance: 417.9
click at [716, 384] on div "D’après vos déclarations, Votre dossier locataire est éligible Souhaitez-vous p…" at bounding box center [586, 21] width 986 height 1514
click at [716, 384] on p "Pour les locataires entrants ou ayant emménagé jusqu'à - de 20 jours :" at bounding box center [598, 370] width 345 height 37
drag, startPoint x: 716, startPoint y: 384, endPoint x: 379, endPoint y: 146, distance: 411.8
click at [379, 146] on div "D’après vos déclarations, Votre dossier locataire est éligible Souhaitez-vous p…" at bounding box center [586, 21] width 986 height 1514
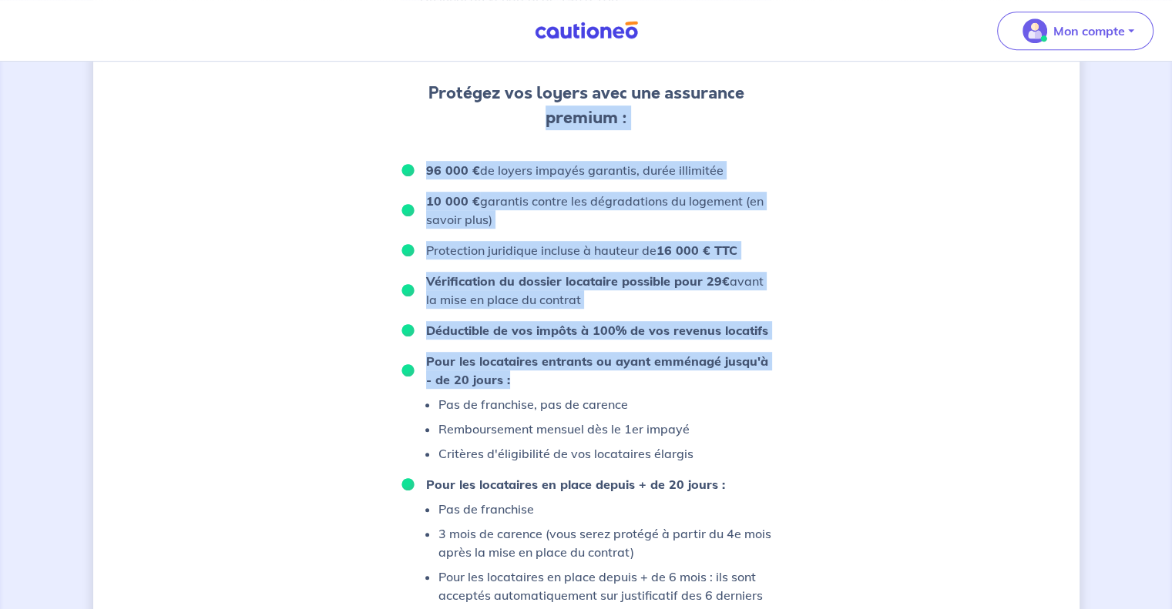
click at [379, 146] on div "D’après vos déclarations, Votre dossier locataire est éligible Souhaitez-vous p…" at bounding box center [586, 21] width 986 height 1514
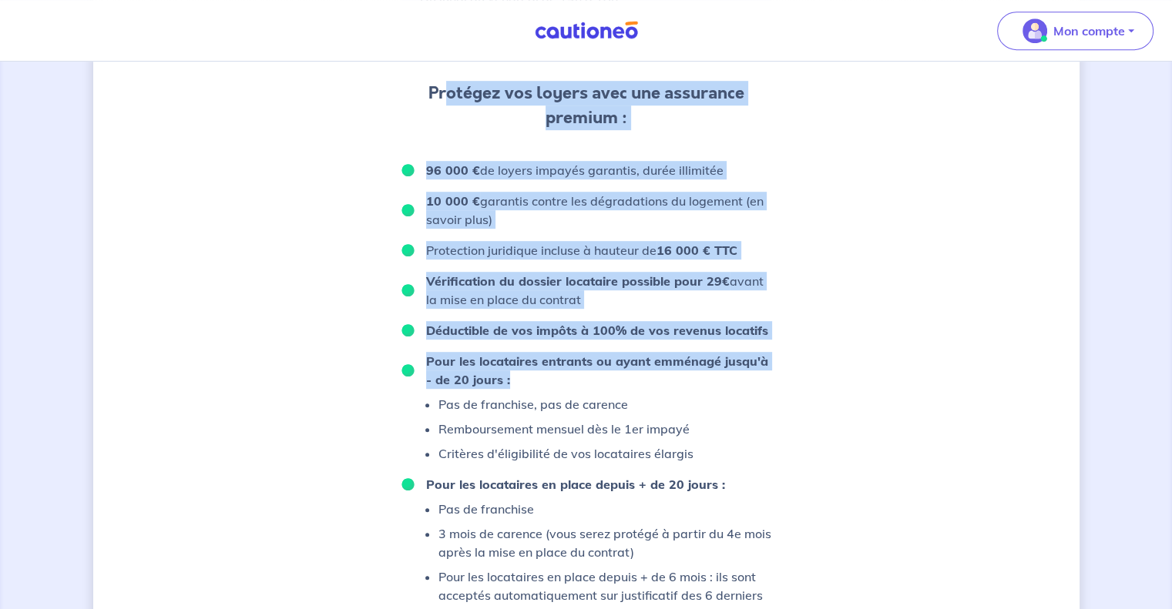
drag, startPoint x: 445, startPoint y: 98, endPoint x: 800, endPoint y: 445, distance: 496.2
click at [800, 445] on div "D’après vos déclarations, Votre dossier locataire est éligible Souhaitez-vous p…" at bounding box center [586, 21] width 986 height 1514
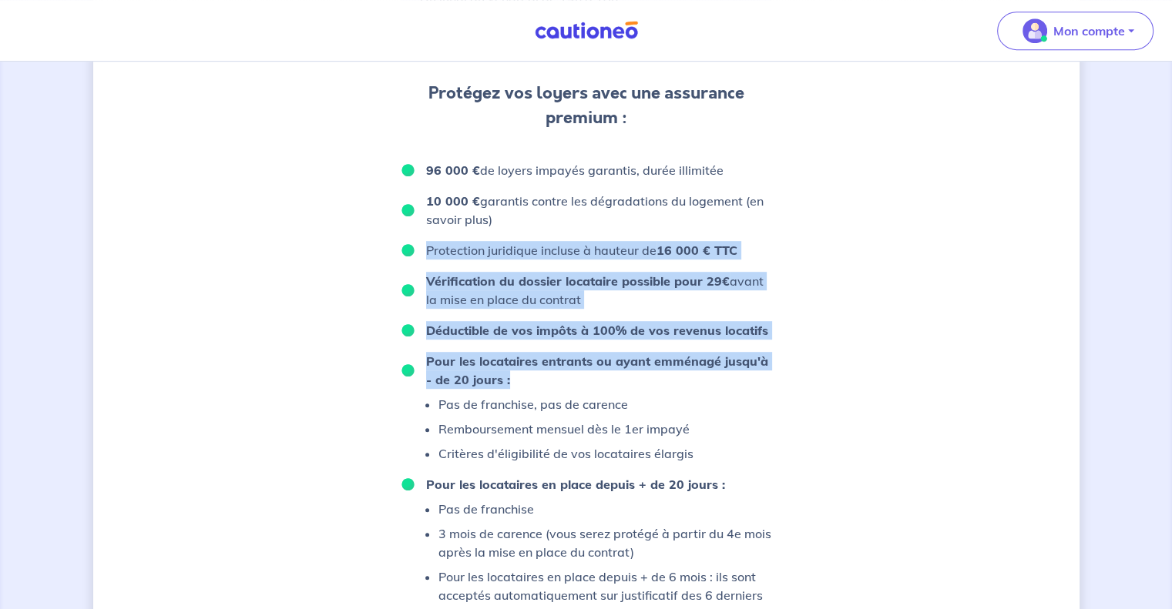
drag, startPoint x: 800, startPoint y: 445, endPoint x: 791, endPoint y: 243, distance: 202.0
click at [791, 243] on div "D’après vos déclarations, Votre dossier locataire est éligible Souhaitez-vous p…" at bounding box center [586, 21] width 986 height 1514
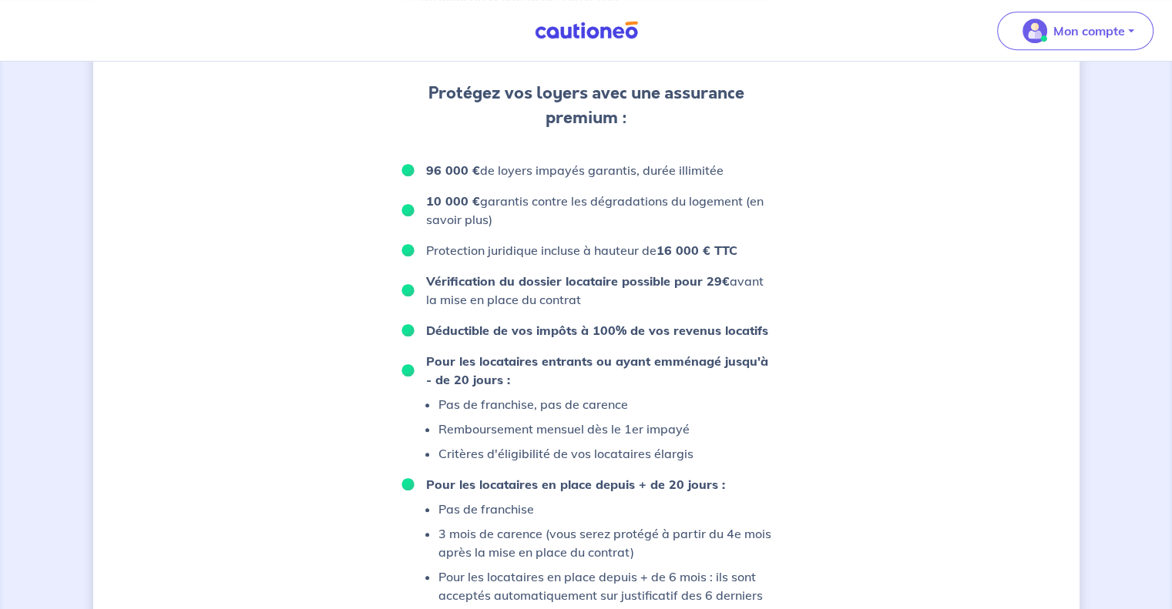
click at [791, 243] on div "D’après vos déclarations, Votre dossier locataire est éligible Souhaitez-vous p…" at bounding box center [586, 21] width 986 height 1514
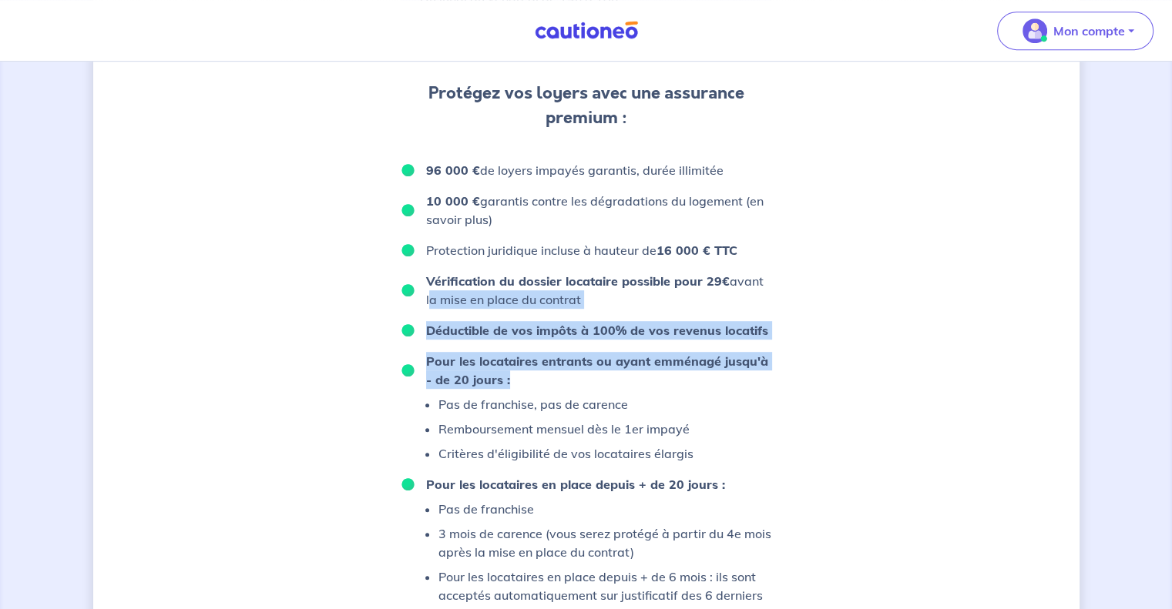
drag, startPoint x: 592, startPoint y: 384, endPoint x: 388, endPoint y: 290, distance: 224.7
click at [388, 290] on div "D’après vos déclarations, Votre dossier locataire est éligible Souhaitez-vous p…" at bounding box center [586, 21] width 986 height 1514
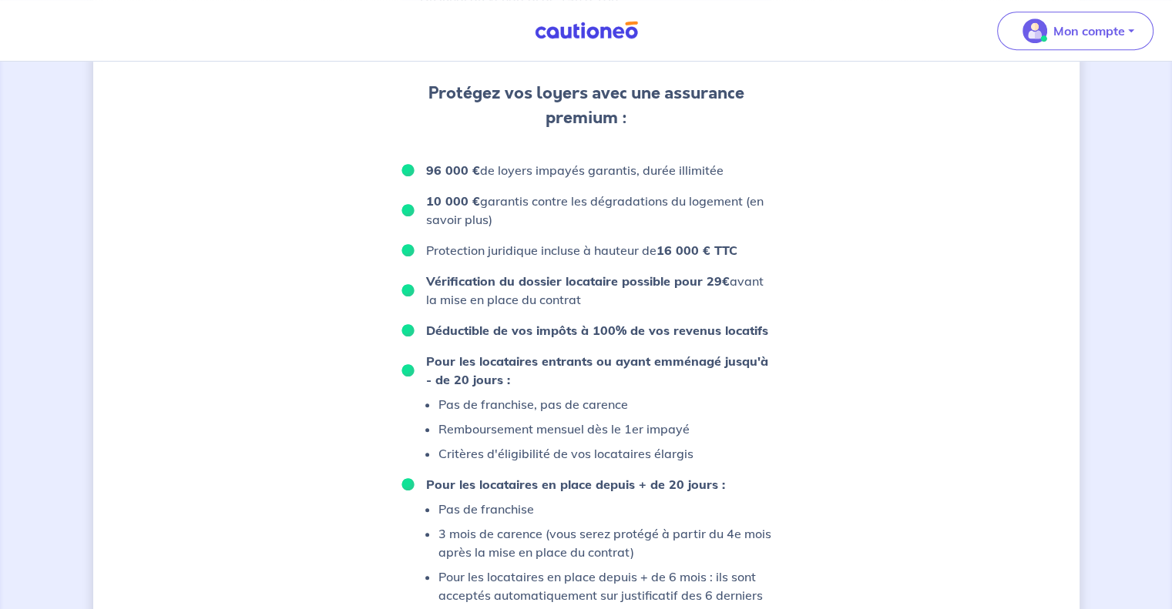
click at [388, 290] on div "D’après vos déclarations, Votre dossier locataire est éligible Souhaitez-vous p…" at bounding box center [586, 21] width 986 height 1514
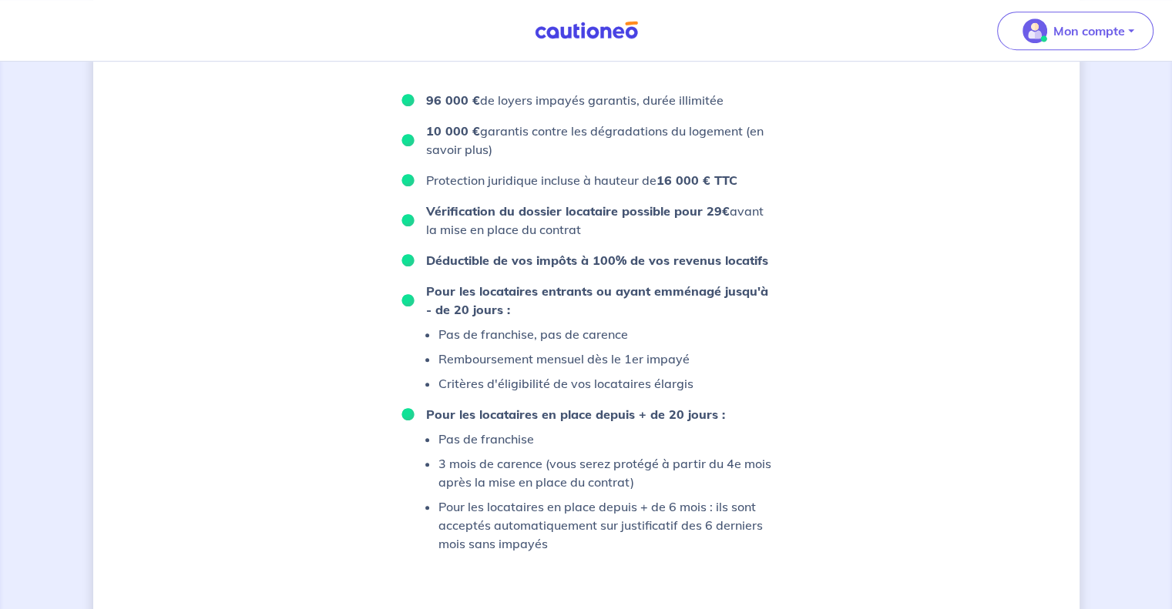
scroll to position [885, 0]
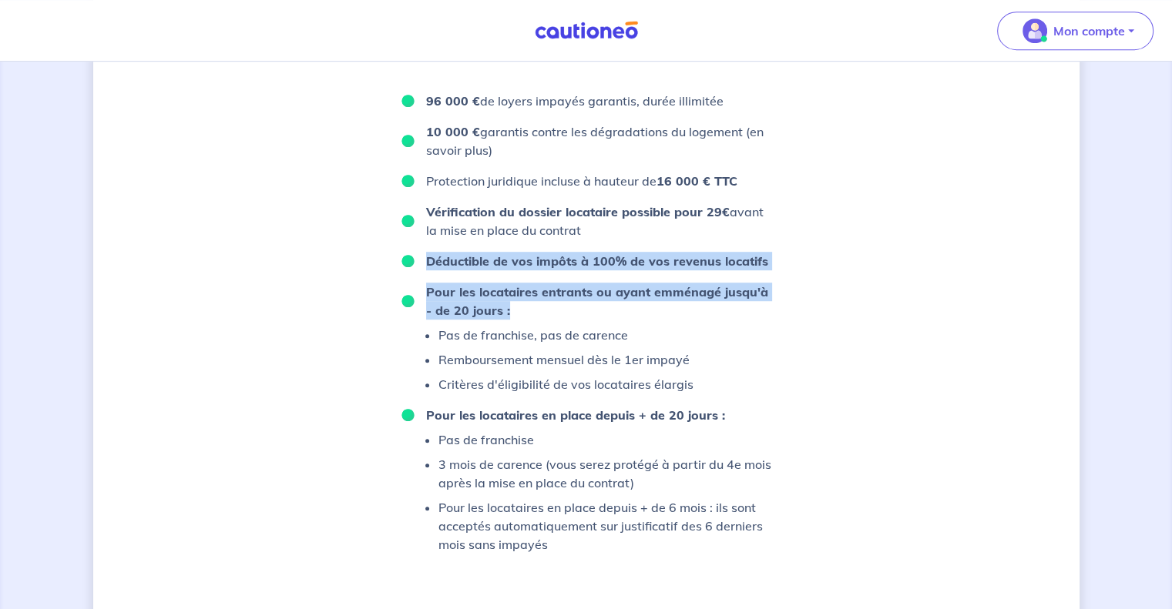
drag, startPoint x: 429, startPoint y: 259, endPoint x: 694, endPoint y: 317, distance: 271.2
click at [694, 317] on ul "96 000 € de loyers impayés garantis, durée illimitée 10 000 € garantis contre l…" at bounding box center [586, 323] width 370 height 462
click at [694, 317] on p "Pour les locataires entrants ou ayant emménagé jusqu'à - de 20 jours :" at bounding box center [598, 301] width 345 height 37
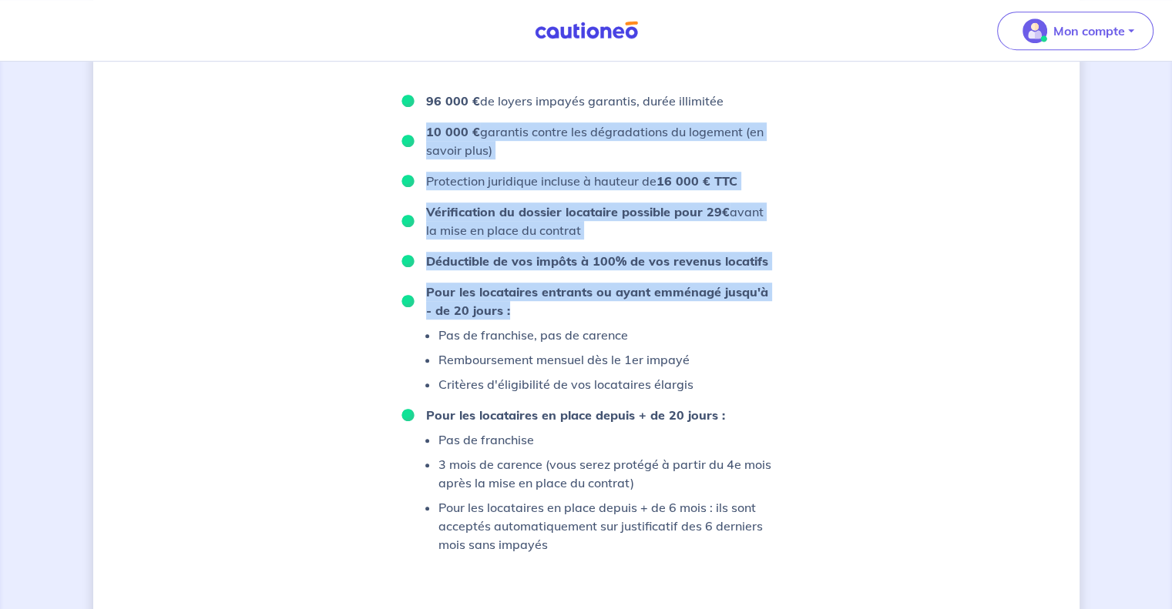
drag, startPoint x: 694, startPoint y: 317, endPoint x: 328, endPoint y: 139, distance: 406.5
